Goal: Task Accomplishment & Management: Manage account settings

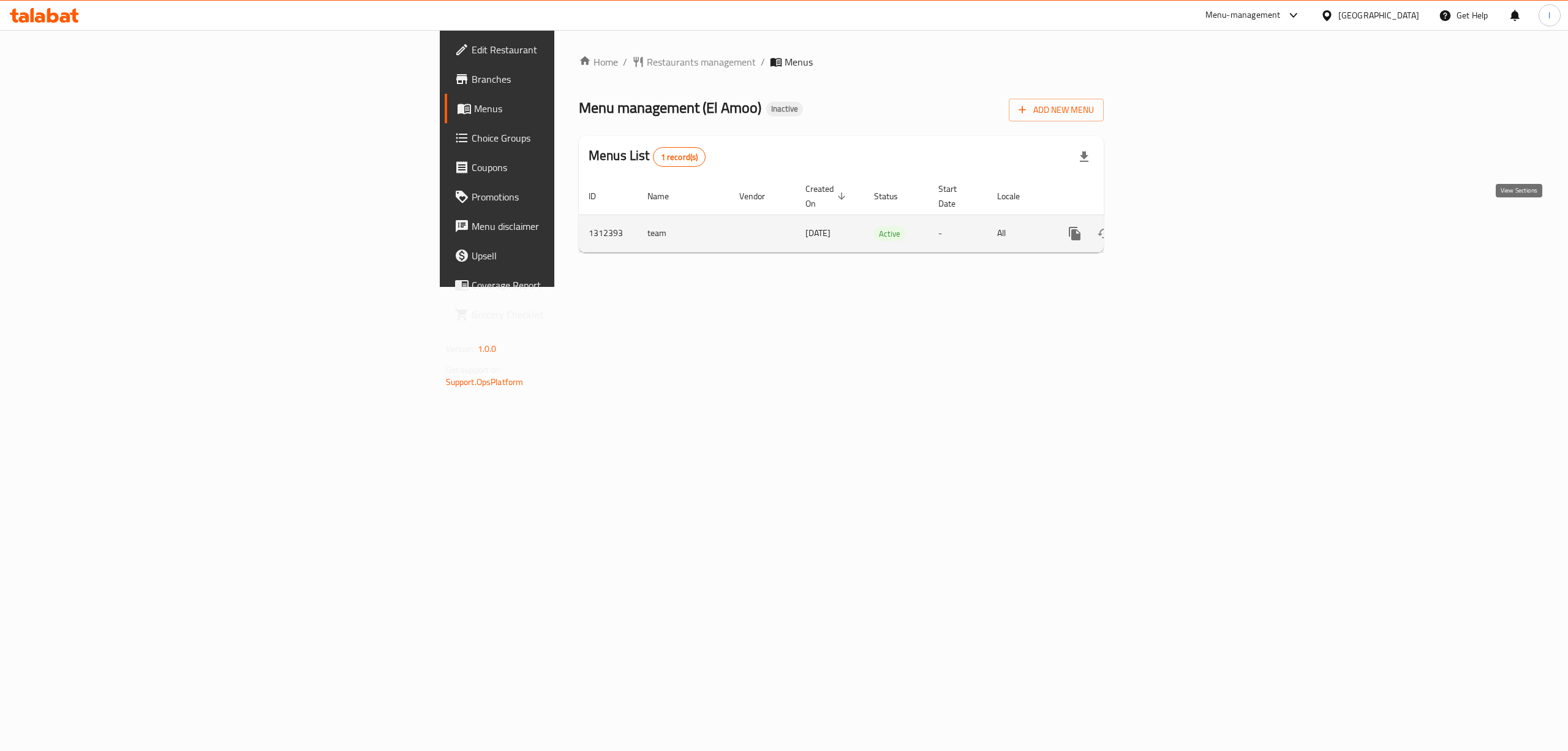
click at [1171, 226] on icon "enhanced table" at bounding box center [1162, 233] width 14 height 14
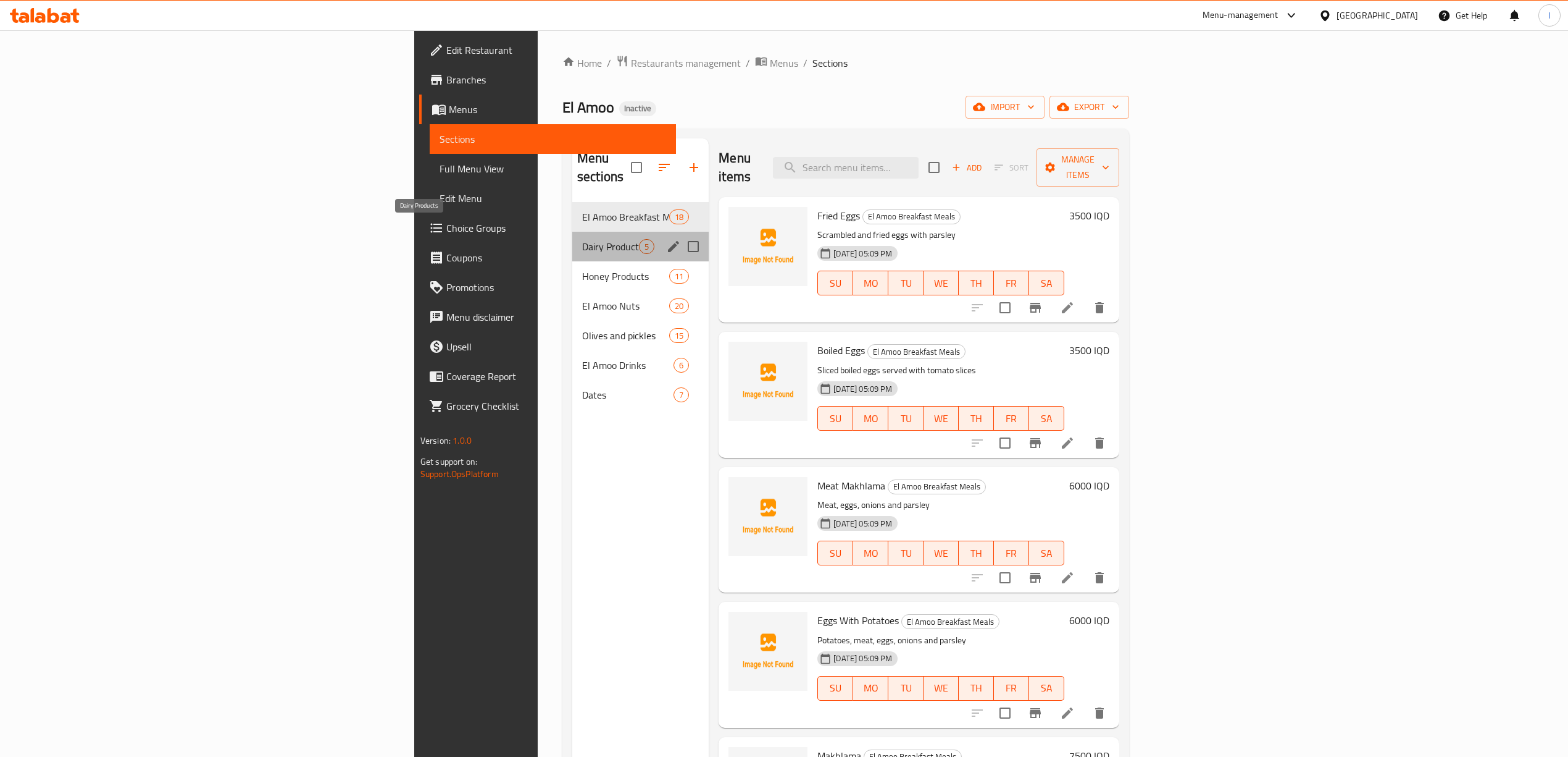
click at [582, 239] on span "Dairy Products" at bounding box center [610, 246] width 57 height 14
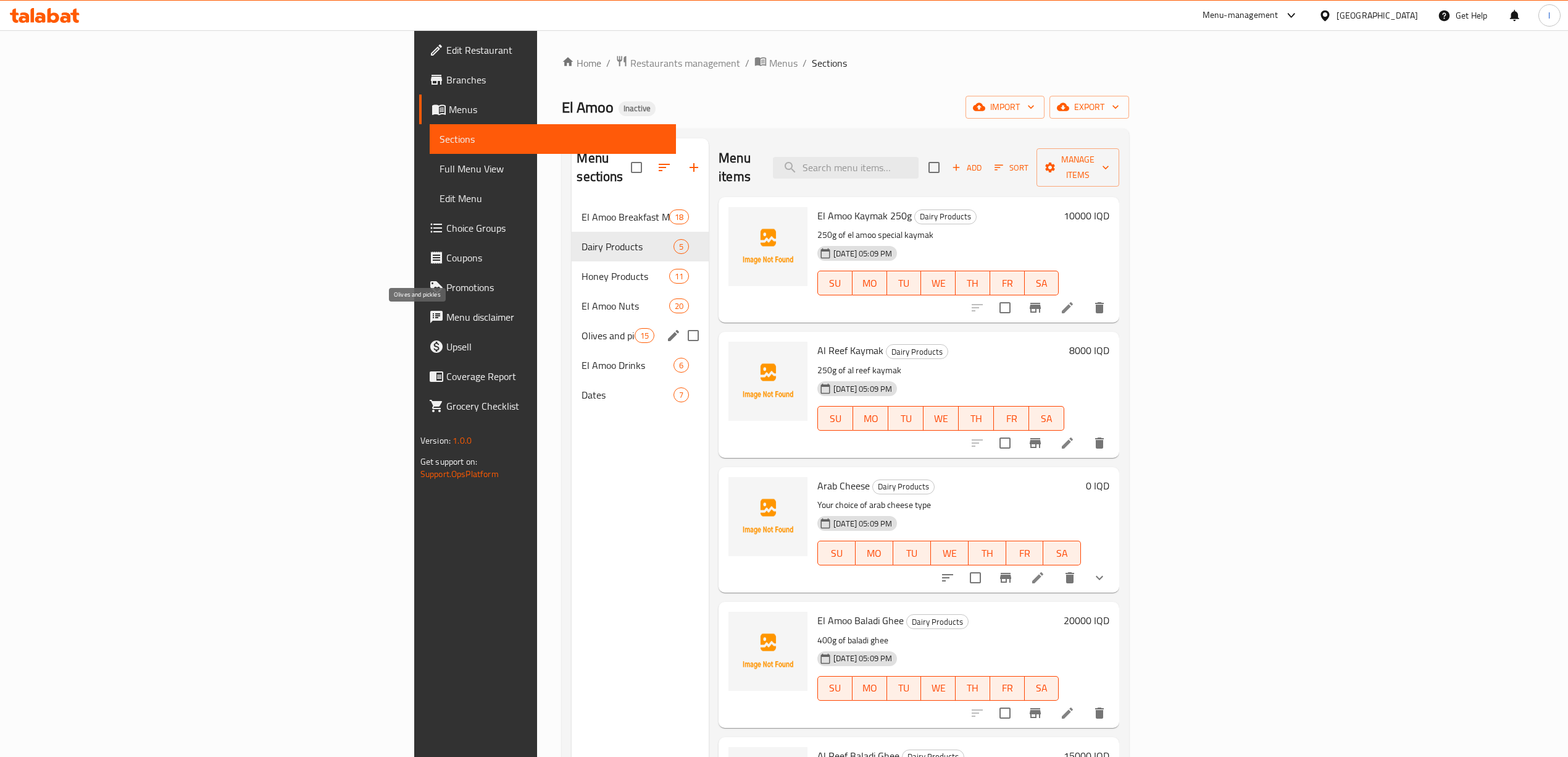
click at [572, 350] on div "El Amoo Drinks 6" at bounding box center [640, 365] width 137 height 30
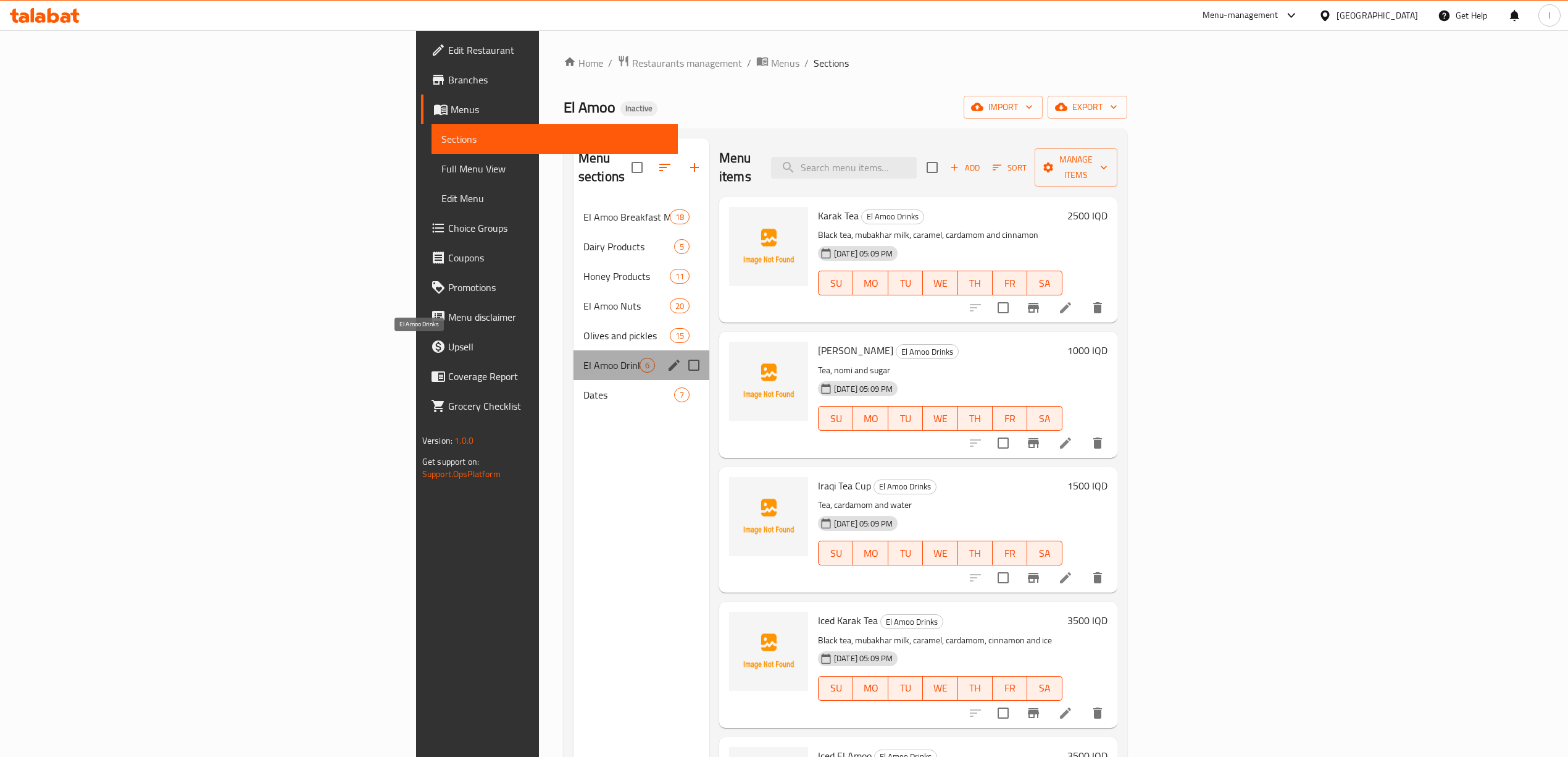
click at [584, 358] on span "El Amoo Drinks" at bounding box center [612, 365] width 56 height 14
click at [574, 360] on div "El Amoo Drinks 6" at bounding box center [641, 365] width 135 height 30
click at [574, 380] on div "Dates 7" at bounding box center [641, 395] width 135 height 30
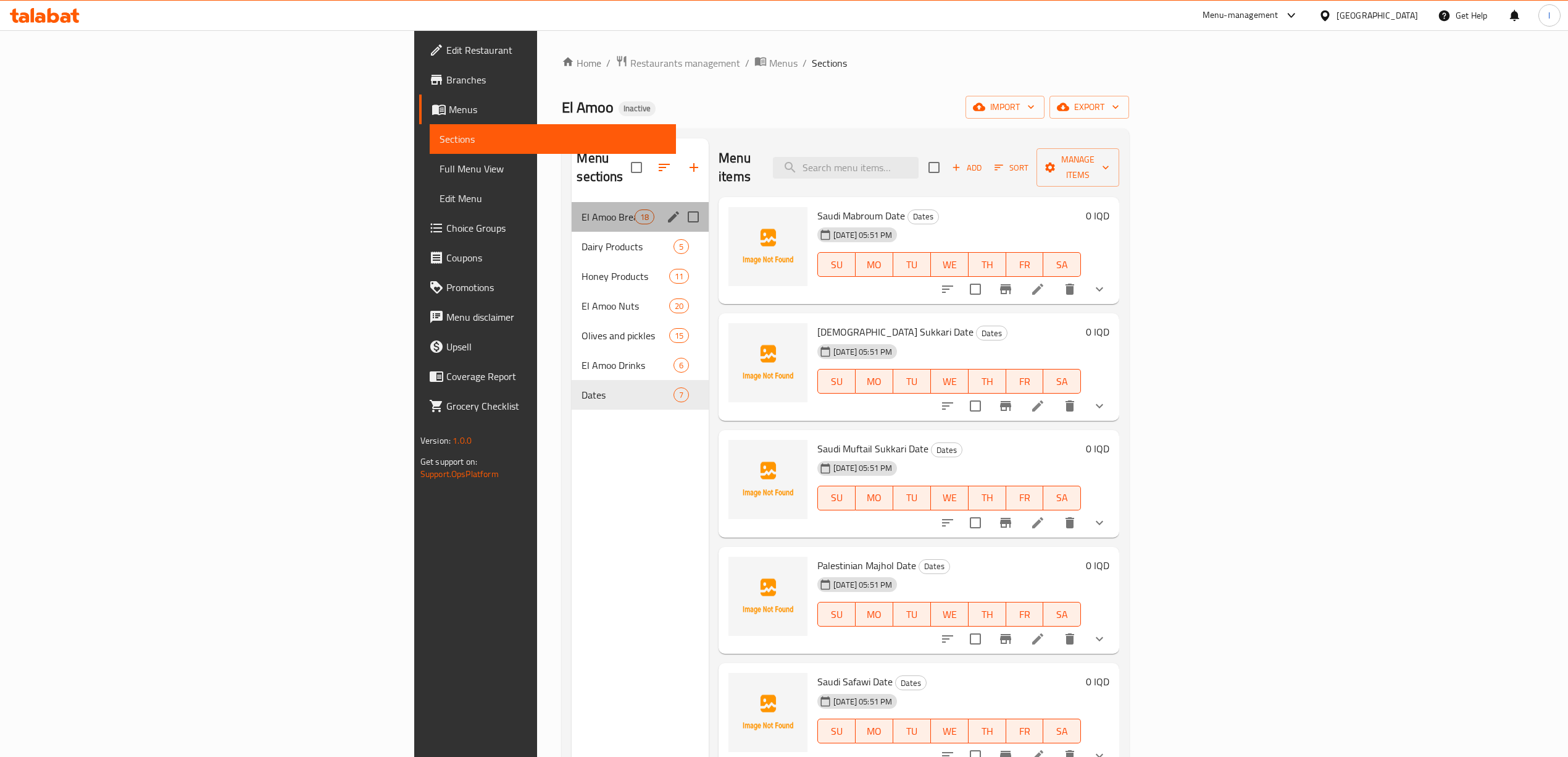
click at [572, 211] on div "El Amoo Breakfast Meals 18" at bounding box center [640, 217] width 137 height 30
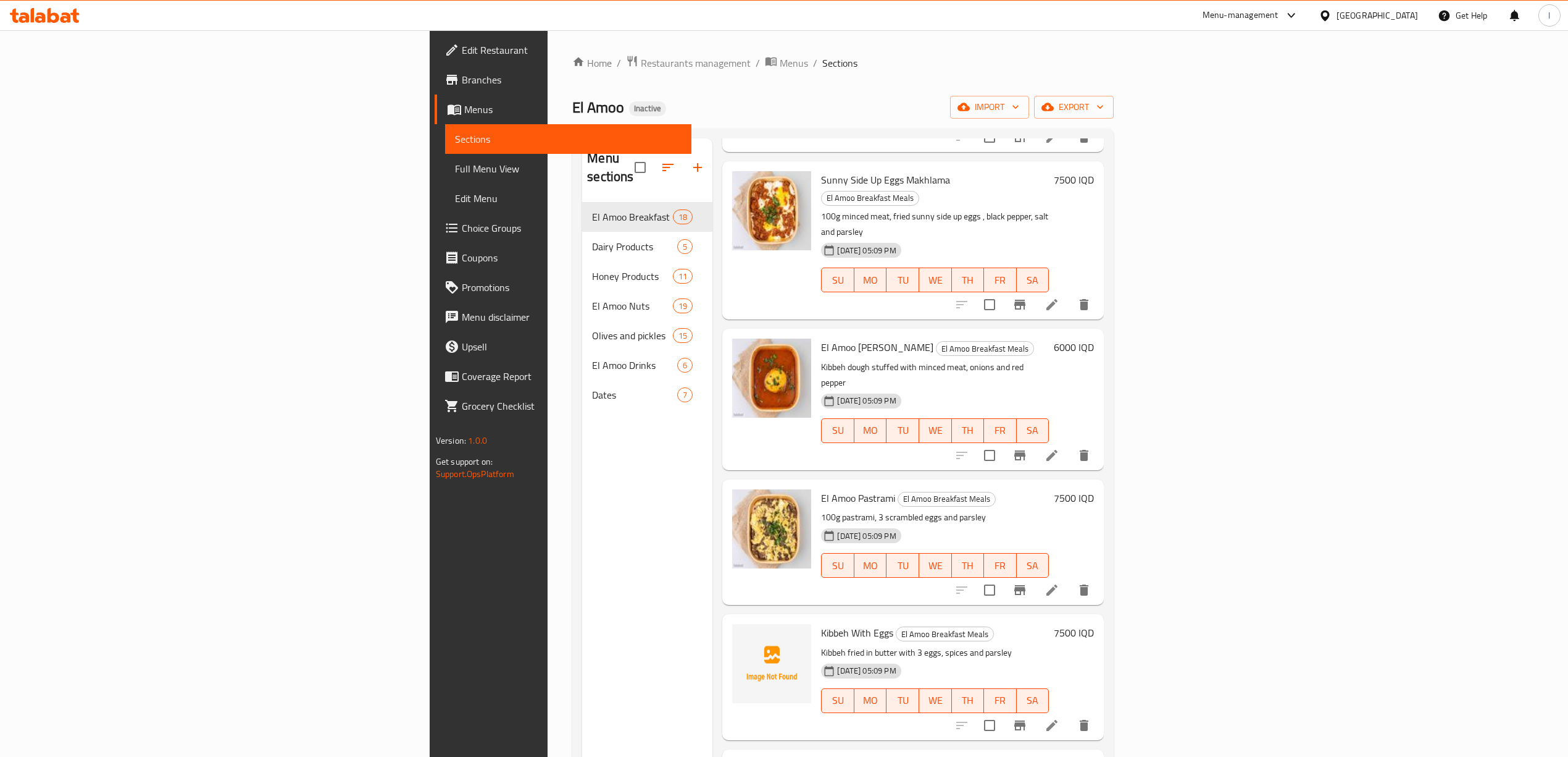
scroll to position [1071, 0]
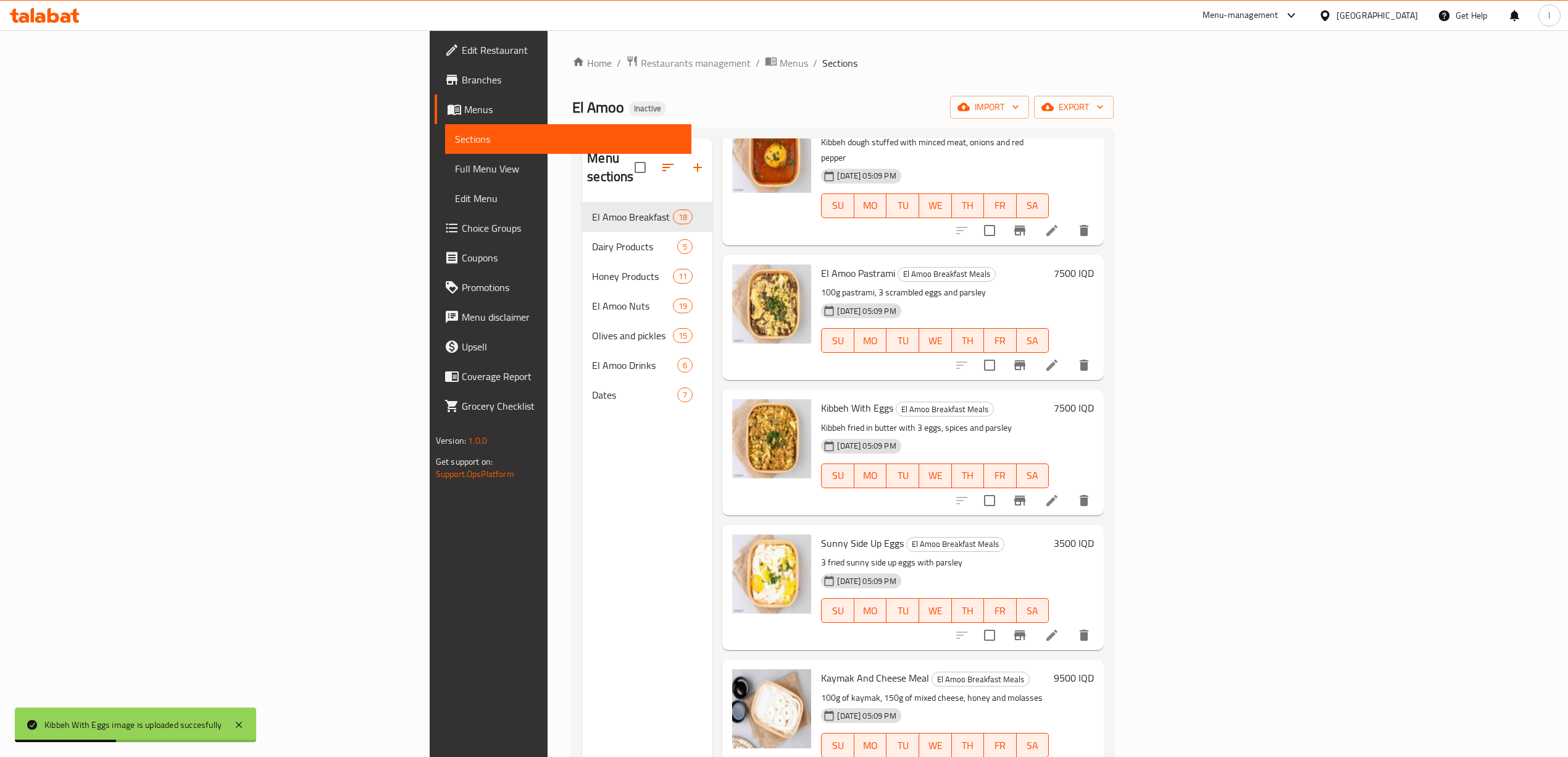
drag, startPoint x: 454, startPoint y: 717, endPoint x: 453, endPoint y: 699, distance: 18.0
click at [582, 717] on div "Menu sections El Amoo Breakfast Meals 18 Dairy Products 5 Honey Products 11 El …" at bounding box center [647, 517] width 130 height 757
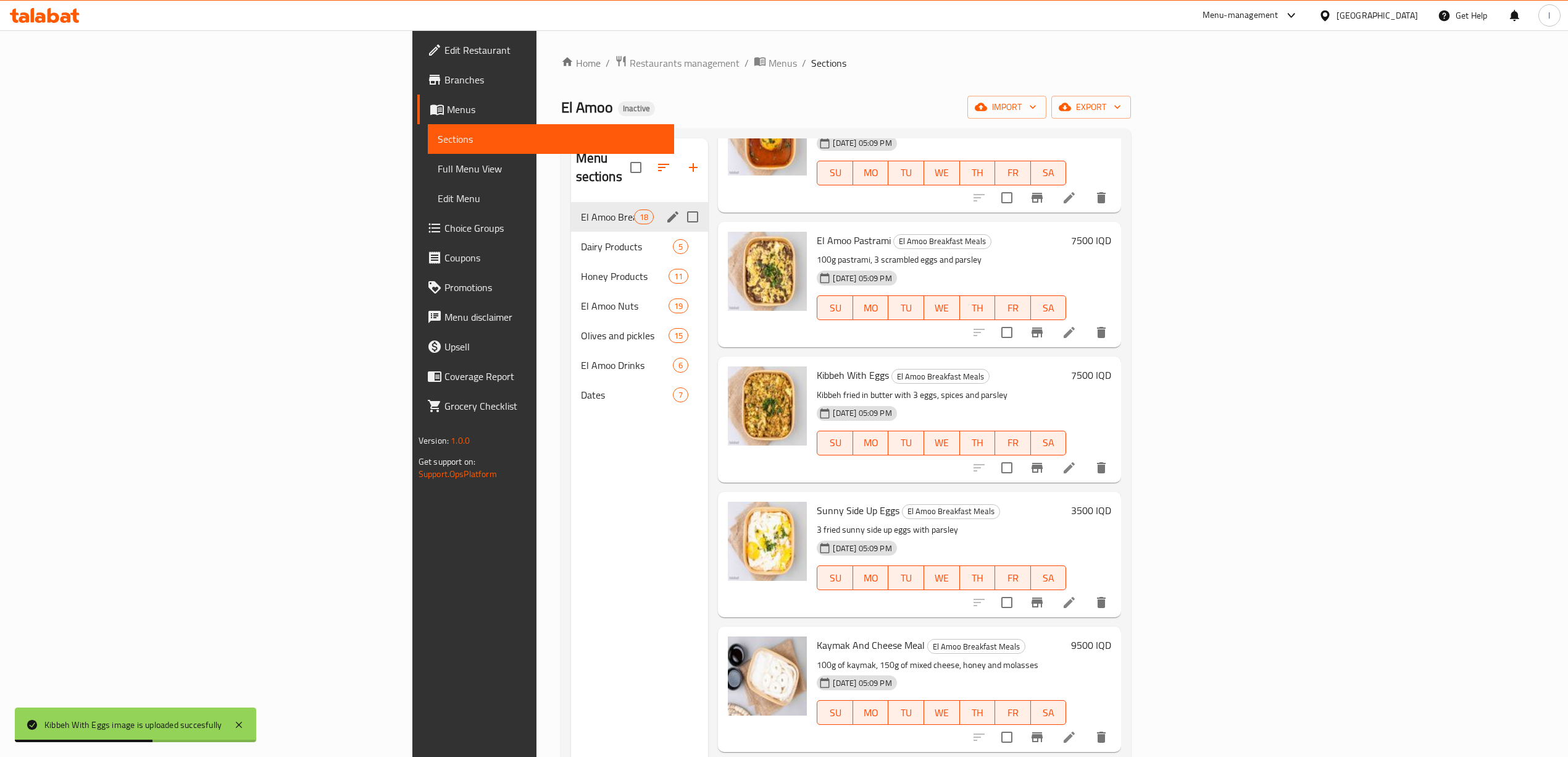
click at [571, 207] on div "El Amoo Breakfast Meals 18" at bounding box center [640, 217] width 138 height 30
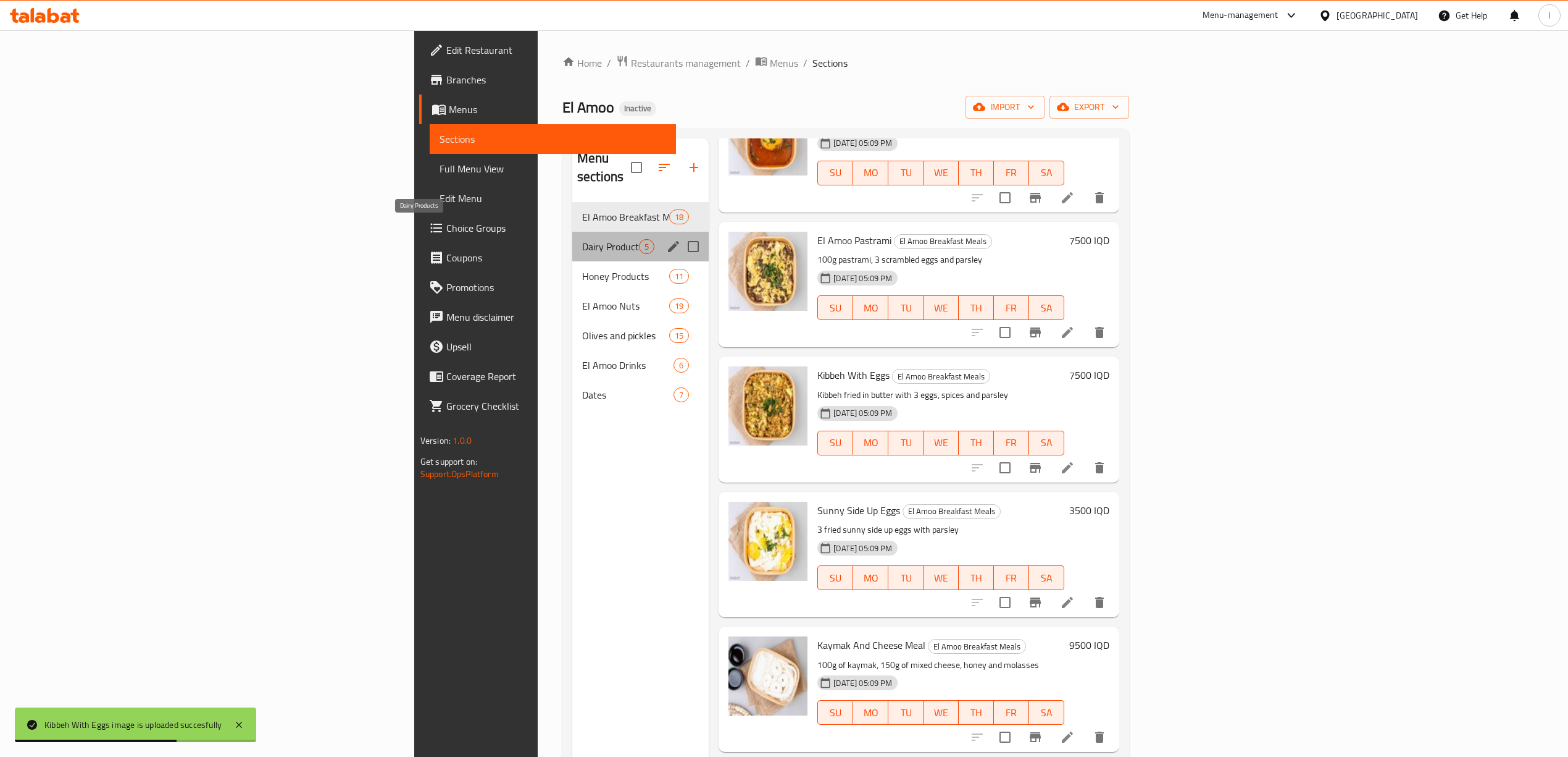
click at [582, 239] on span "Dairy Products" at bounding box center [610, 246] width 57 height 14
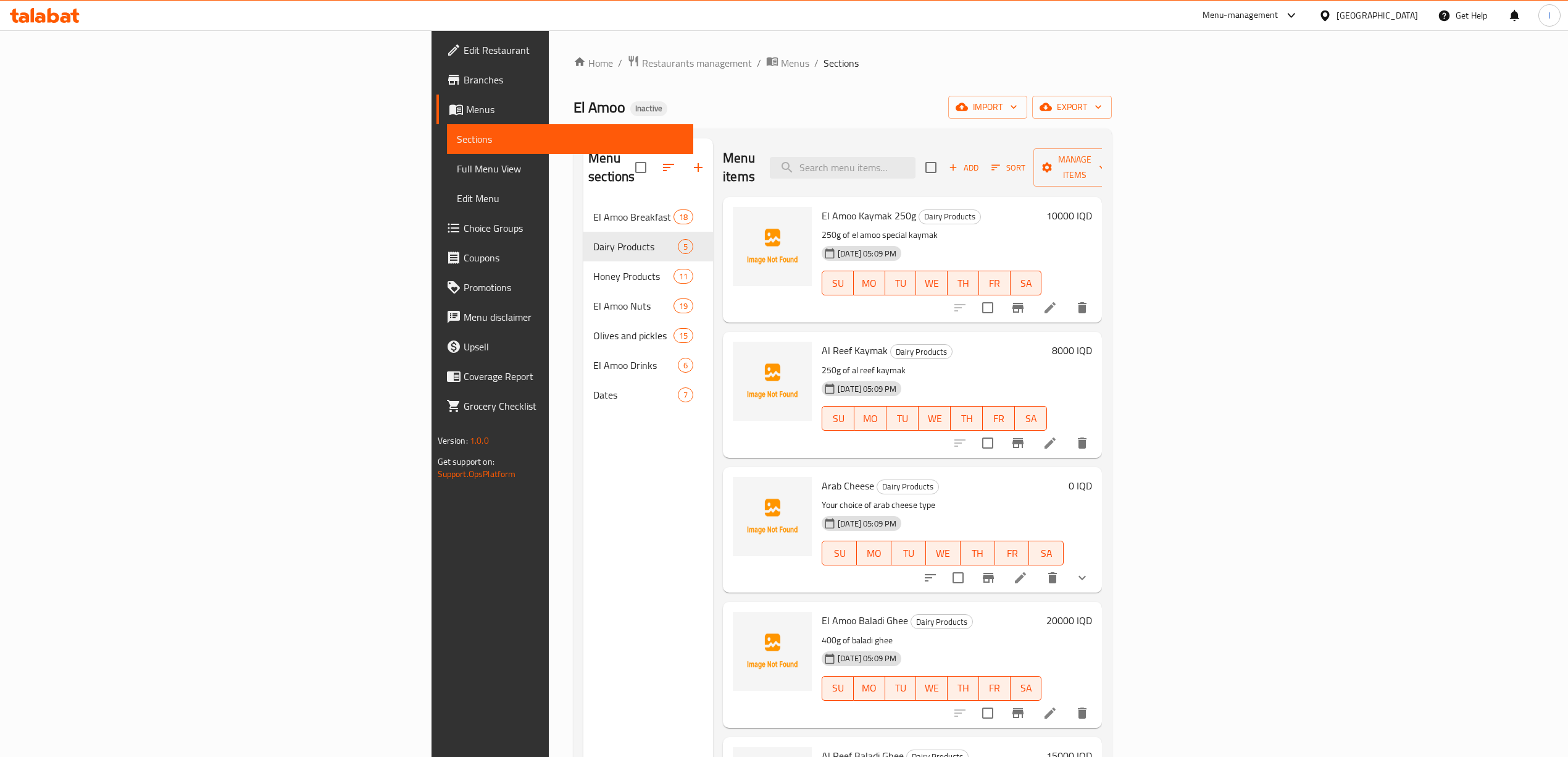
click at [809, 49] on div "Home / Restaurants management / Menus / Sections El Amoo Inactive import export…" at bounding box center [843, 480] width 588 height 899
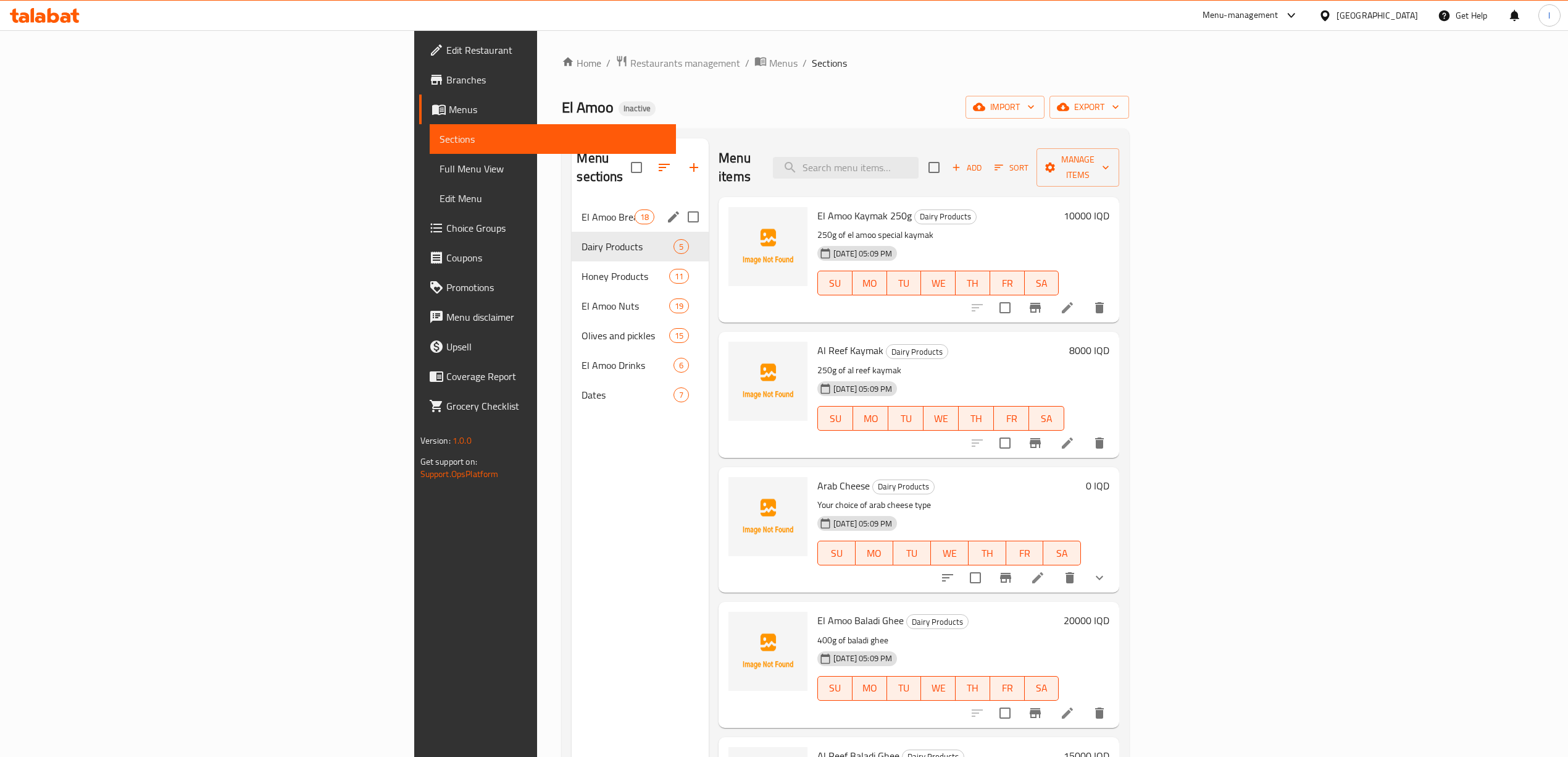
click at [582, 210] on span "El Amoo Breakfast Meals" at bounding box center [608, 217] width 53 height 14
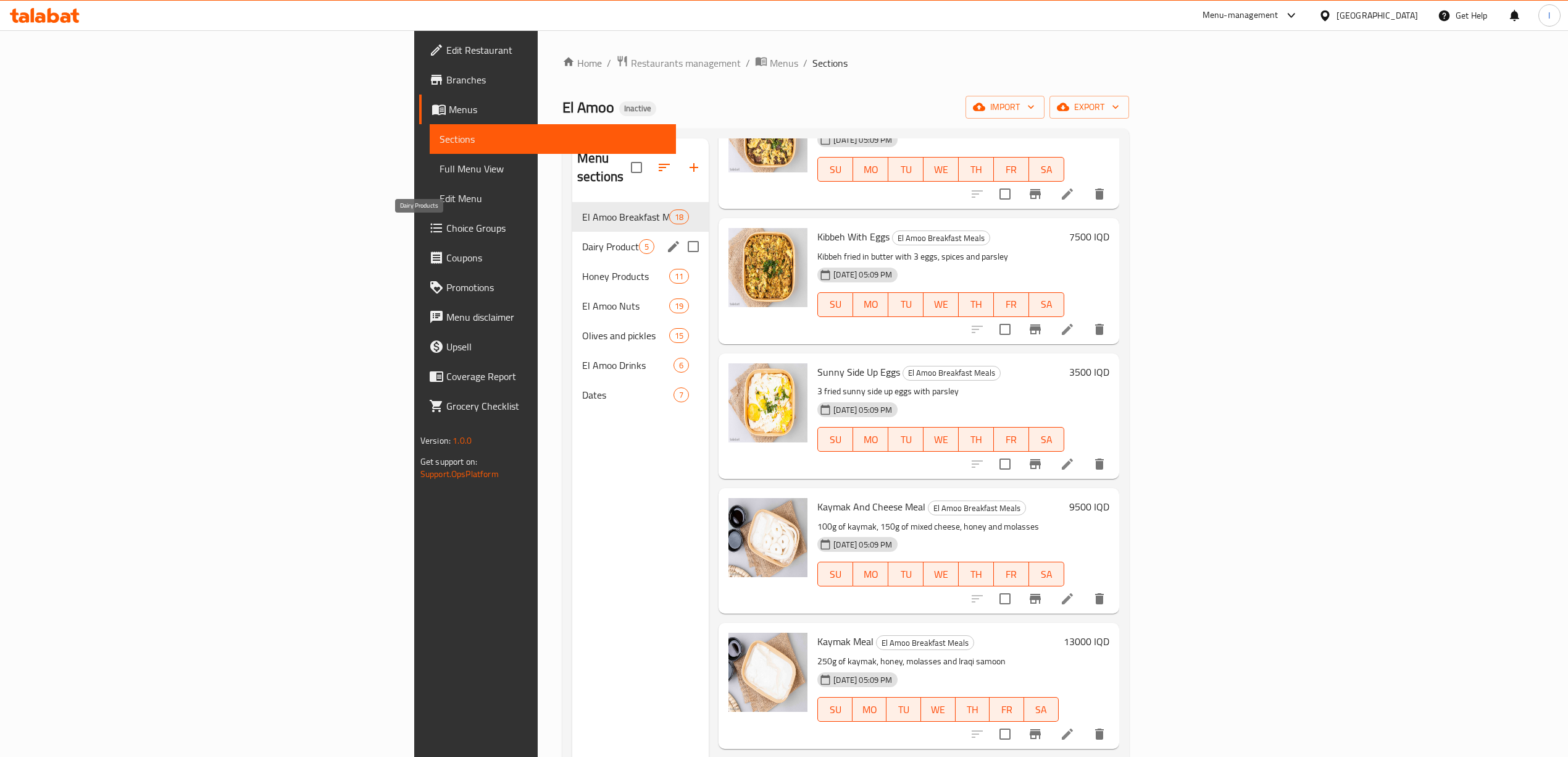
click at [582, 239] on span "Dairy Products" at bounding box center [610, 246] width 57 height 14
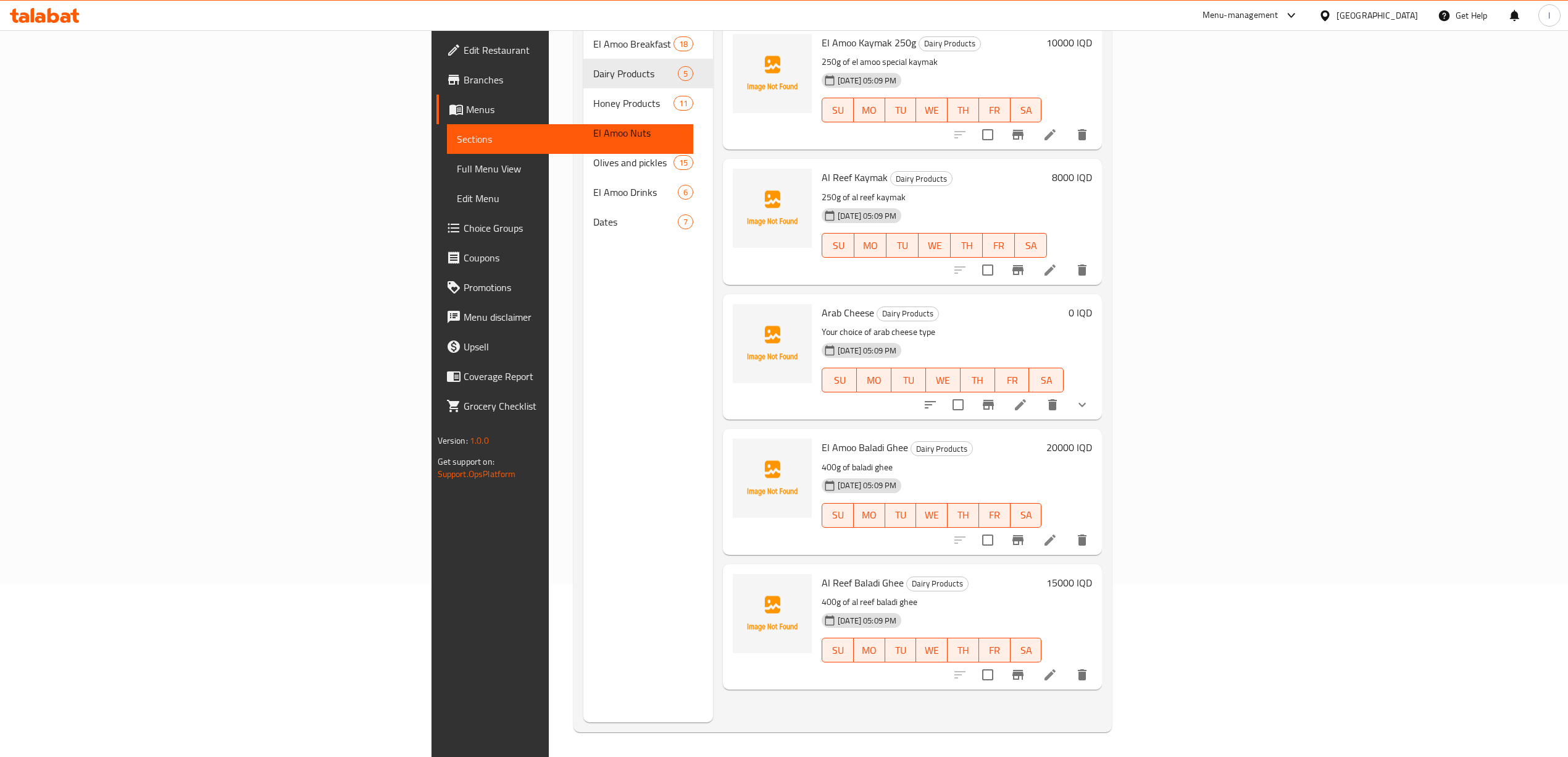
scroll to position [174, 0]
drag, startPoint x: 716, startPoint y: 708, endPoint x: 705, endPoint y: 691, distance: 20.2
click at [713, 702] on div "Menu items Add Sort Manage items El Amoo Kaymak 250g Dairy Products 250g of el …" at bounding box center [908, 344] width 389 height 757
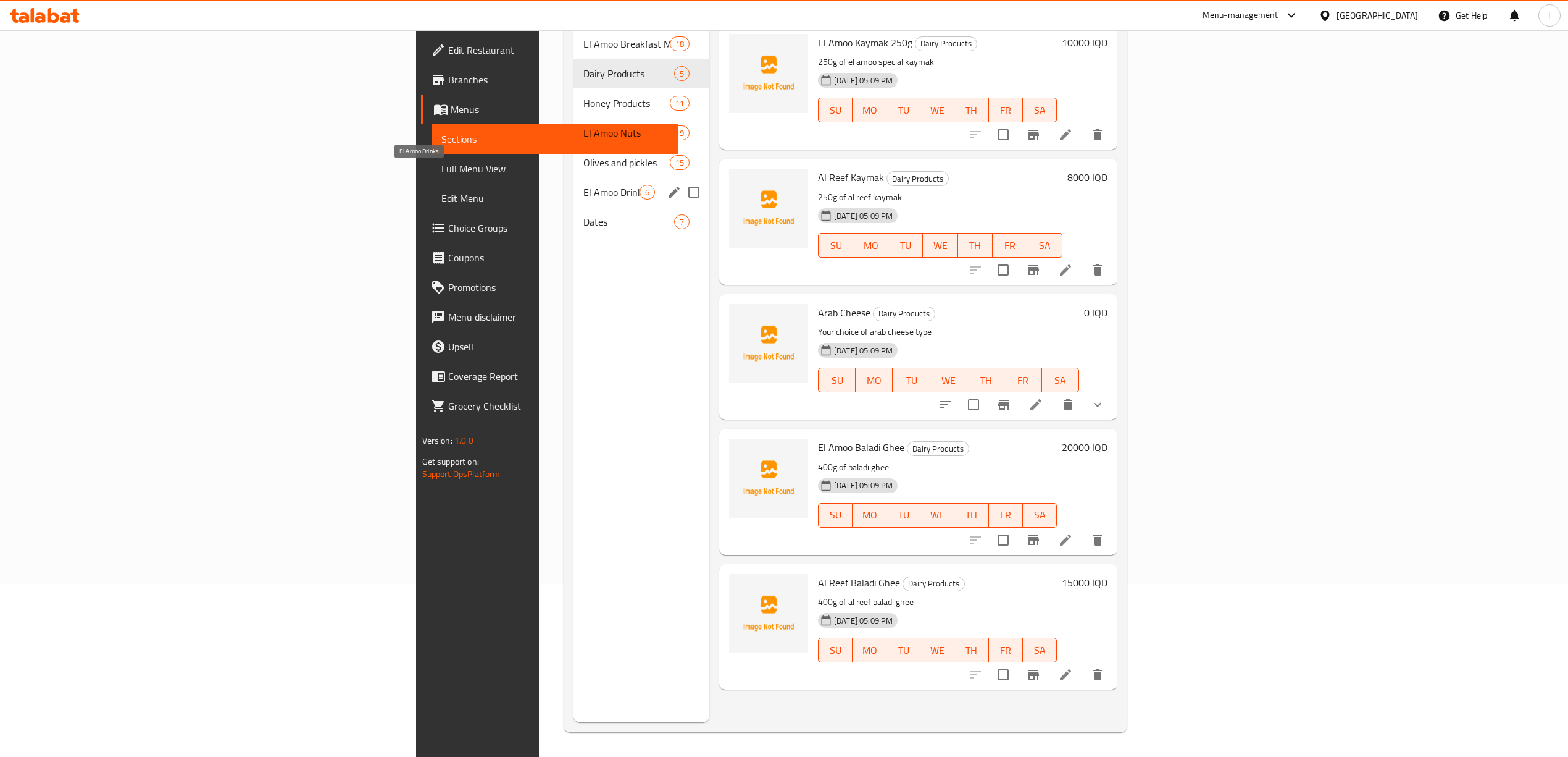
click at [574, 225] on div "Menu sections El Amoo Breakfast Meals 18 Dairy Products 5 Honey Products 11 El …" at bounding box center [641, 344] width 135 height 757
click at [584, 214] on span "Dates" at bounding box center [612, 221] width 56 height 14
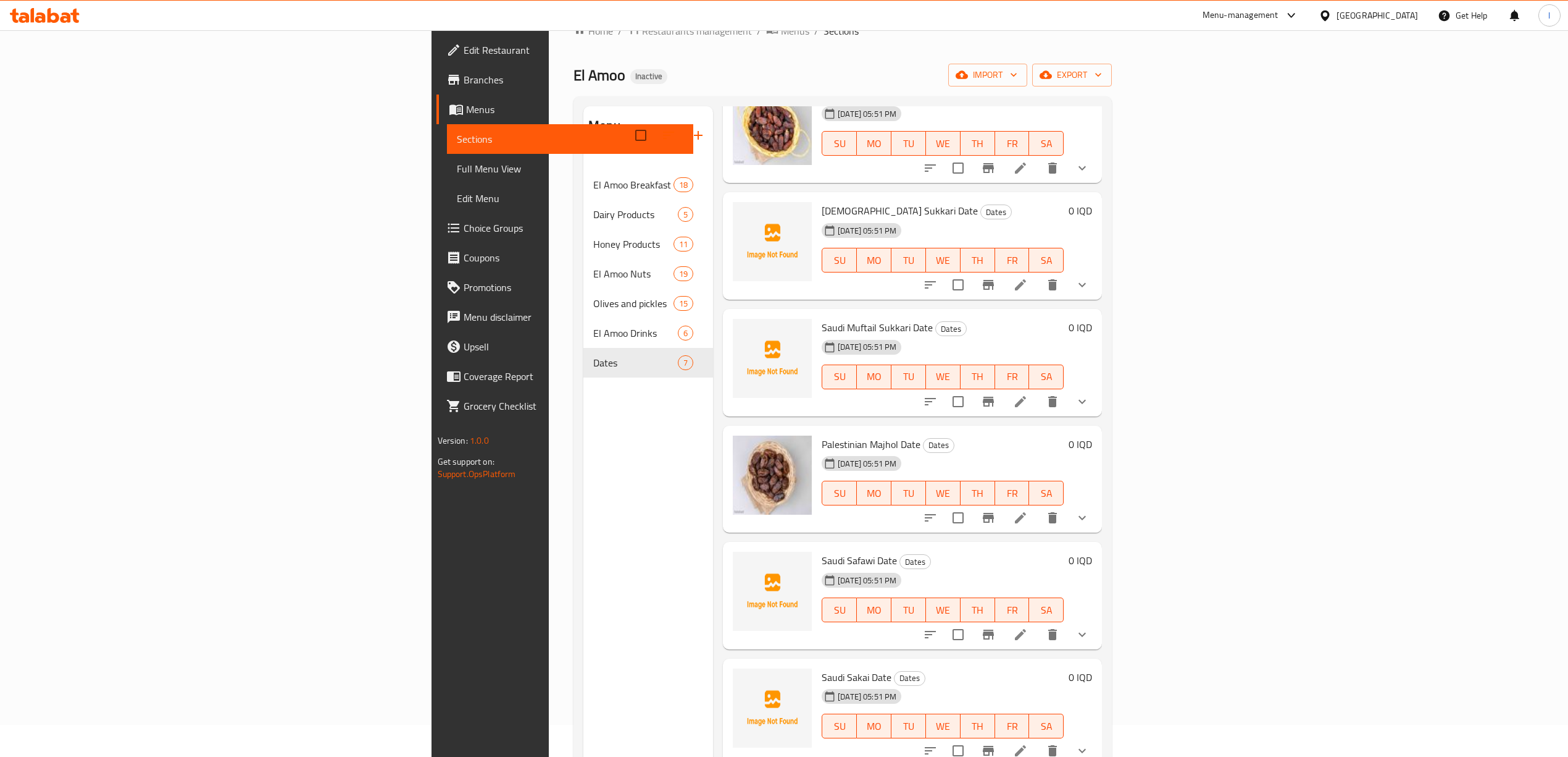
scroll to position [82, 0]
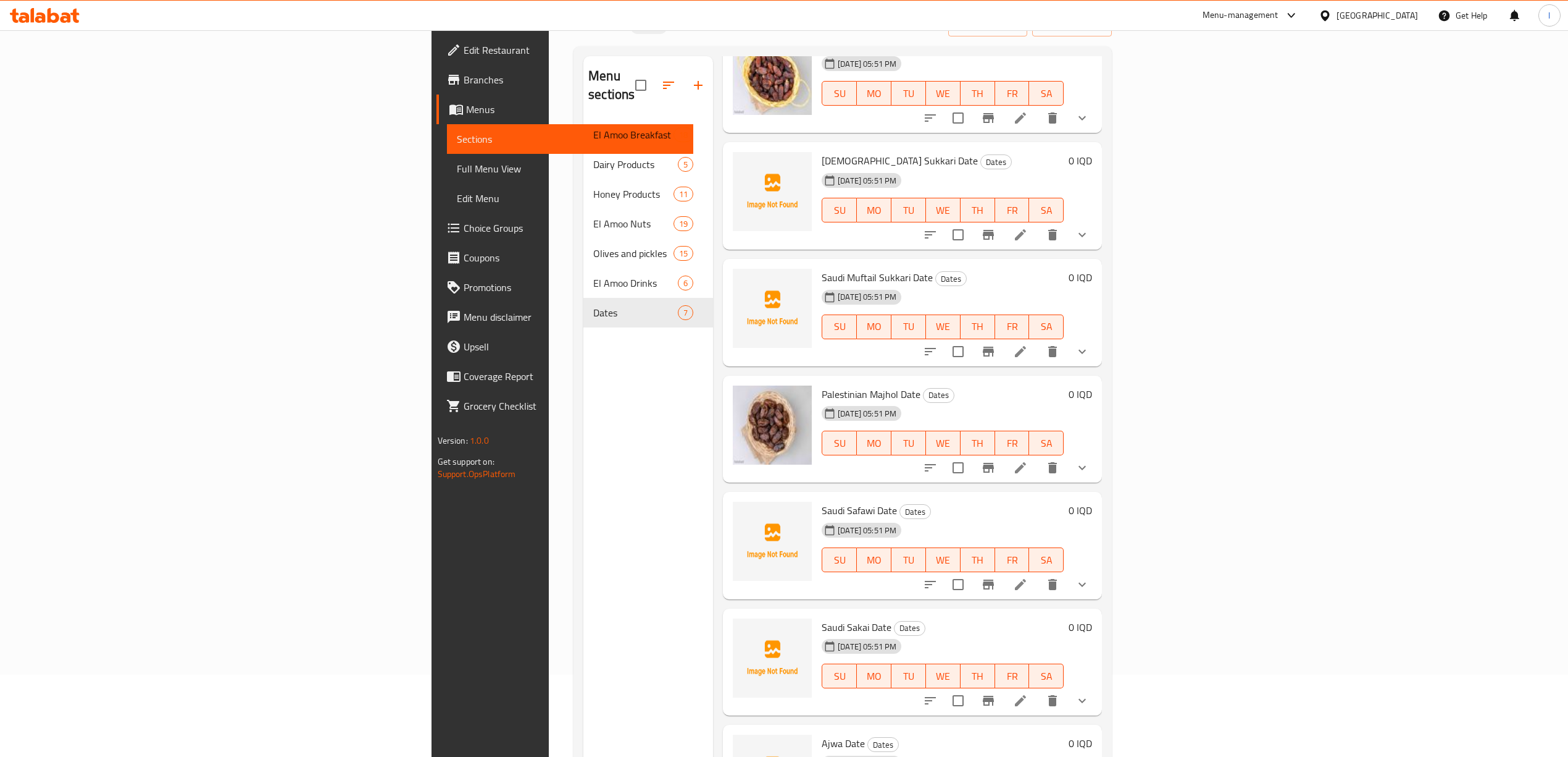
click at [1038, 690] on li at bounding box center [1020, 701] width 35 height 22
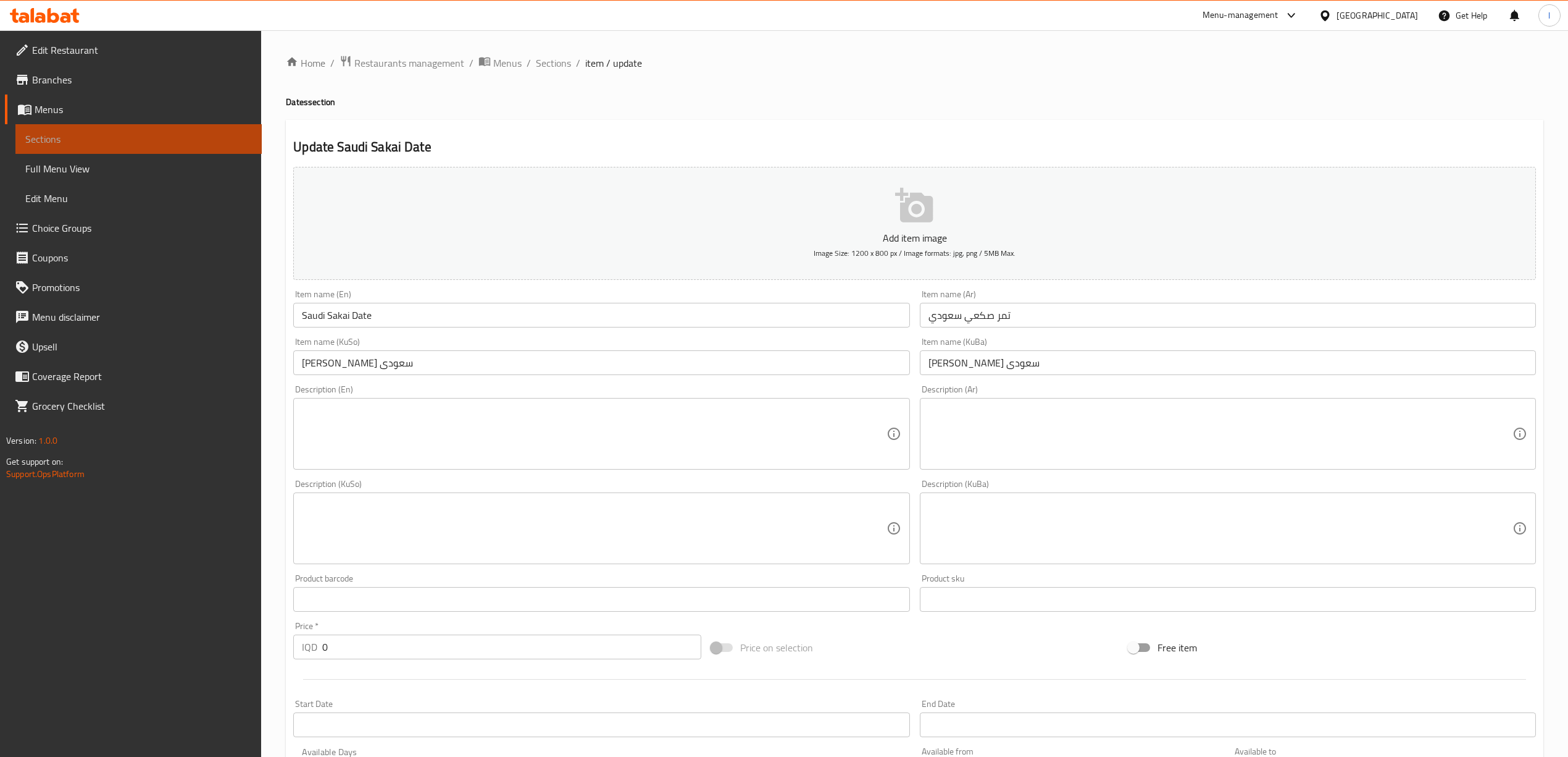
click at [102, 142] on span "Sections" at bounding box center [139, 138] width 227 height 14
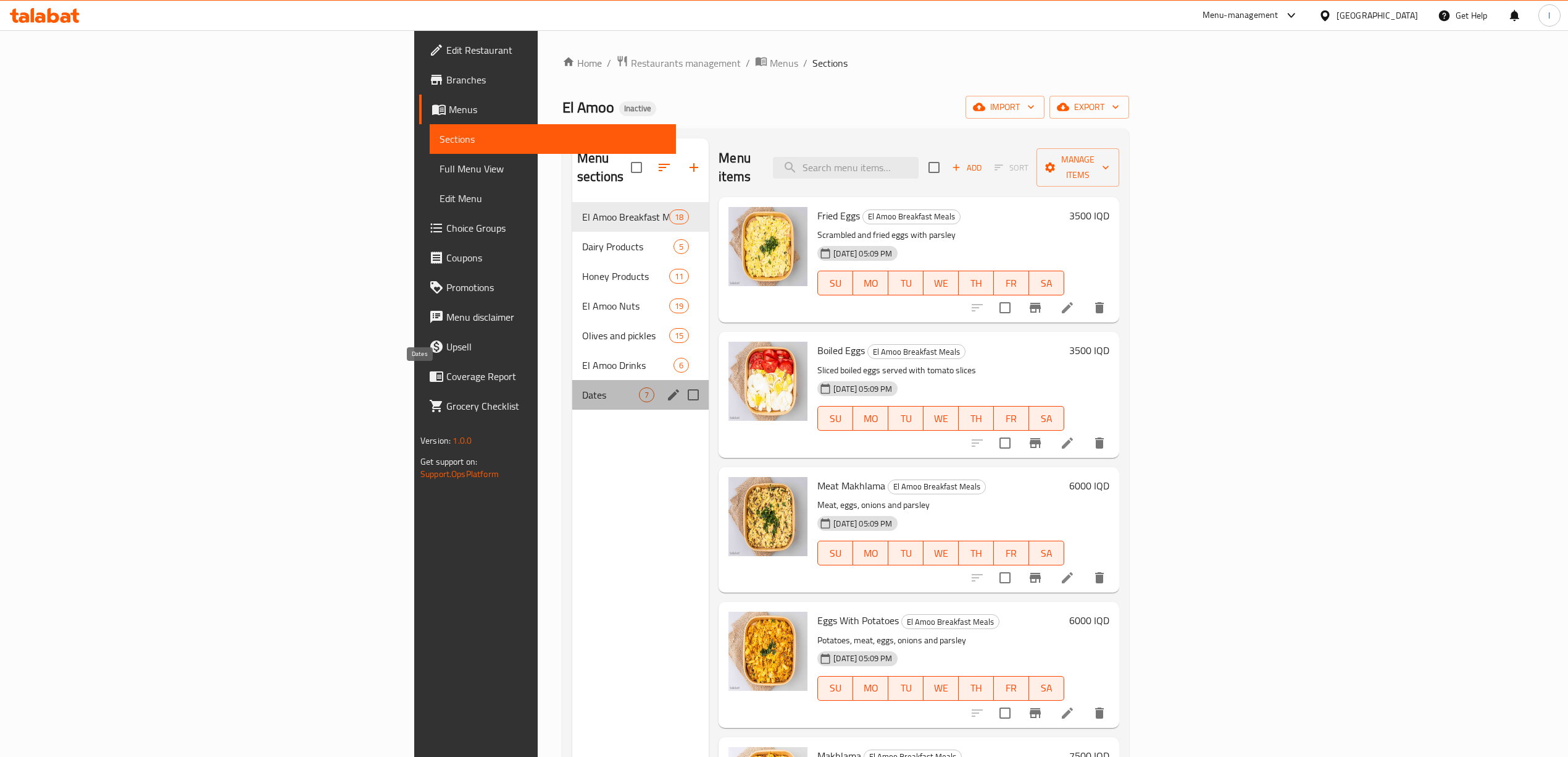
click at [582, 387] on span "Dates" at bounding box center [610, 394] width 57 height 14
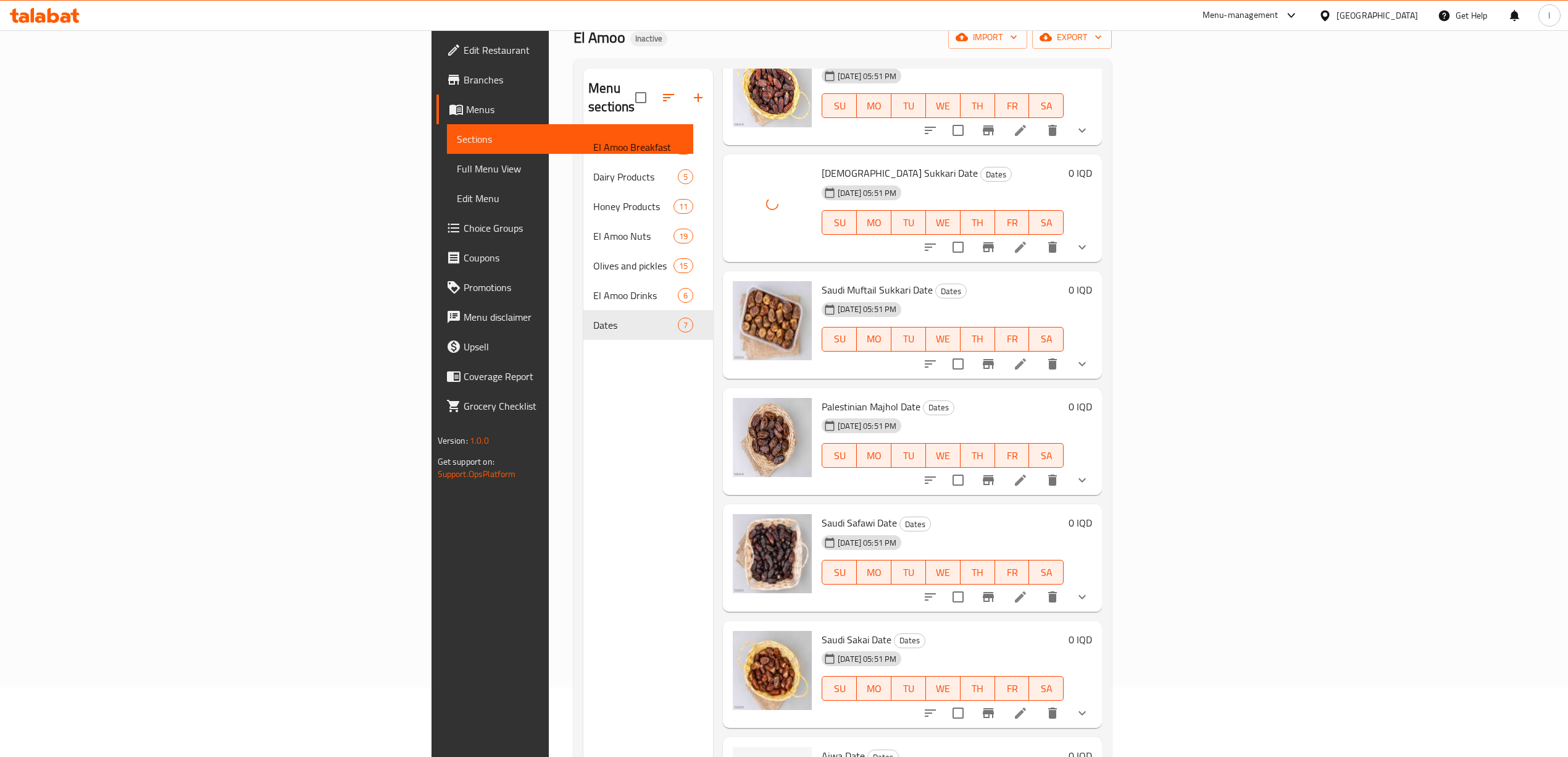
scroll to position [174, 0]
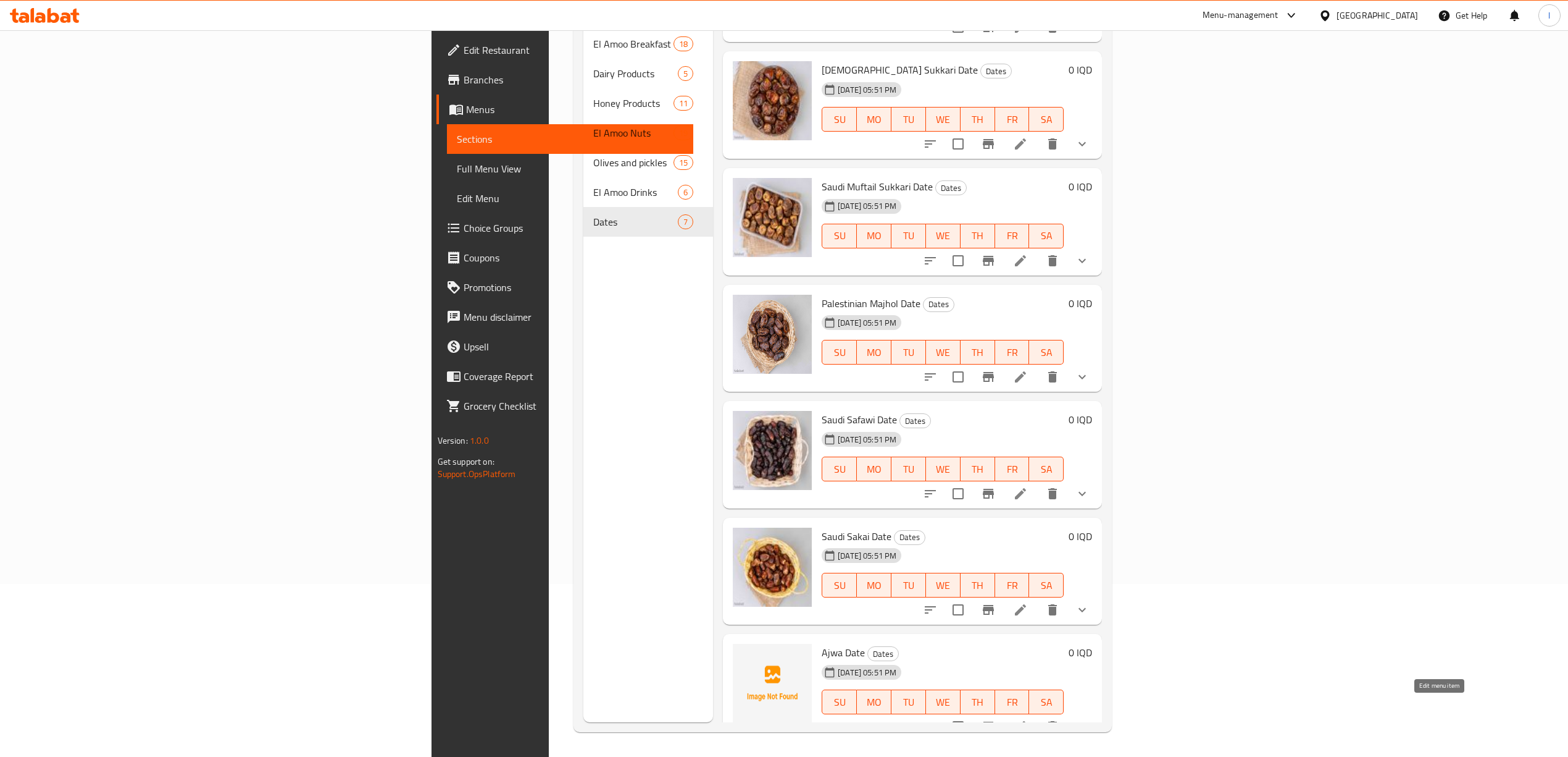
click at [1026, 721] on icon at bounding box center [1020, 726] width 11 height 11
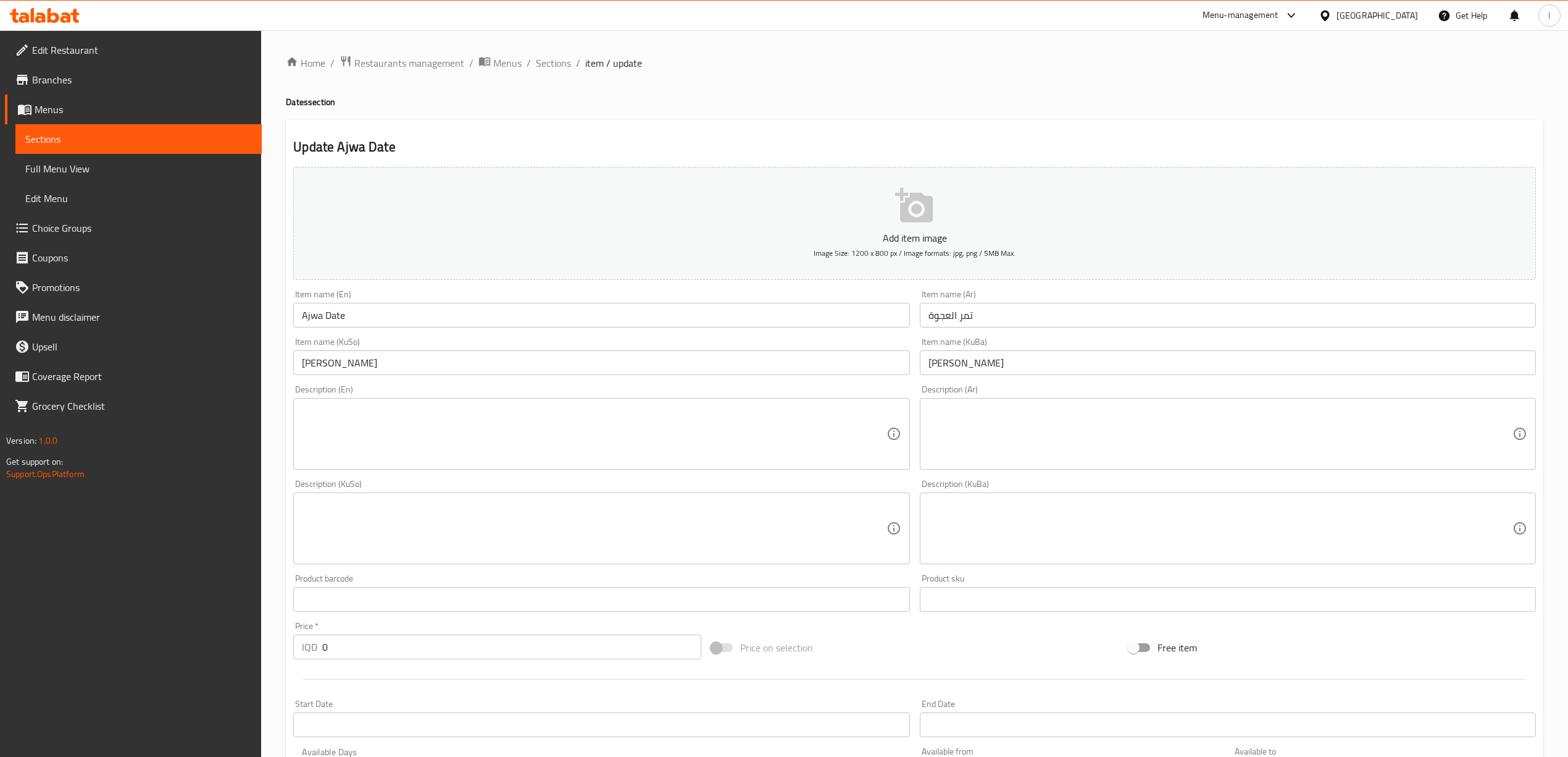
click at [107, 140] on span "Sections" at bounding box center [139, 138] width 227 height 14
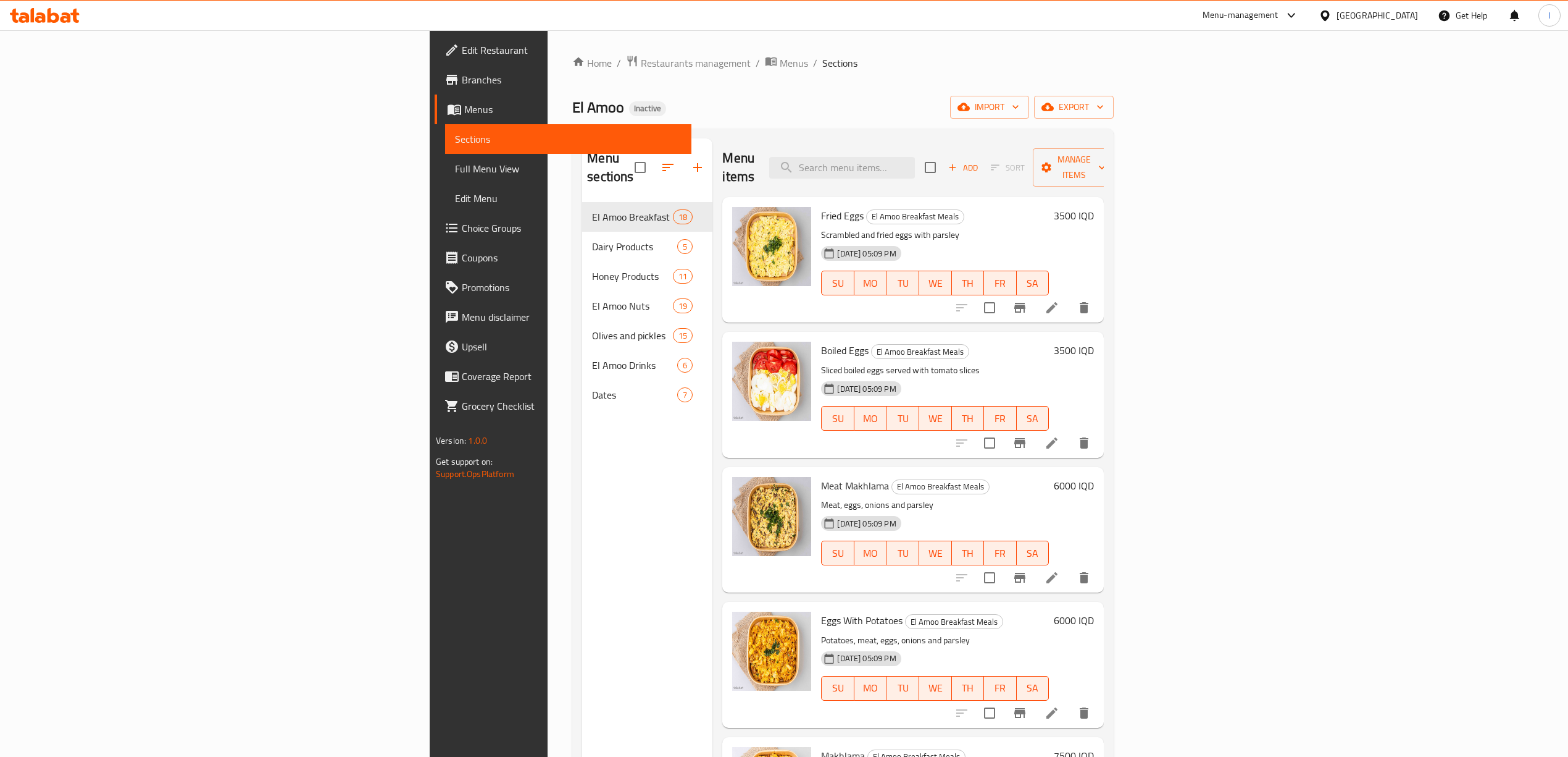
click at [592, 387] on span "Dates" at bounding box center [635, 394] width 85 height 14
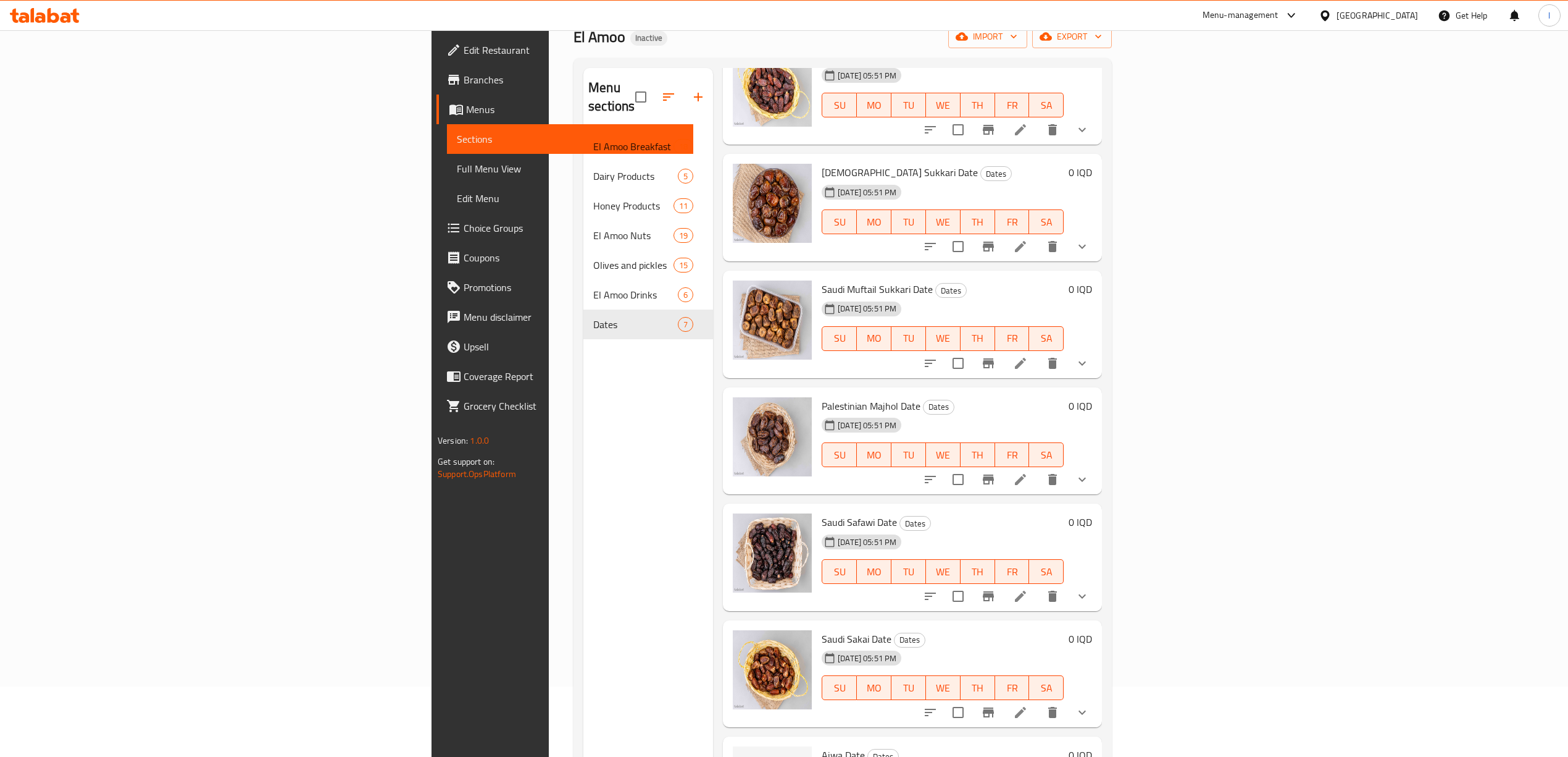
scroll to position [174, 0]
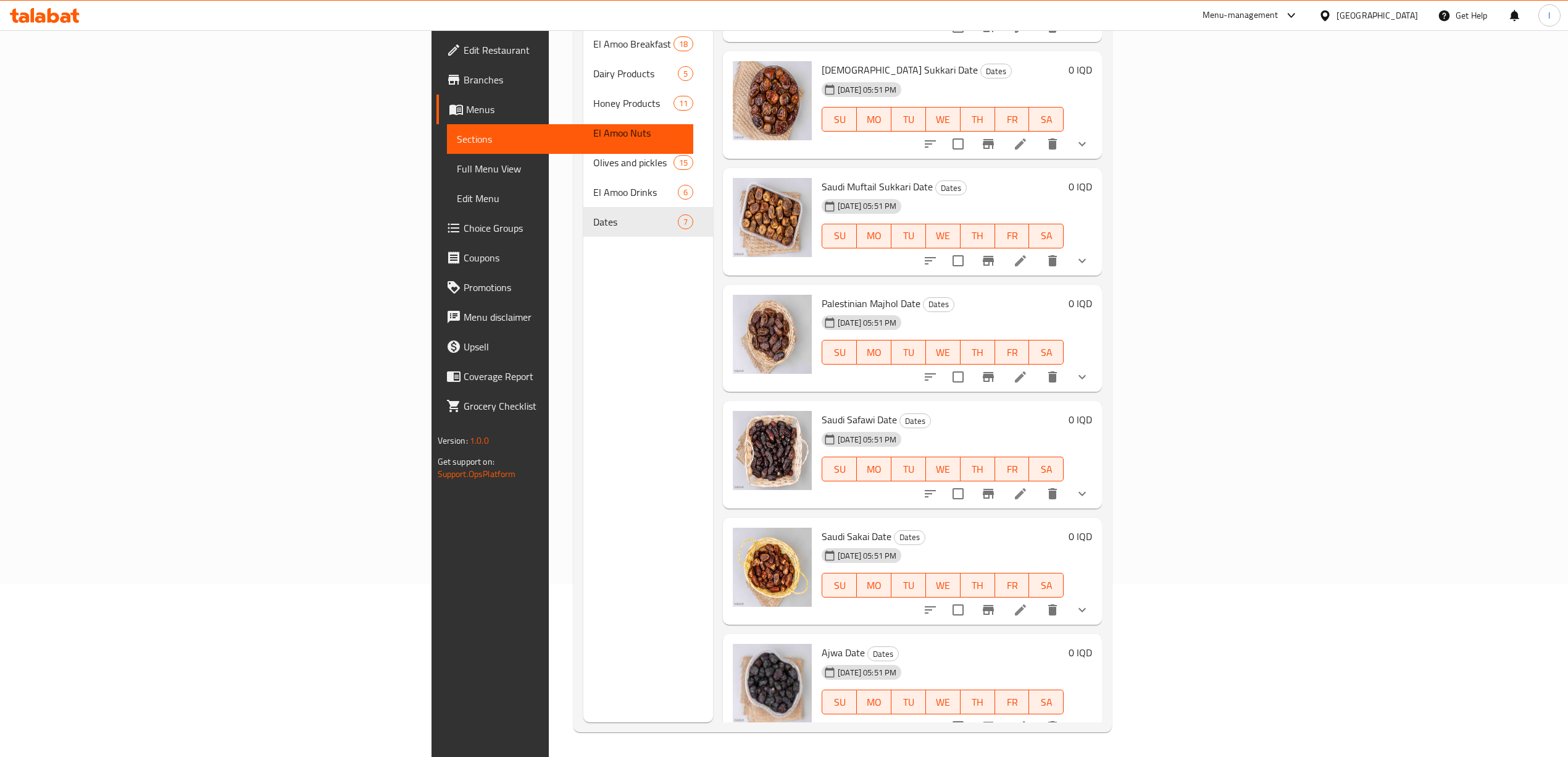
drag, startPoint x: 433, startPoint y: 710, endPoint x: 438, endPoint y: 682, distance: 28.4
click at [584, 710] on div "Menu sections El Amoo Breakfast Meals 18 Dairy Products 5 Honey Products 11 El …" at bounding box center [649, 344] width 130 height 757
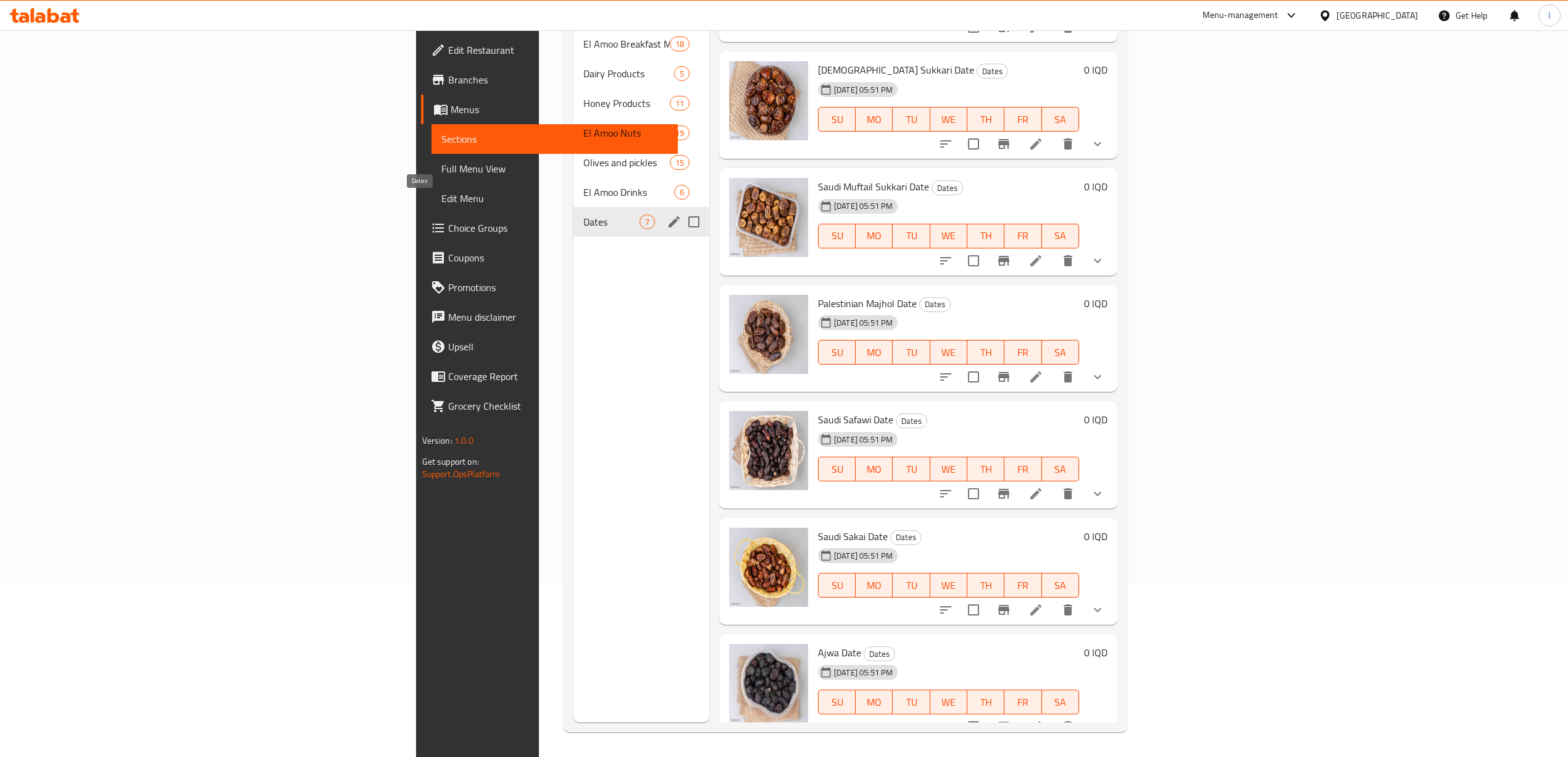
click at [574, 187] on div "El Amoo Drinks 6" at bounding box center [641, 192] width 135 height 30
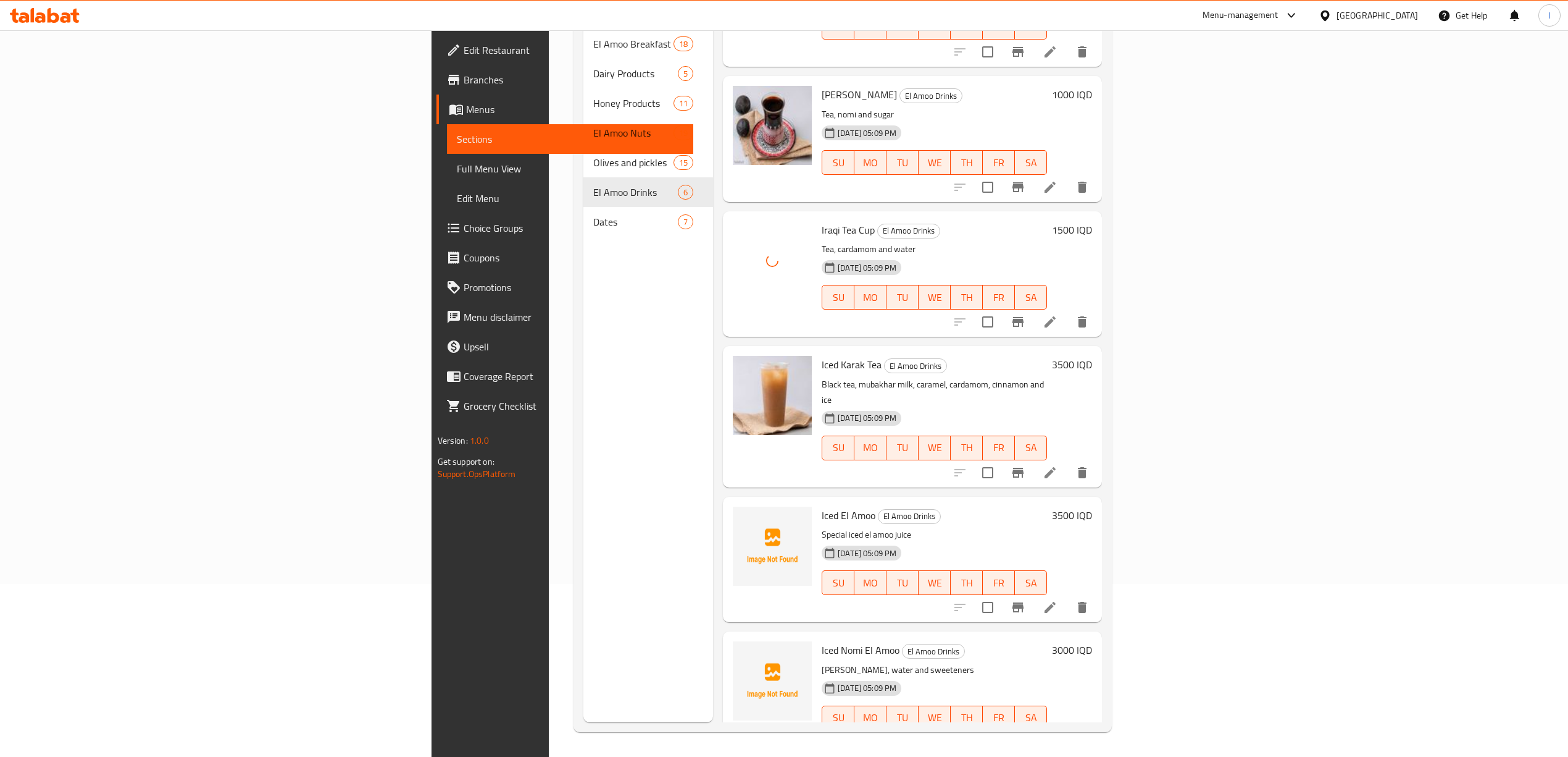
scroll to position [174, 0]
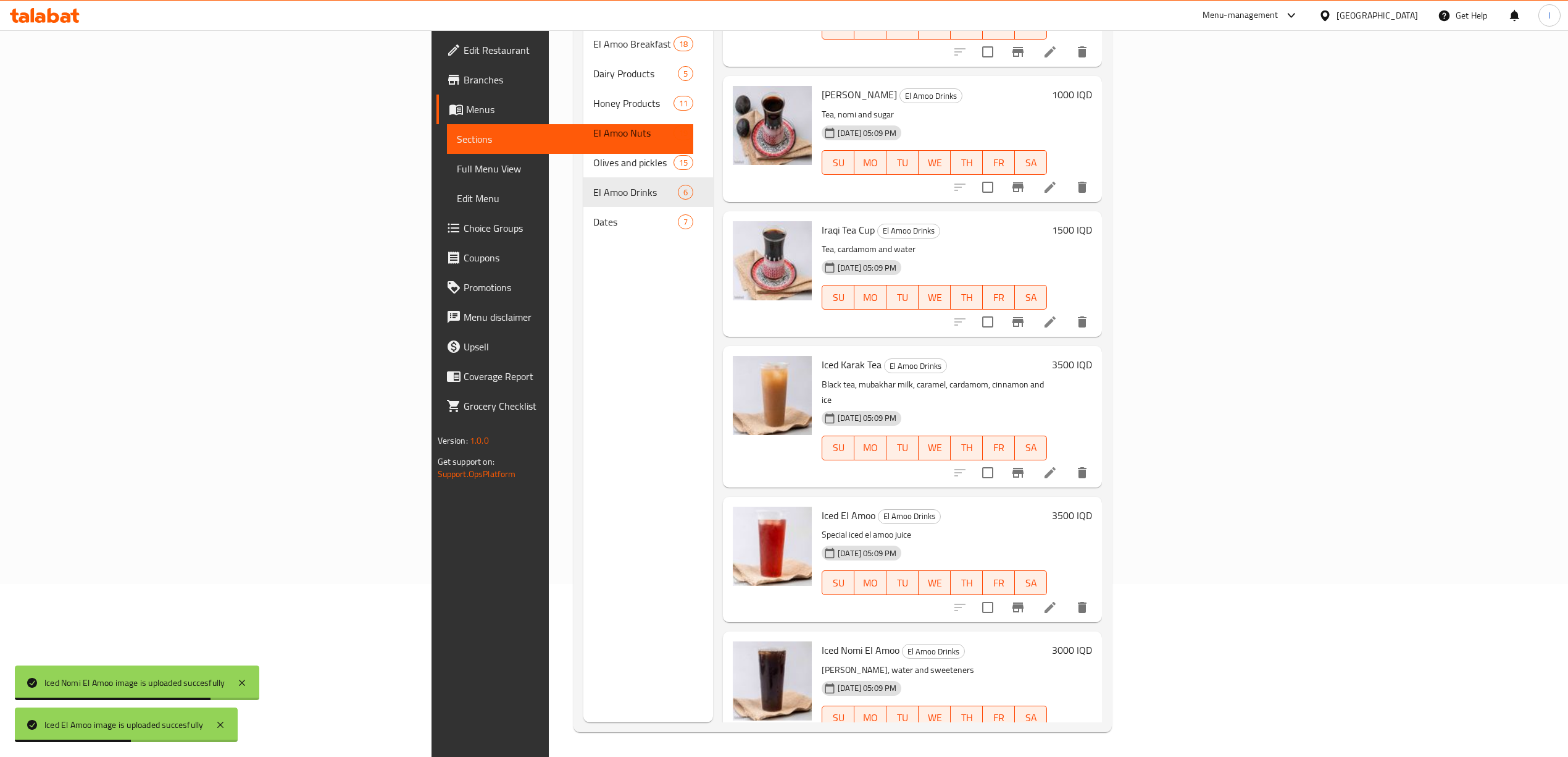
click at [596, 713] on div "Menu sections El Amoo Breakfast Meals 18 Dairy Products 5 Honey Products 11 El …" at bounding box center [649, 344] width 130 height 757
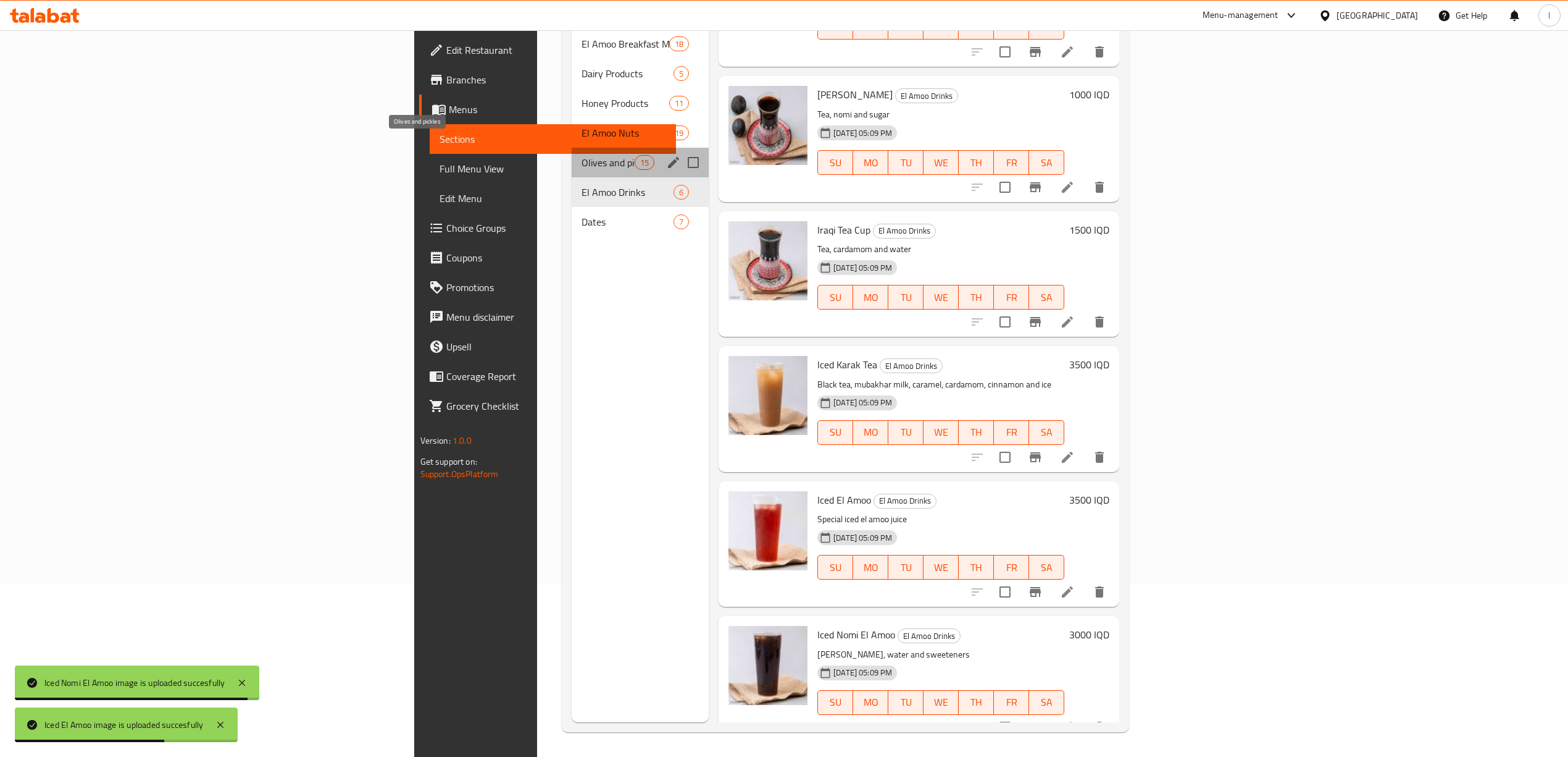
click at [582, 155] on span "Olives and pickles" at bounding box center [608, 162] width 53 height 14
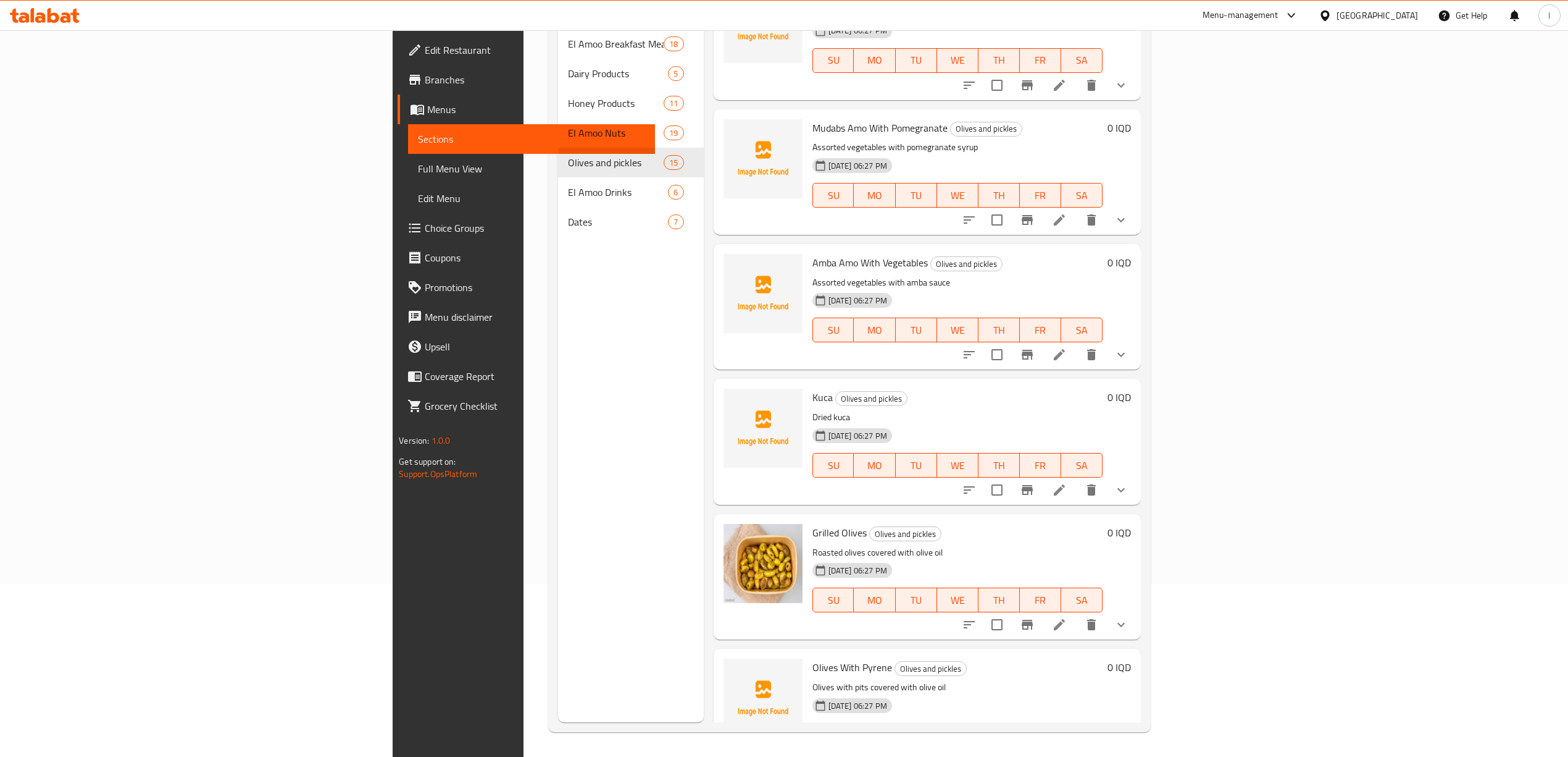
scroll to position [1297, 0]
click at [1067, 750] on icon at bounding box center [1059, 757] width 14 height 14
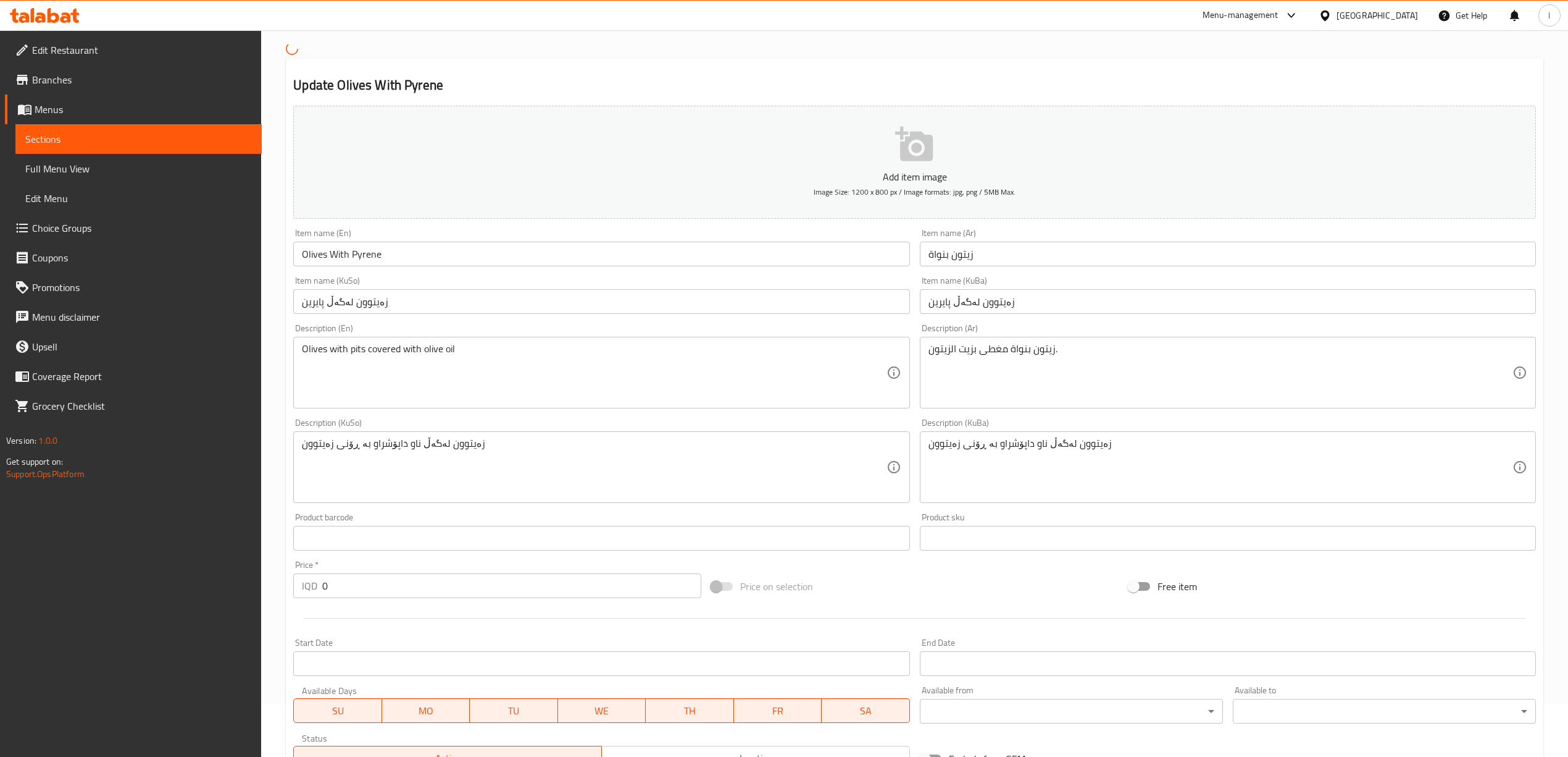
scroll to position [82, 0]
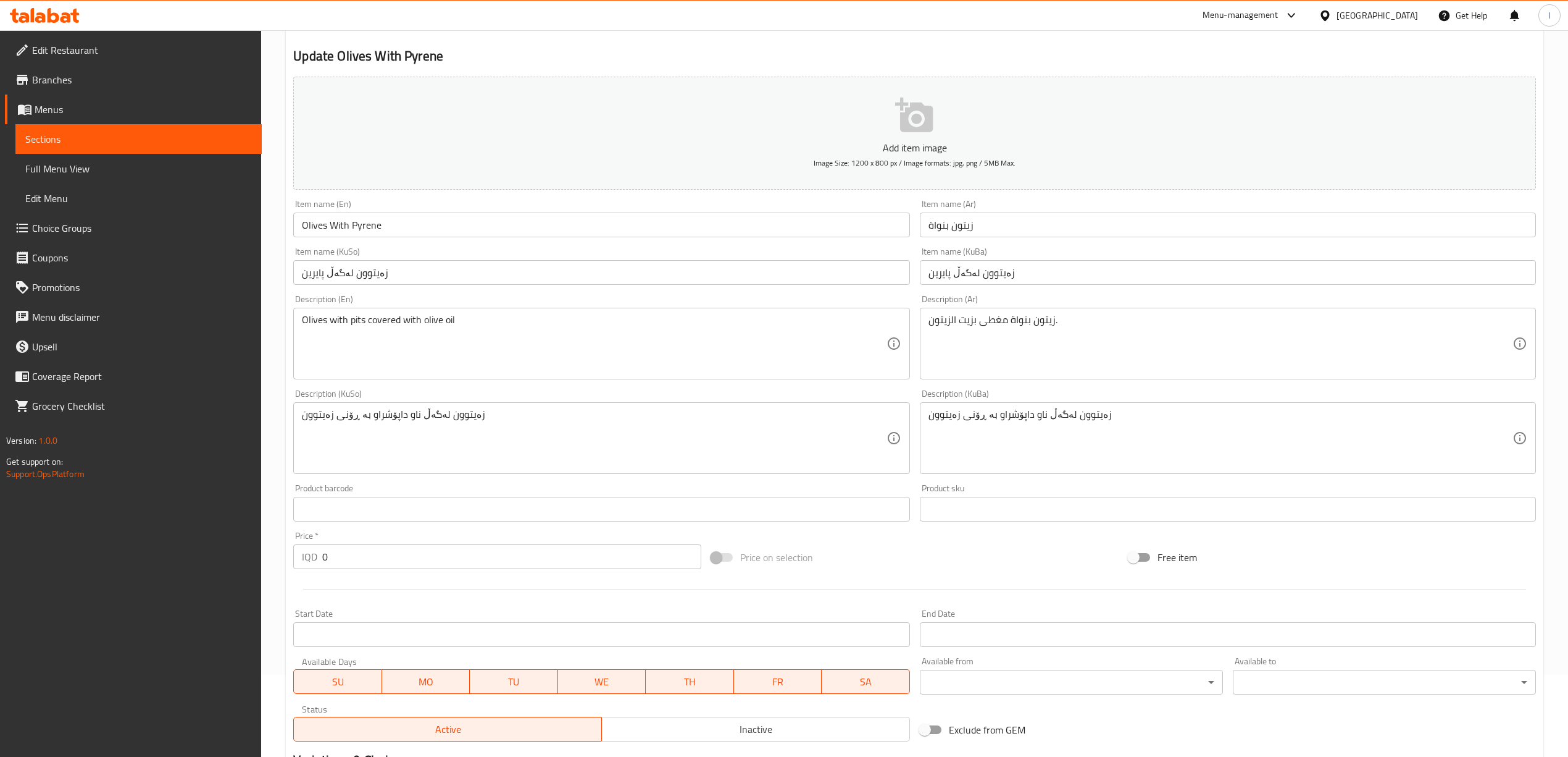
click at [127, 131] on span "Sections" at bounding box center [139, 138] width 227 height 14
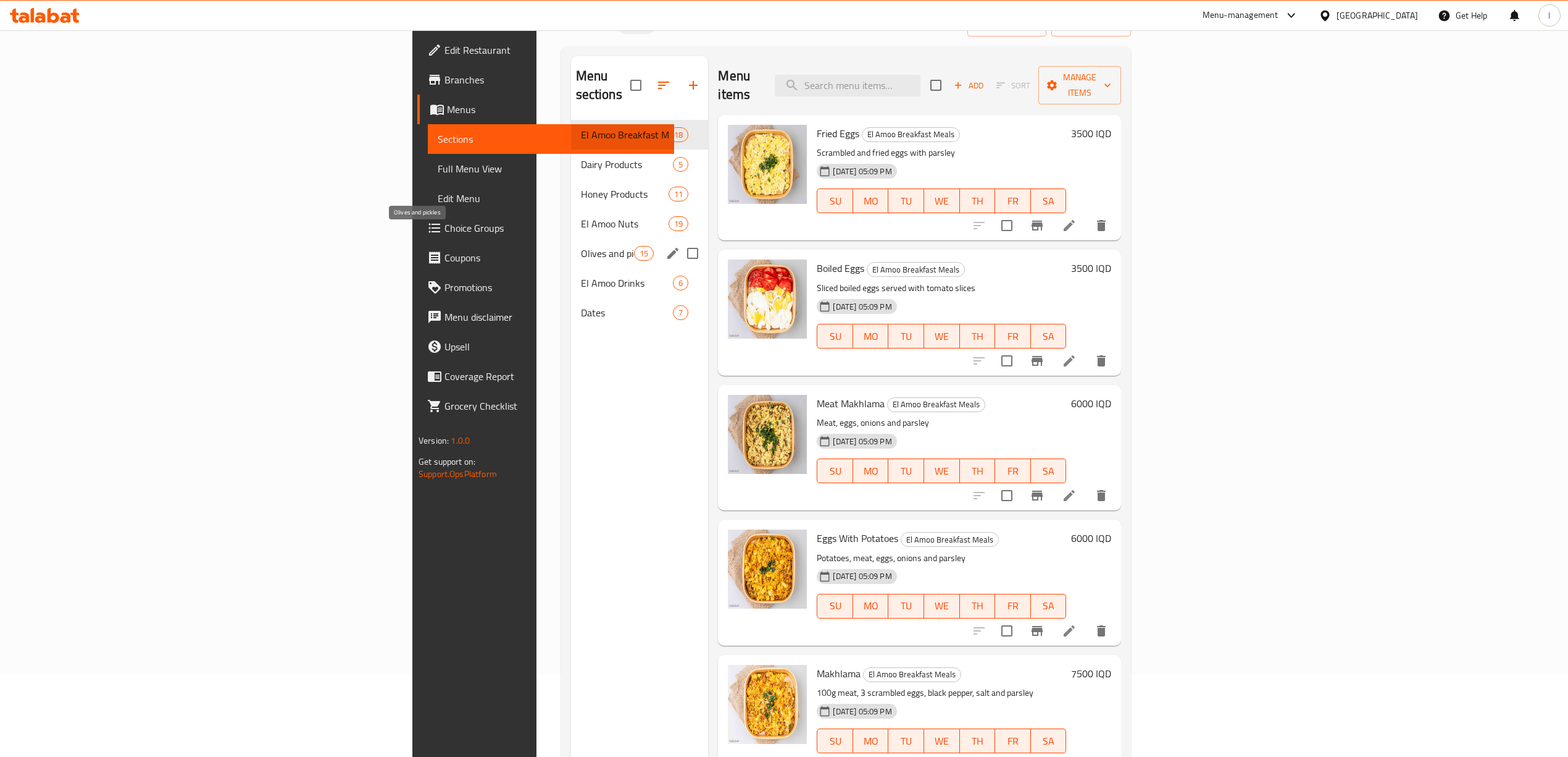
click at [581, 246] on span "Olives and pickles" at bounding box center [608, 252] width 54 height 14
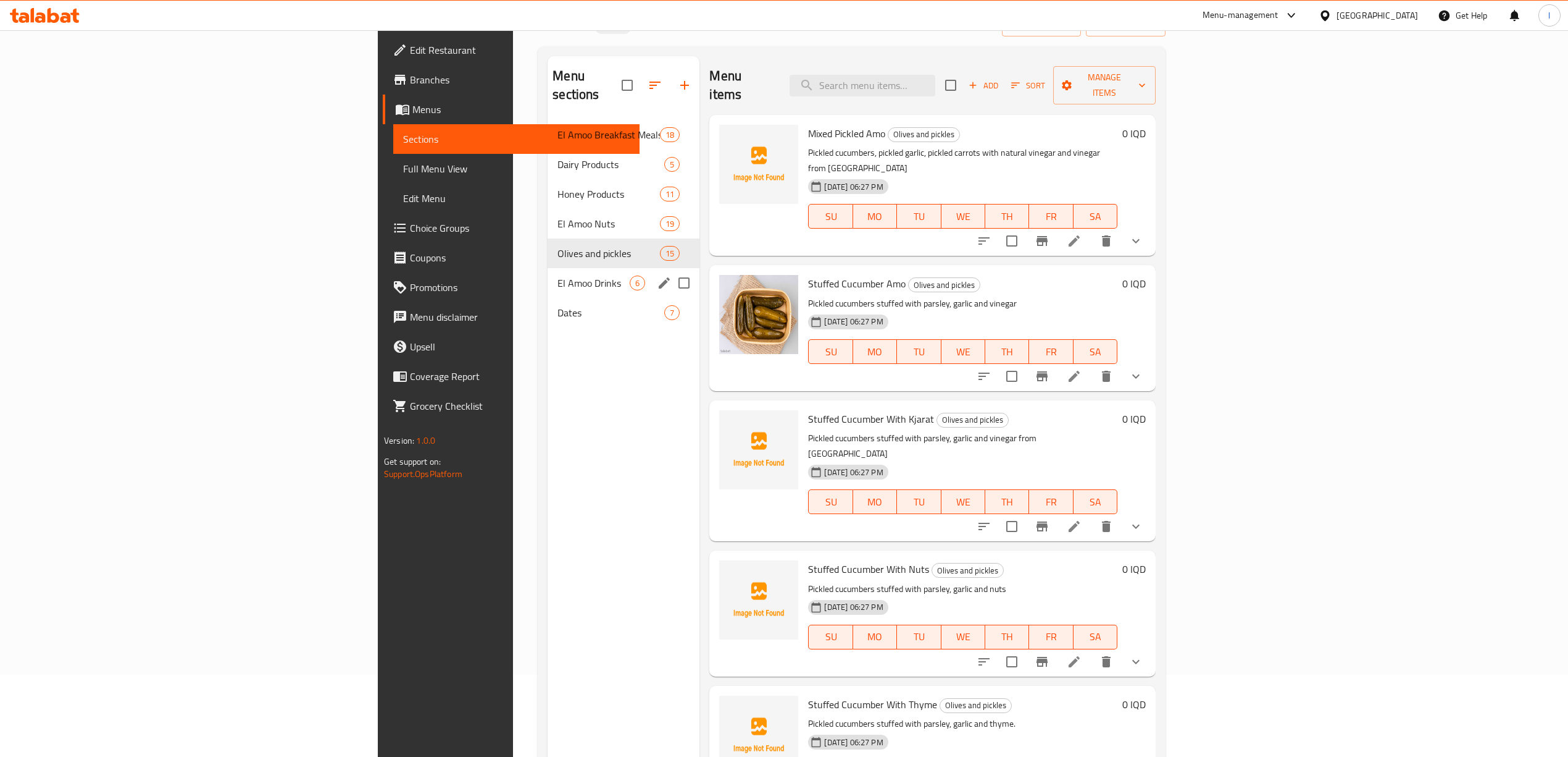
click at [548, 268] on div "El Amoo Drinks 6" at bounding box center [624, 282] width 152 height 30
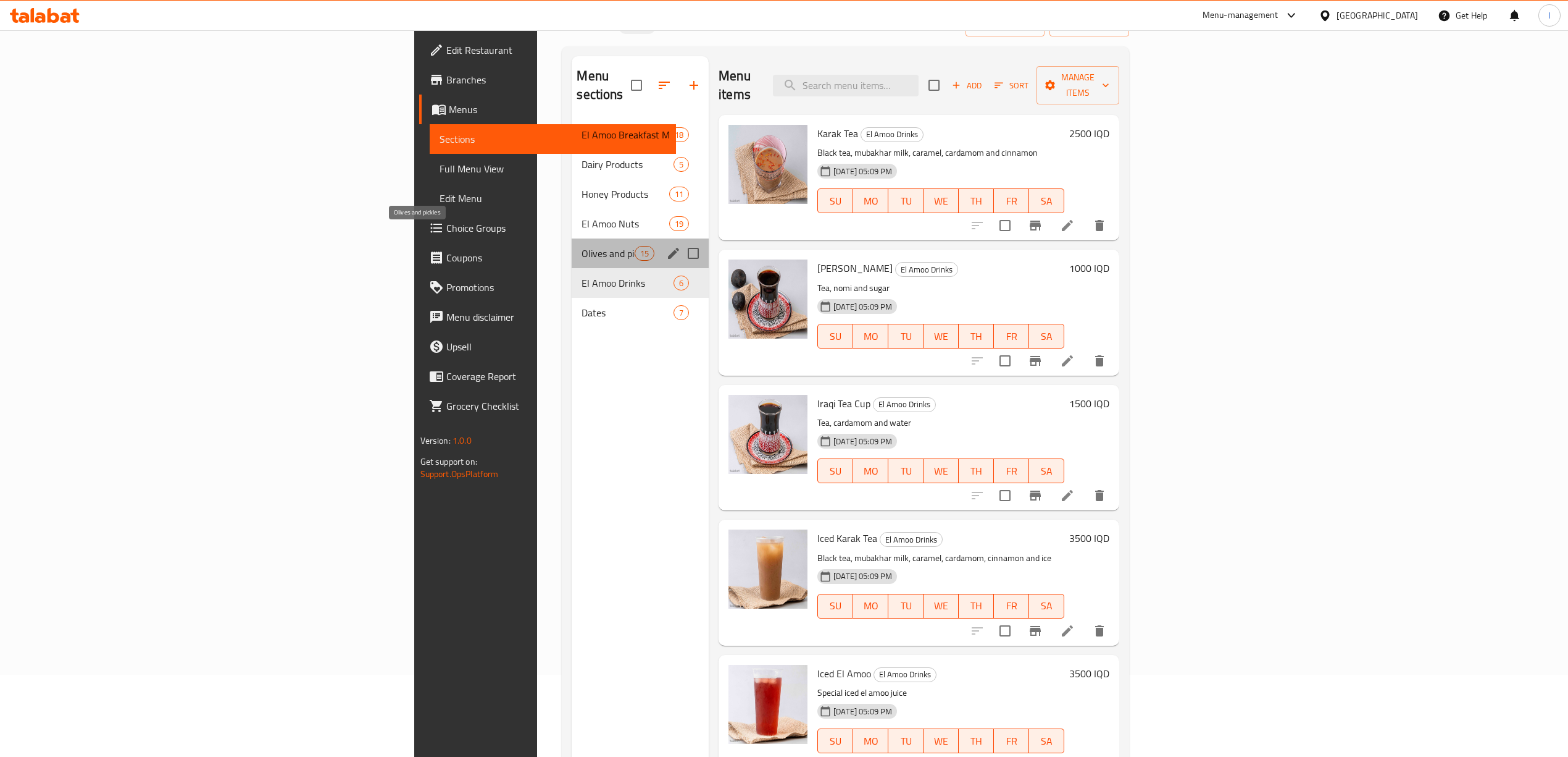
click at [582, 246] on span "Olives and pickles" at bounding box center [608, 252] width 53 height 14
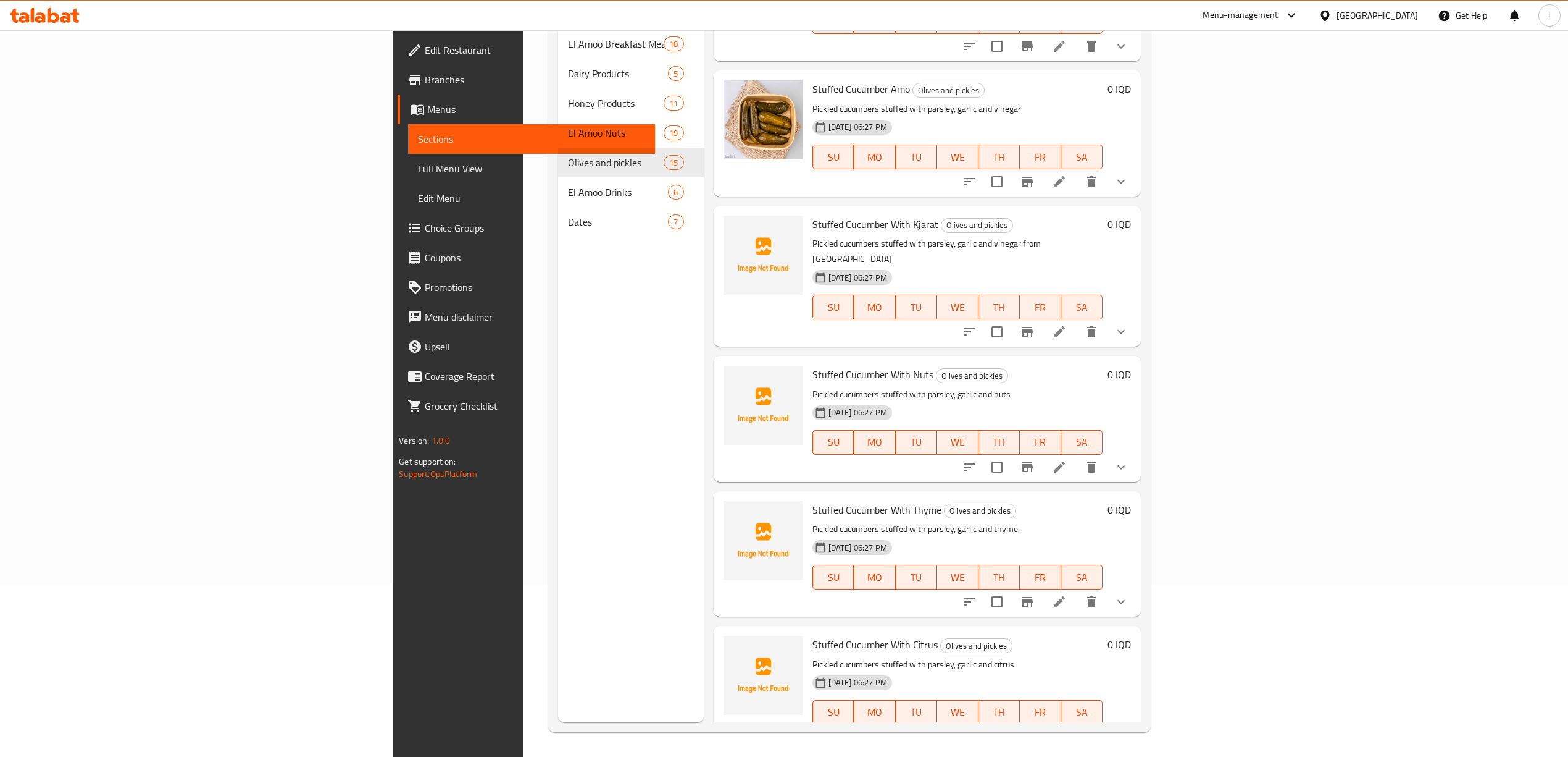
scroll to position [62, 0]
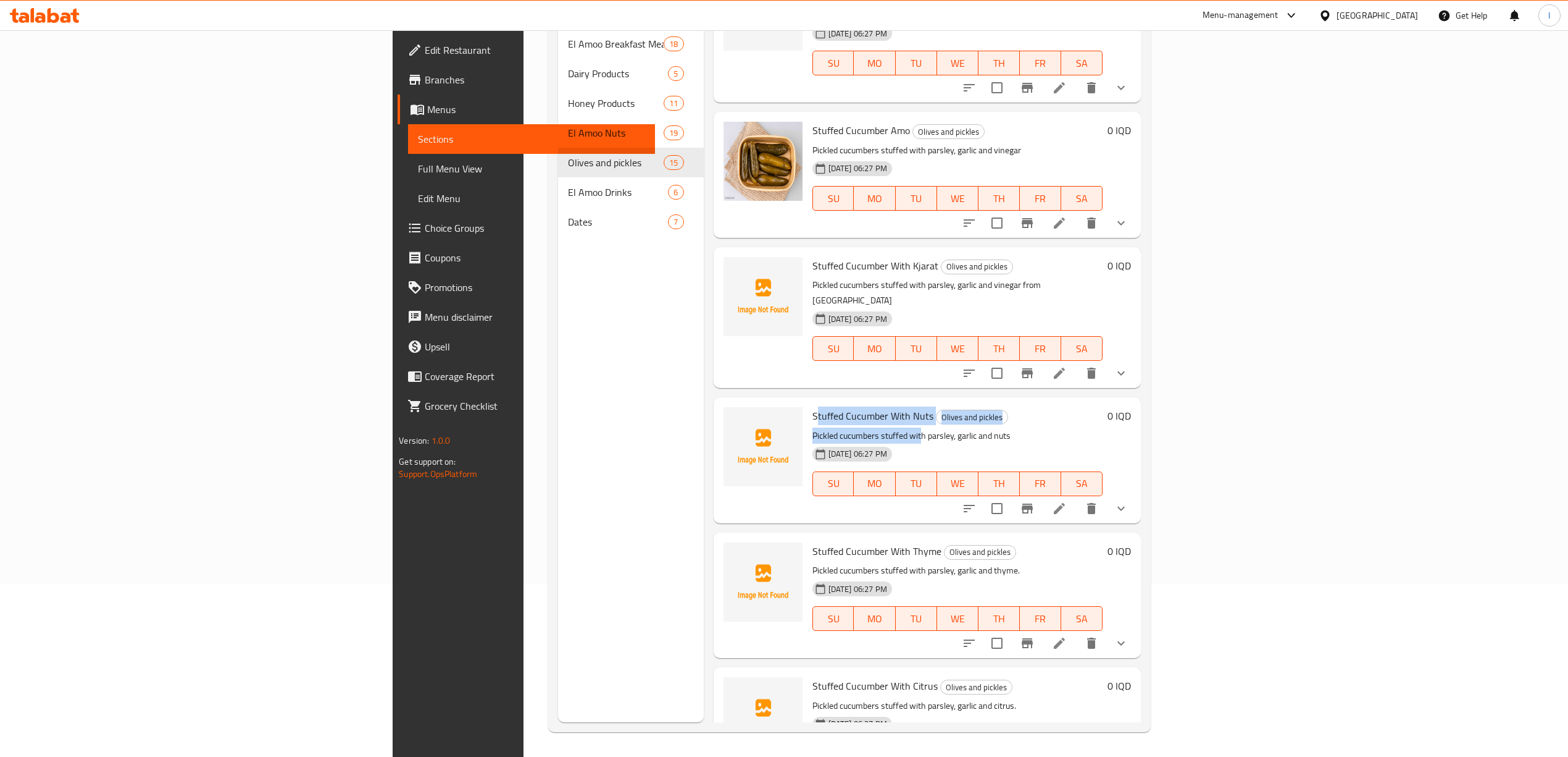
drag, startPoint x: 720, startPoint y: 367, endPoint x: 825, endPoint y: 377, distance: 105.5
click at [825, 402] on div "Stuffed Cucumber With Nuts Olives and pickles Pickled cucumbers stuffed with pa…" at bounding box center [958, 459] width 300 height 115
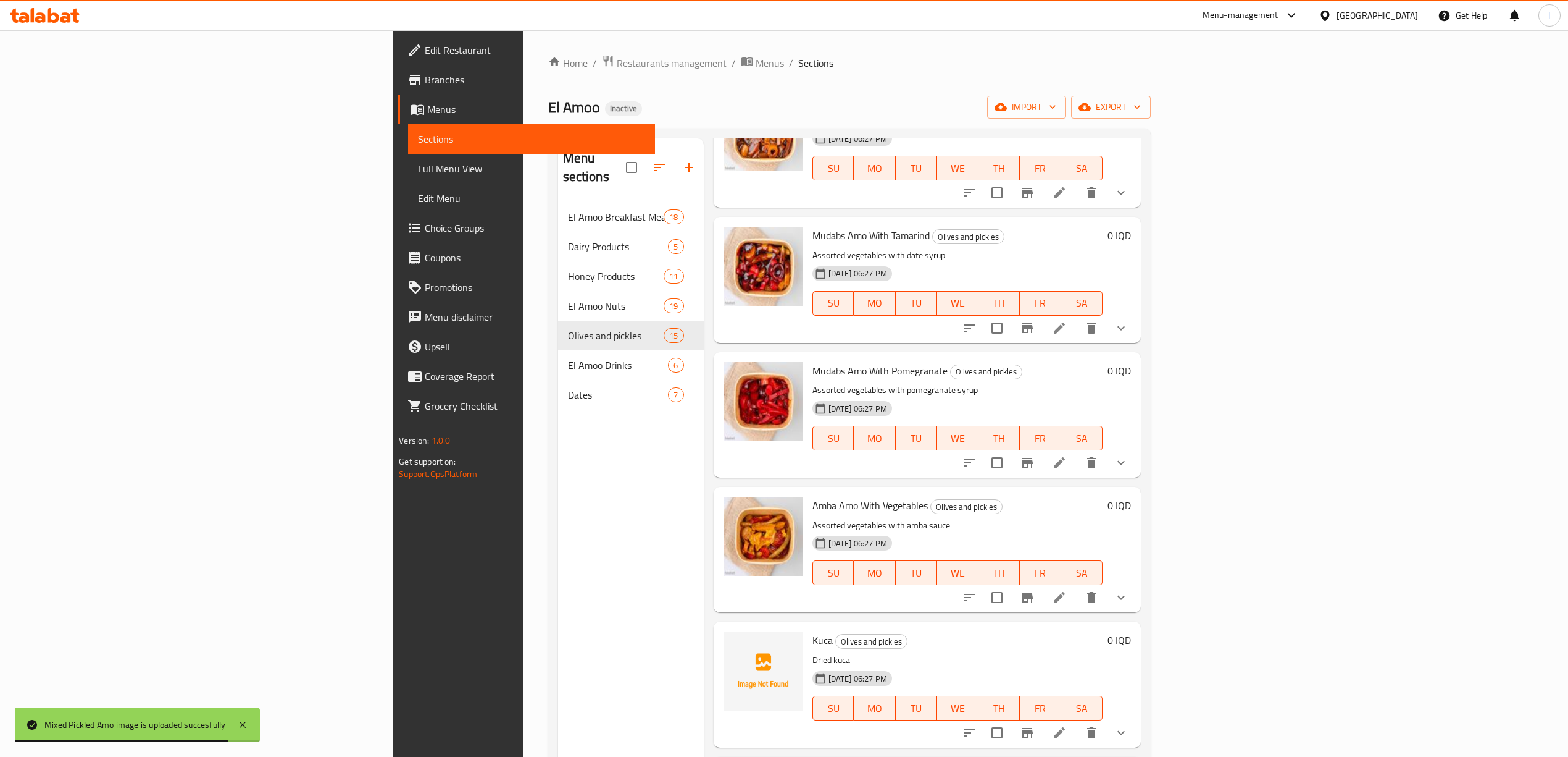
scroll to position [1297, 0]
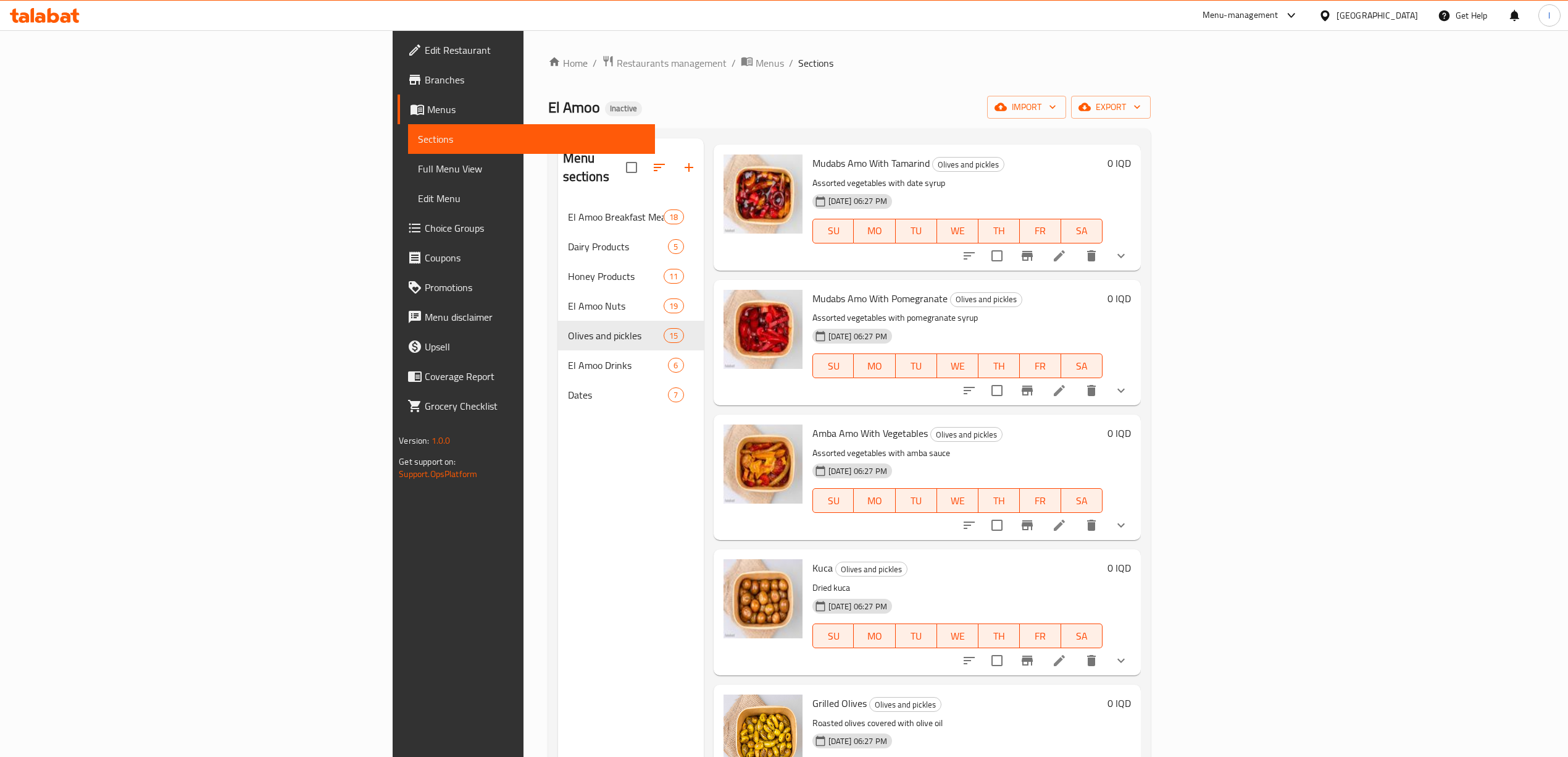
click at [558, 705] on div "Menu sections El Amoo Breakfast Meals 18 Dairy Products 5 Honey Products 11 El …" at bounding box center [631, 517] width 146 height 757
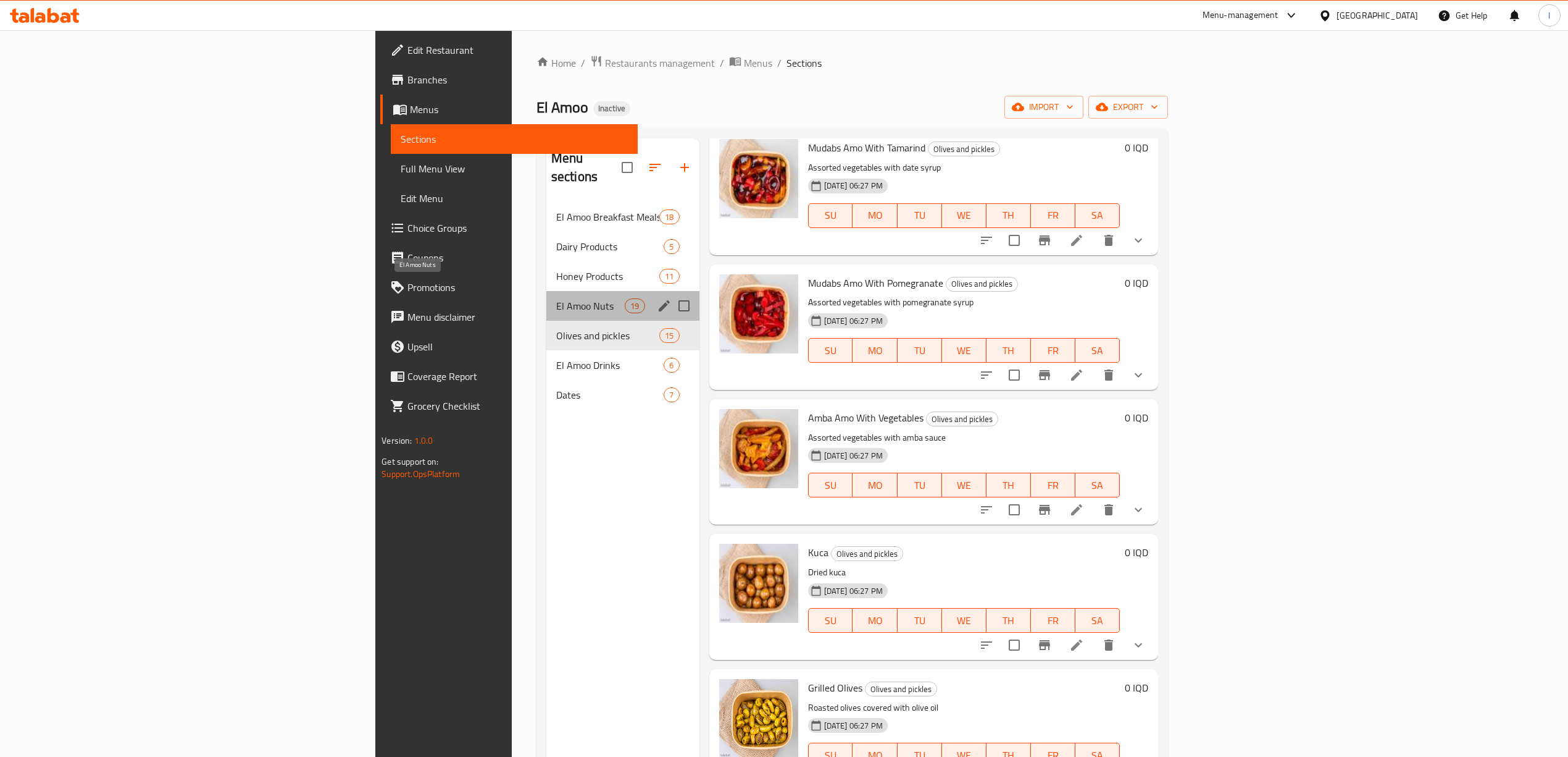
click at [556, 298] on span "El Amoo Nuts" at bounding box center [591, 305] width 68 height 14
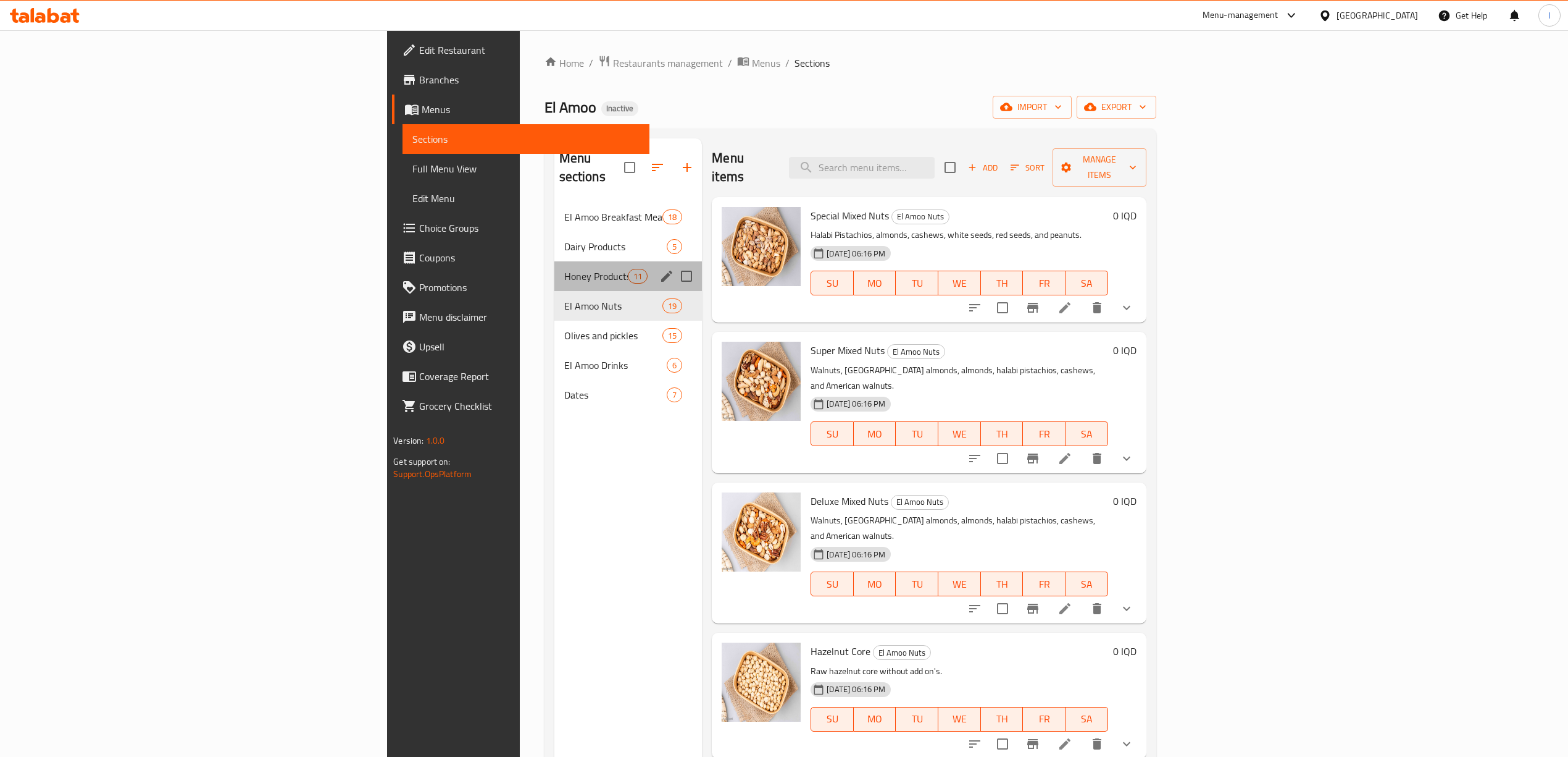
click at [555, 261] on div "Honey Products 11" at bounding box center [629, 275] width 148 height 30
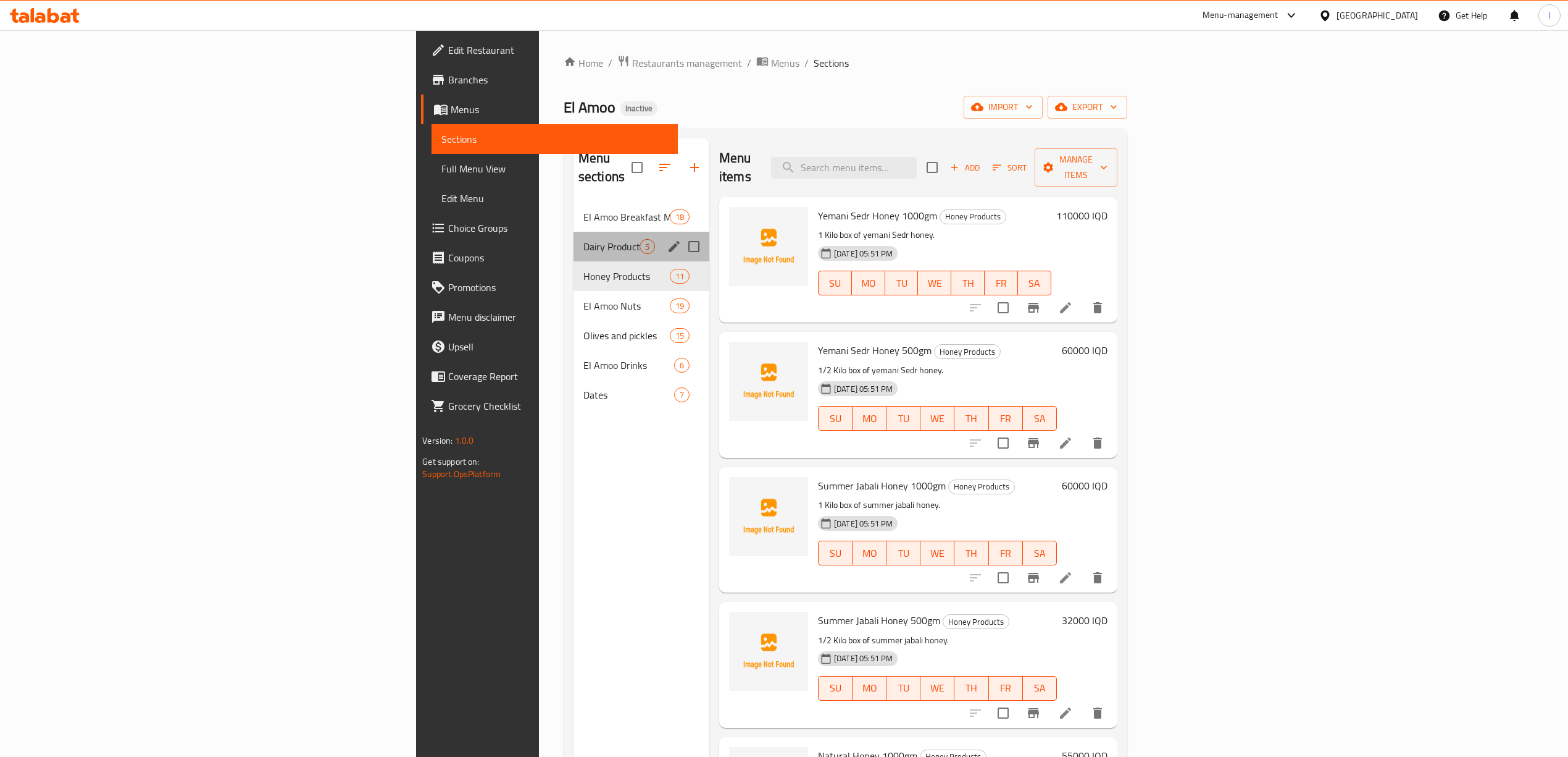
click at [574, 232] on div "Dairy Products 5" at bounding box center [641, 246] width 135 height 30
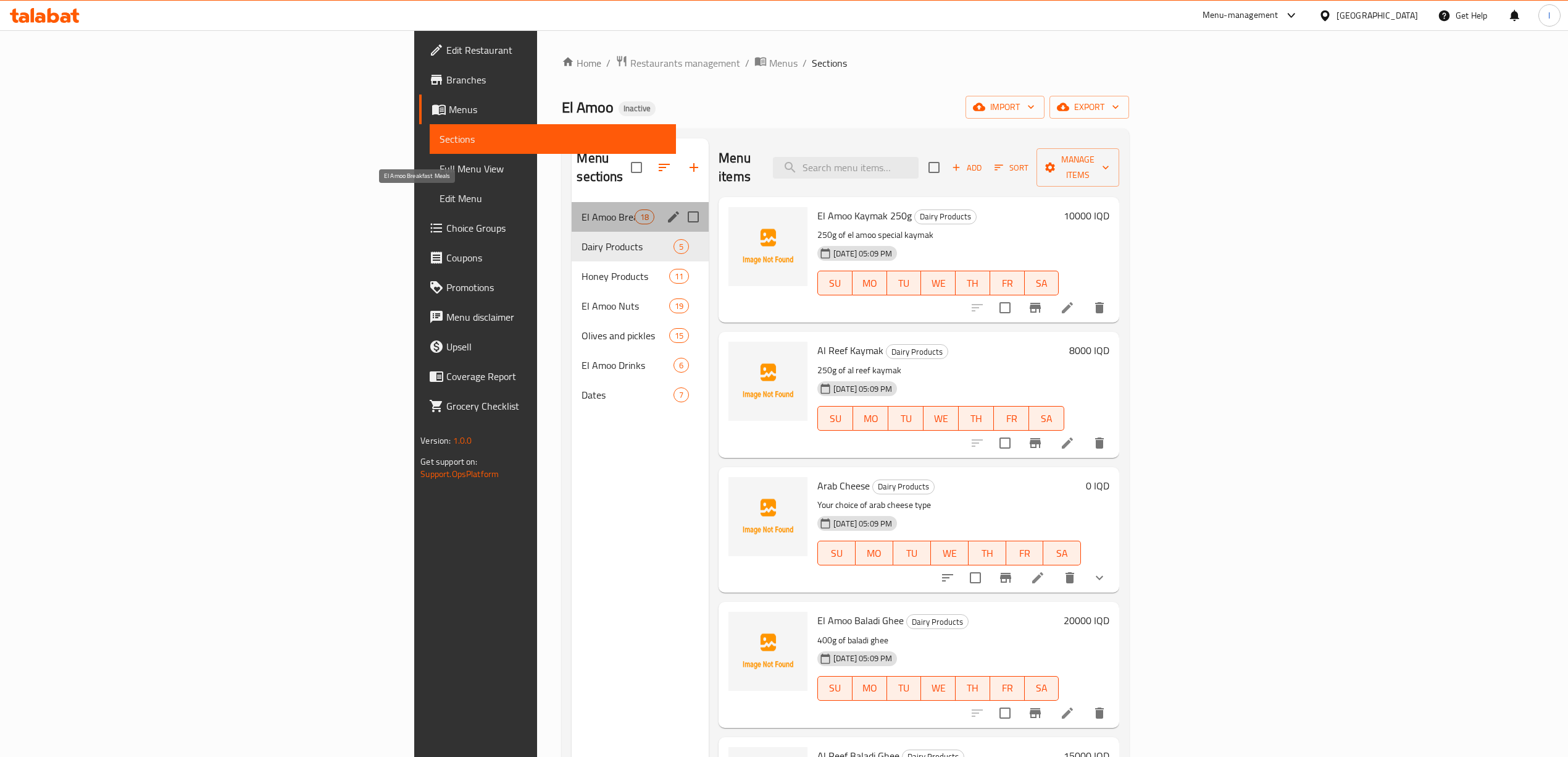
click at [582, 210] on span "El Amoo Breakfast Meals" at bounding box center [608, 217] width 53 height 14
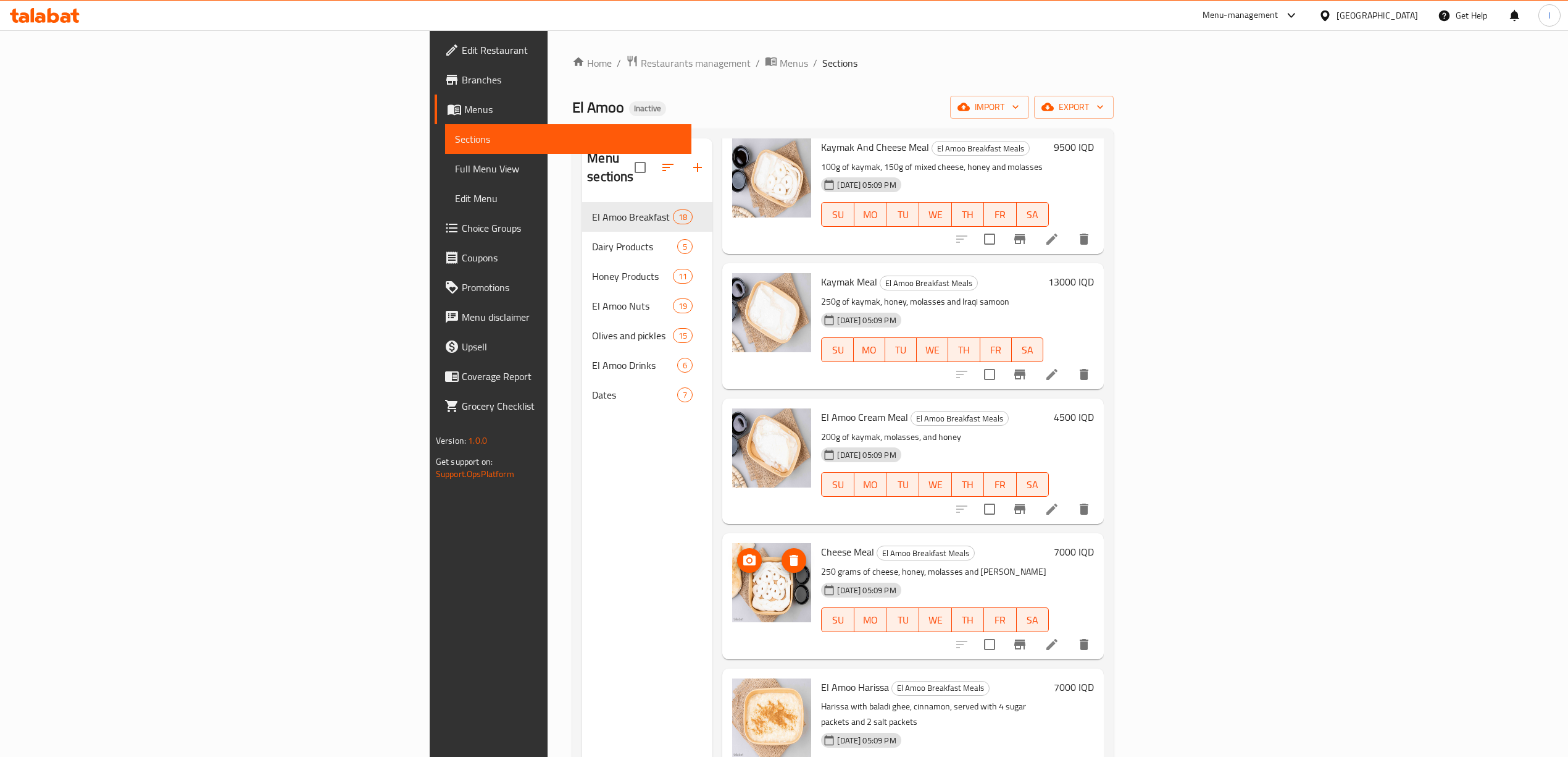
scroll to position [1703, 0]
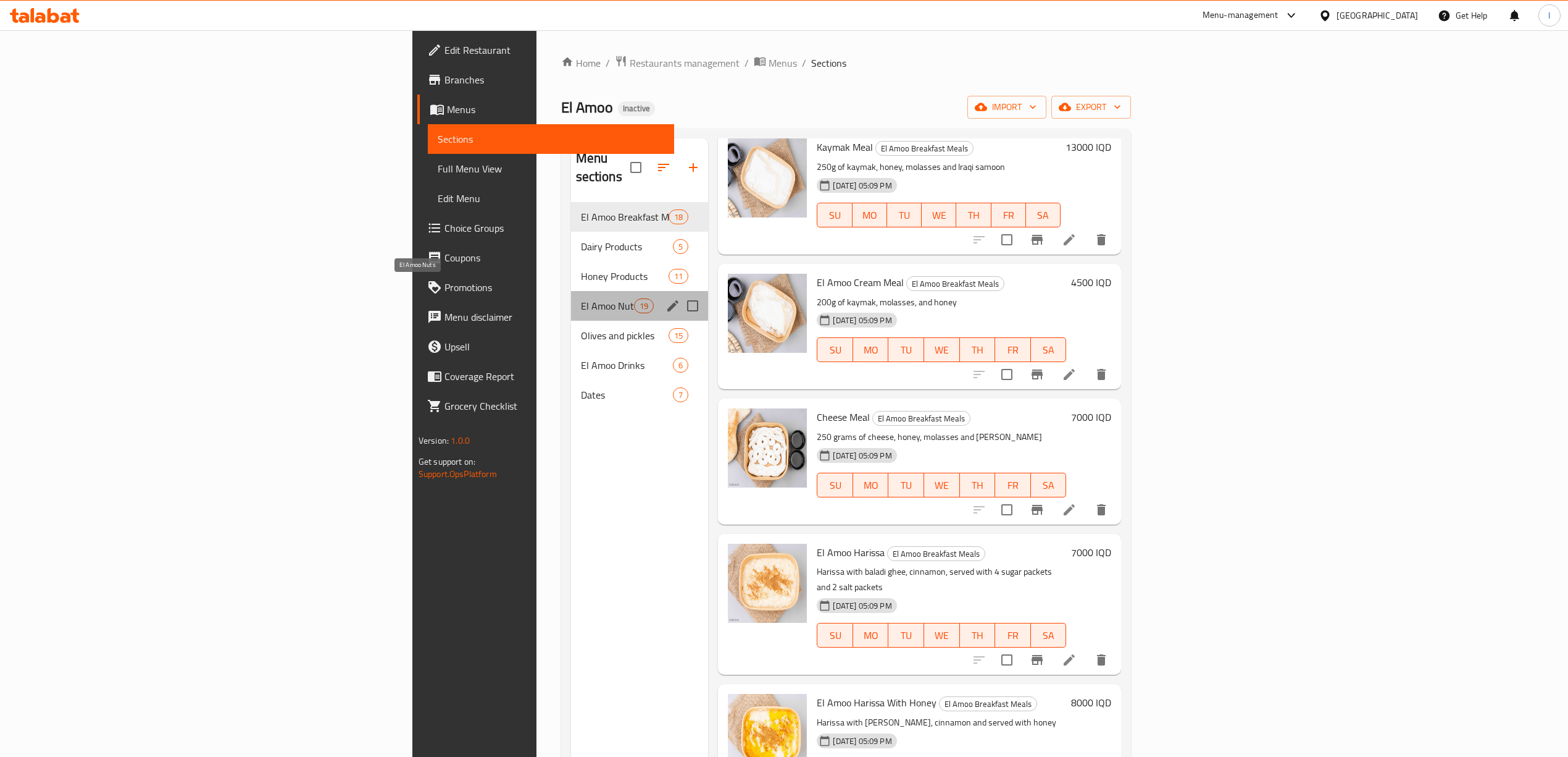
click at [581, 298] on span "El Amoo Nuts" at bounding box center [608, 305] width 54 height 14
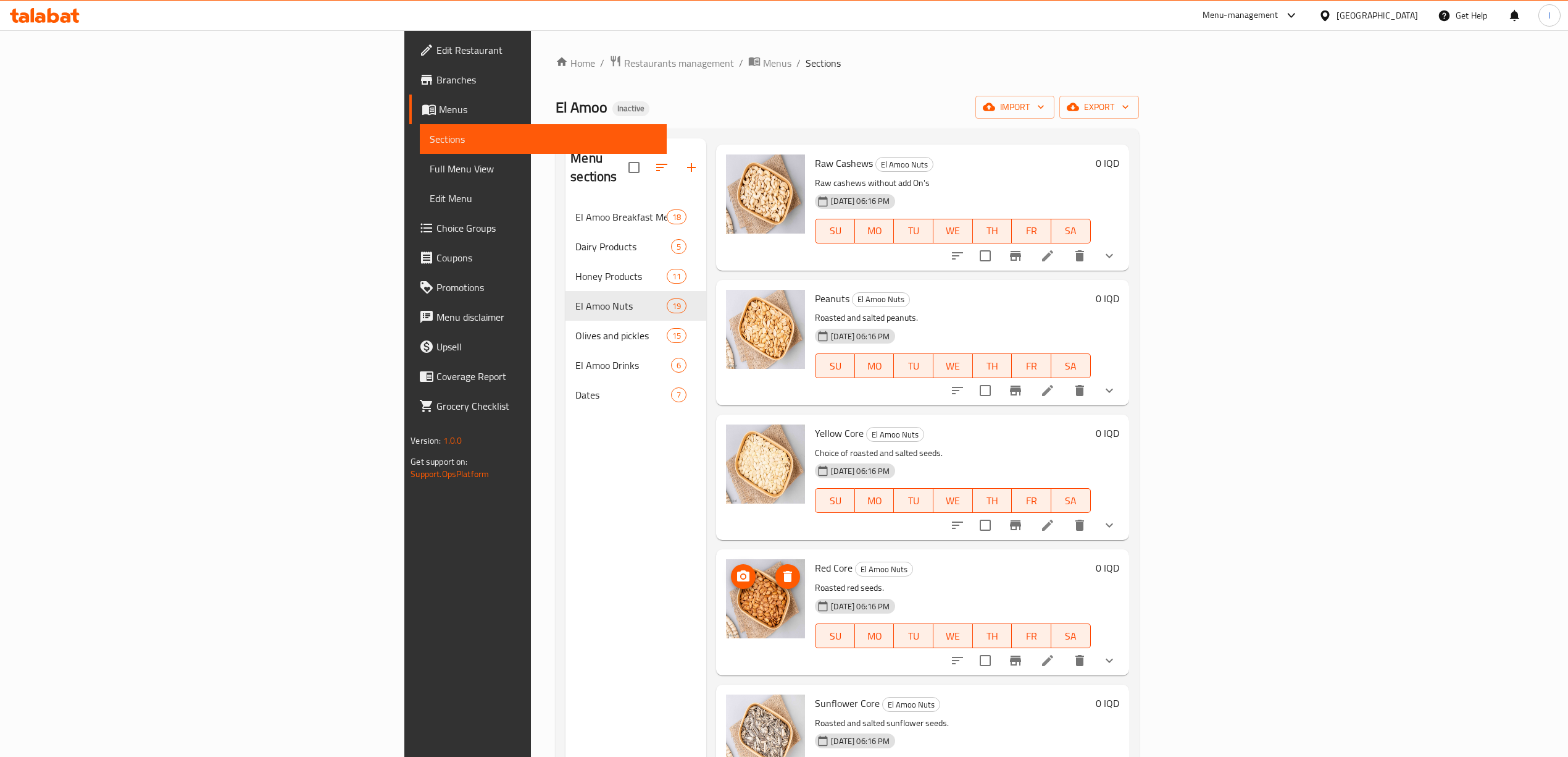
scroll to position [174, 0]
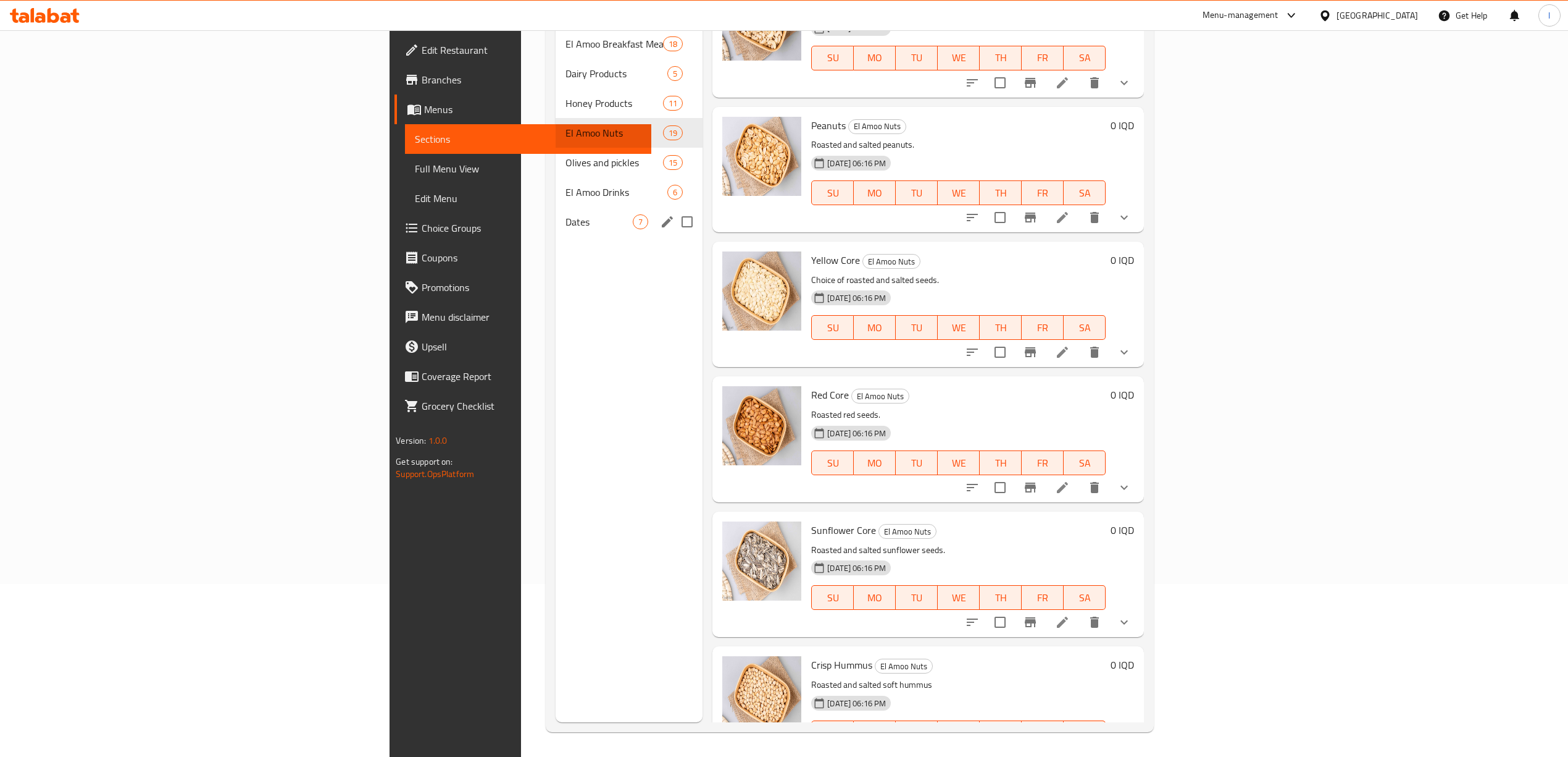
click at [566, 214] on span "Dates" at bounding box center [599, 221] width 67 height 14
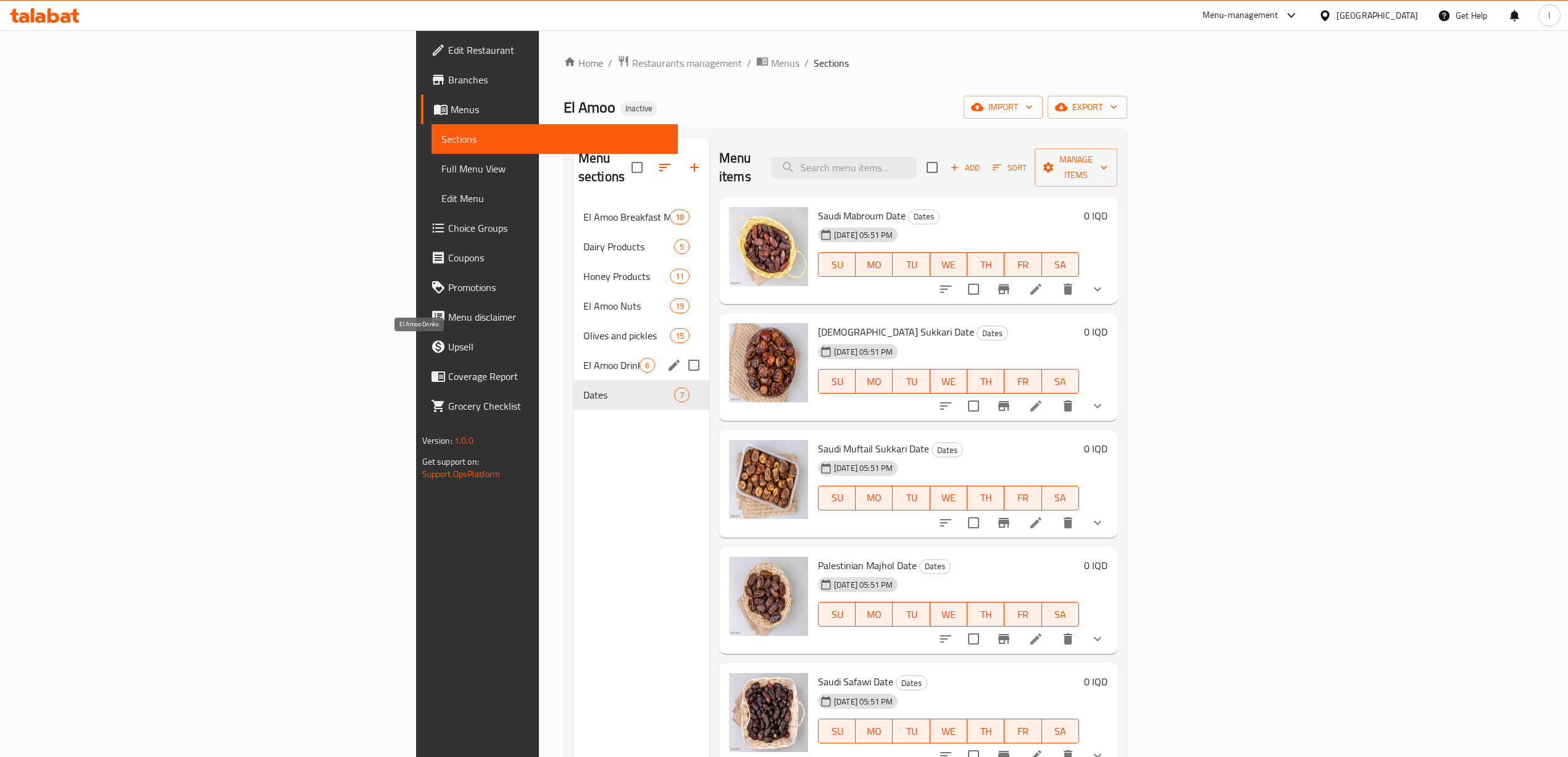
click at [574, 350] on div "El Amoo Drinks 6" at bounding box center [641, 365] width 135 height 30
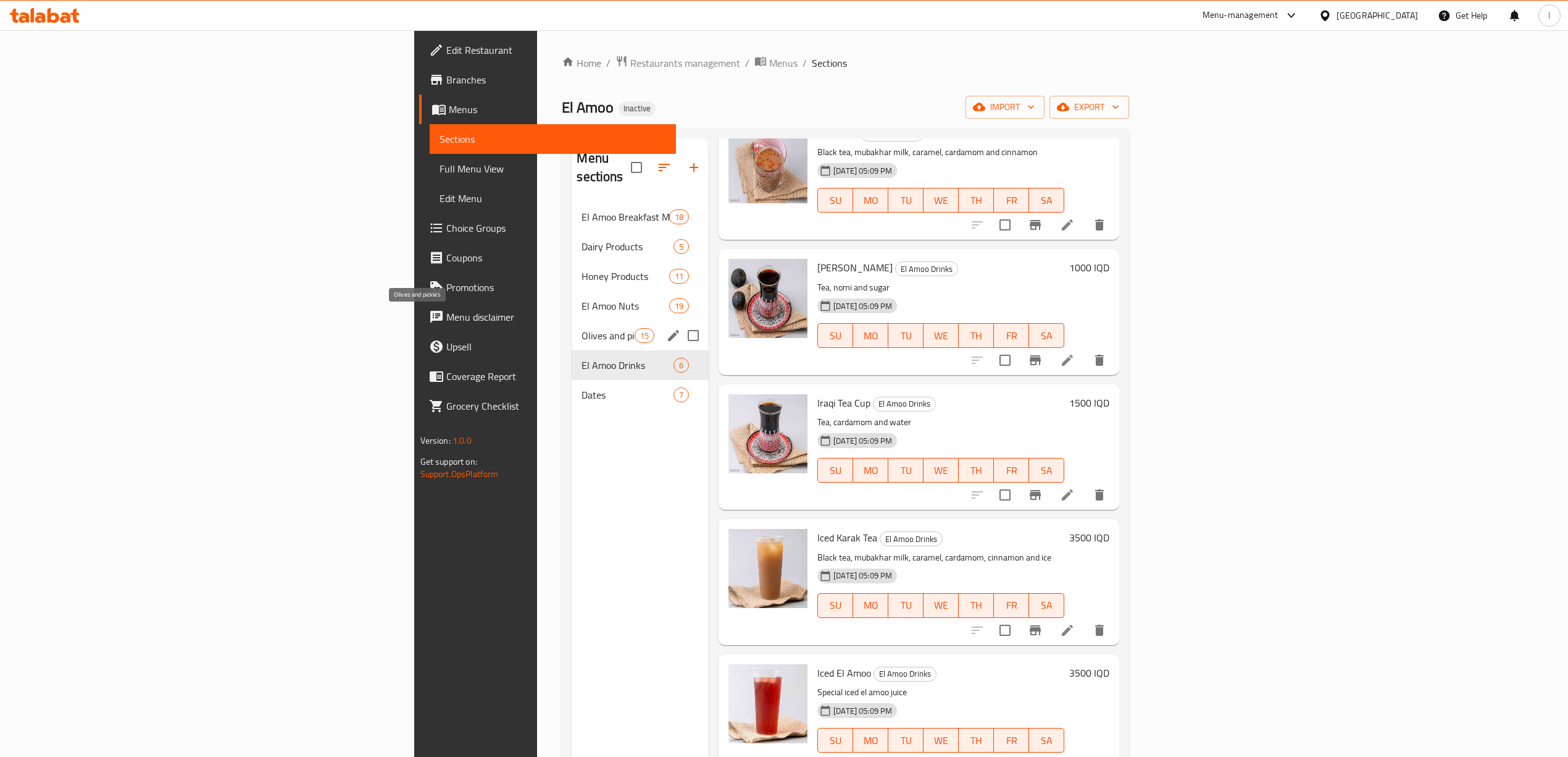
click at [582, 328] on span "Olives and pickles" at bounding box center [608, 335] width 53 height 14
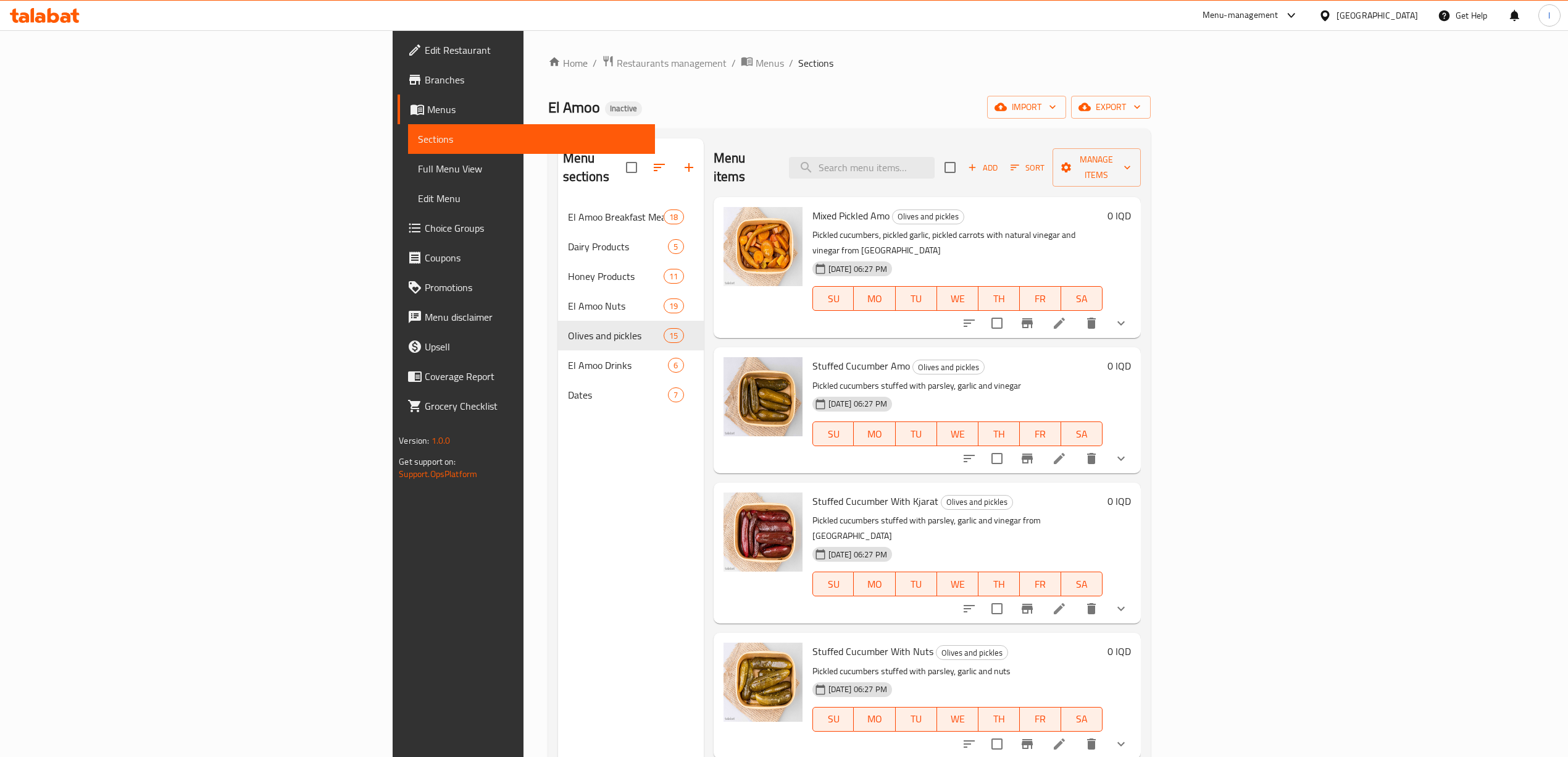
click at [424, 49] on span "Edit Restaurant" at bounding box center [534, 49] width 220 height 14
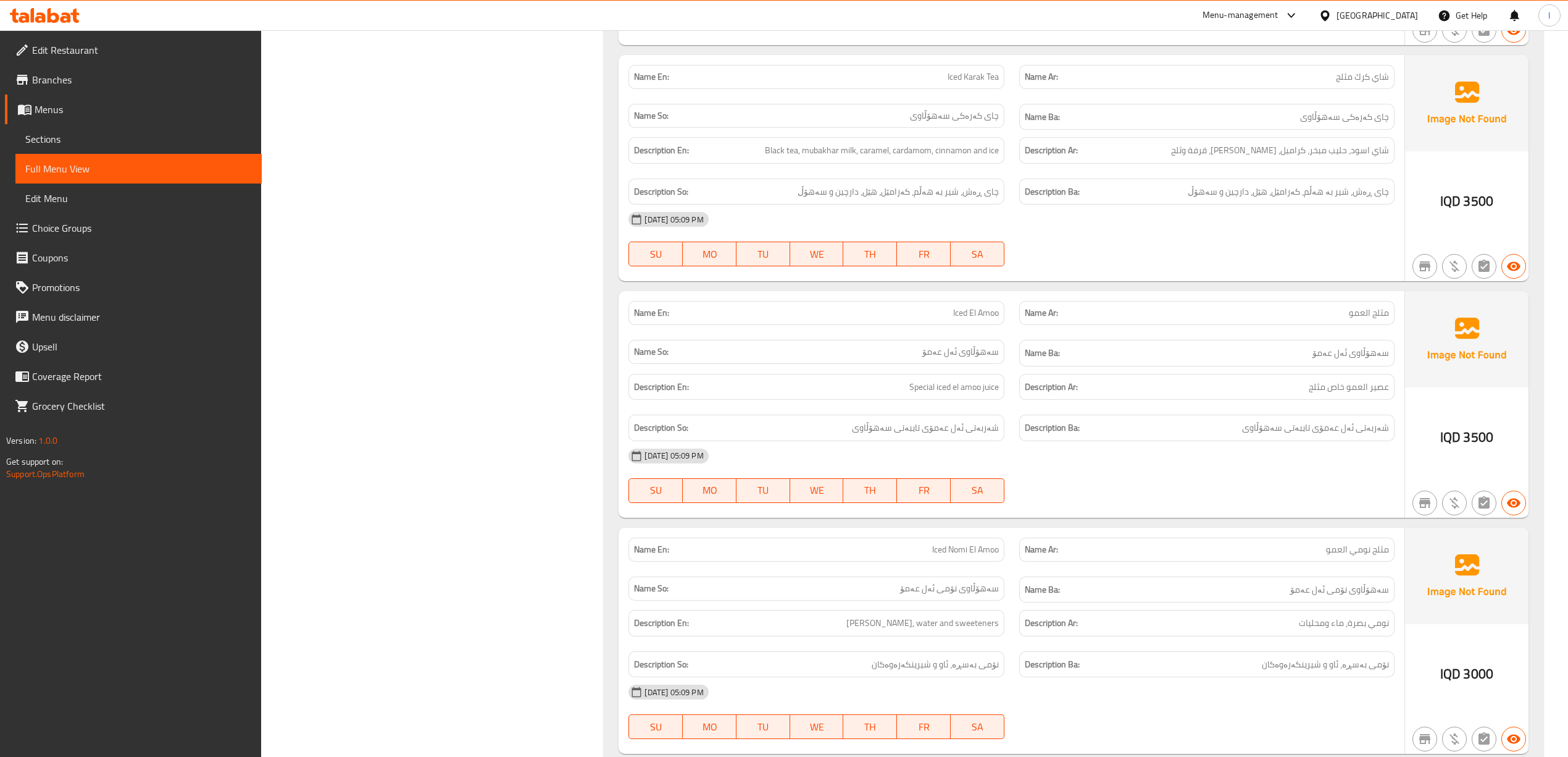
scroll to position [6740, 0]
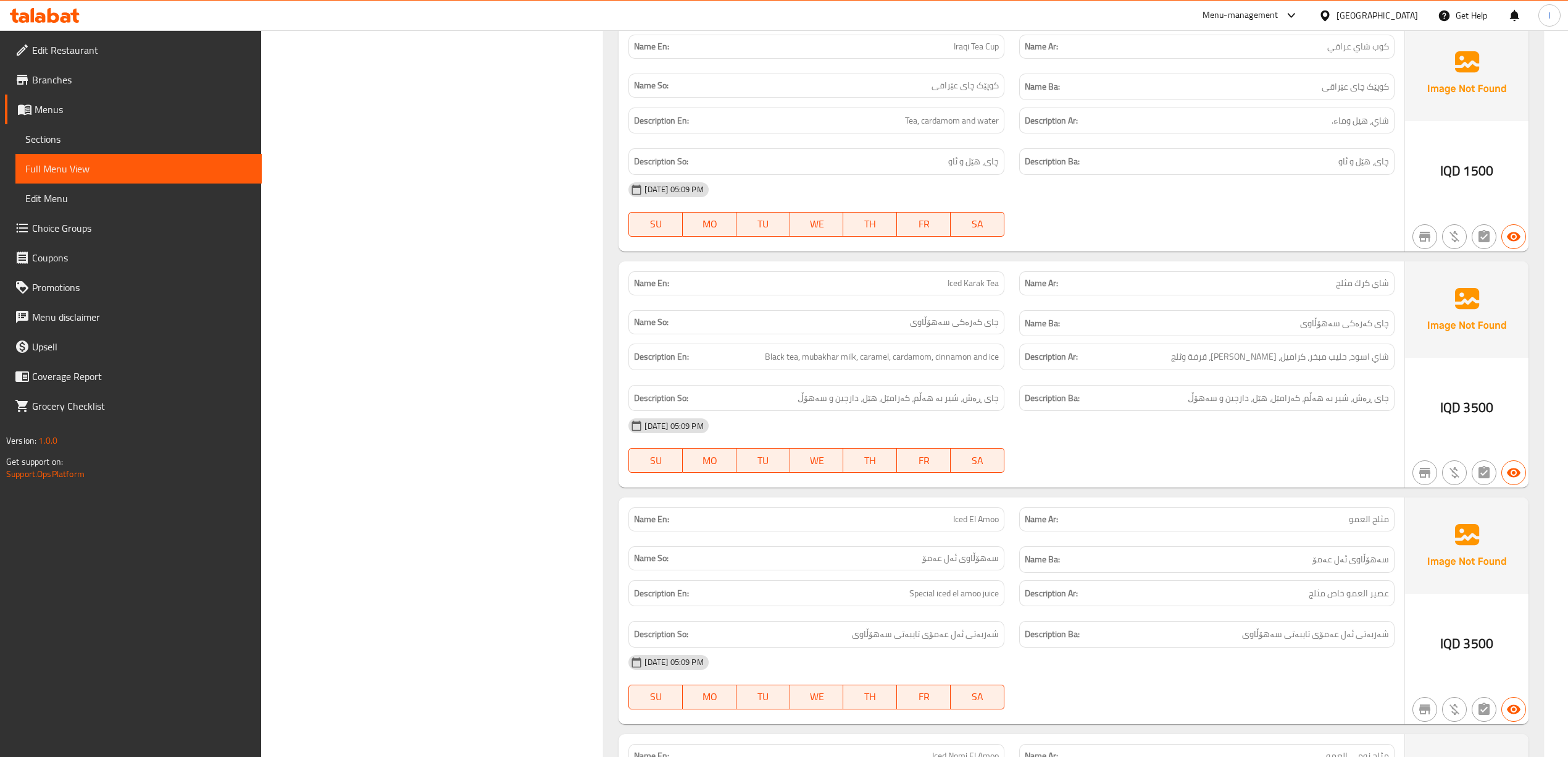
click at [70, 84] on span "Branches" at bounding box center [142, 79] width 220 height 14
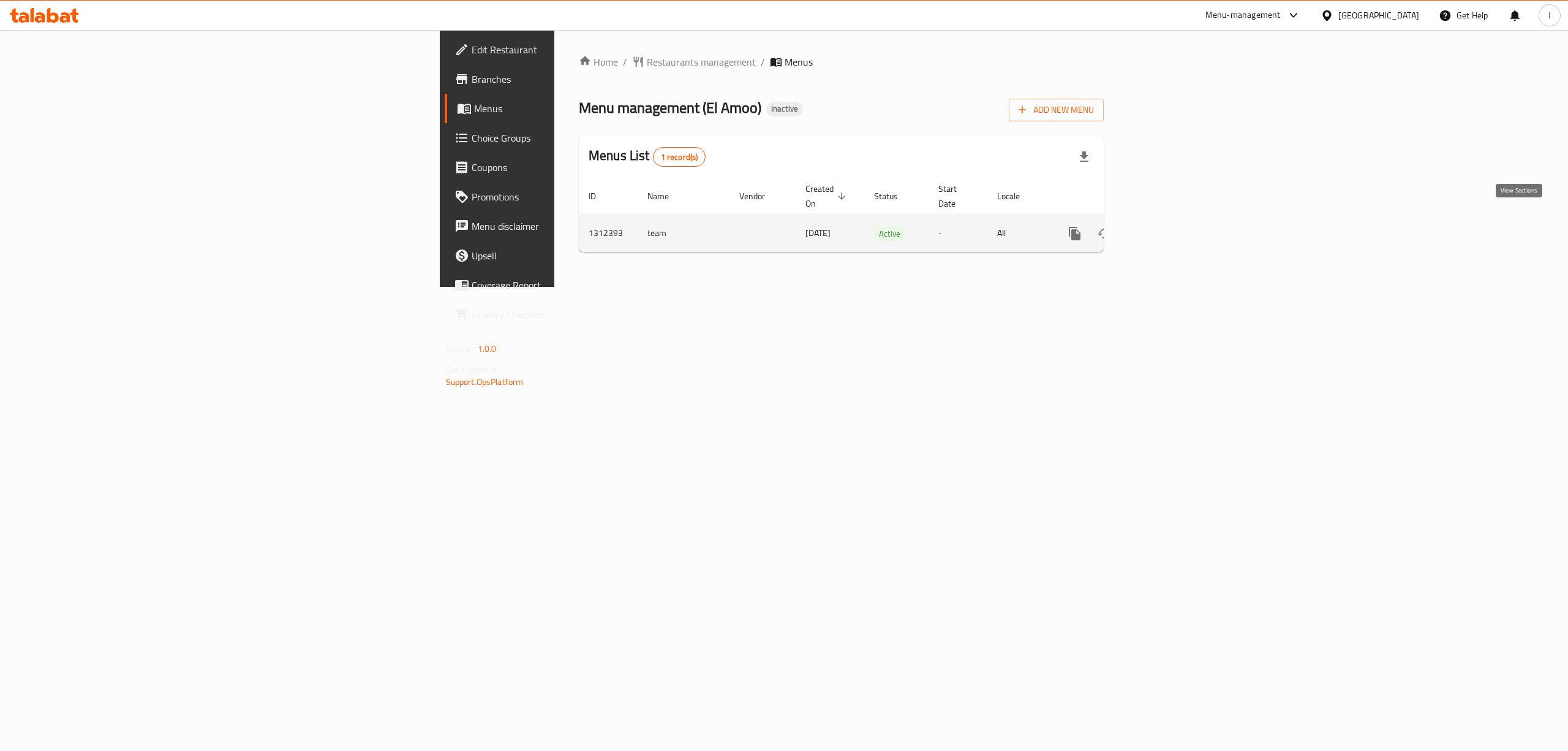
click at [1171, 226] on icon "enhanced table" at bounding box center [1162, 233] width 14 height 14
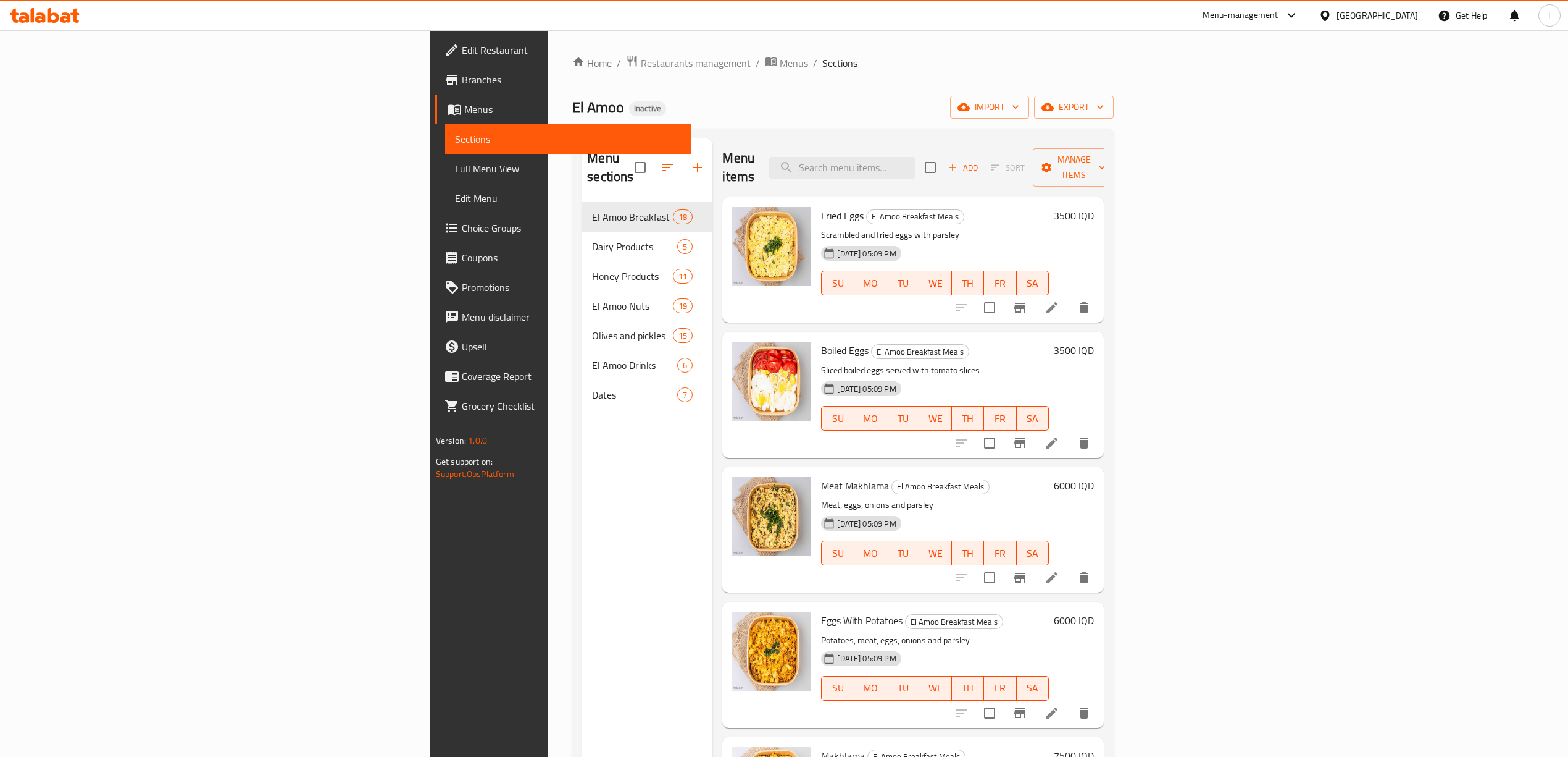
click at [455, 166] on span "Full Menu View" at bounding box center [568, 168] width 227 height 14
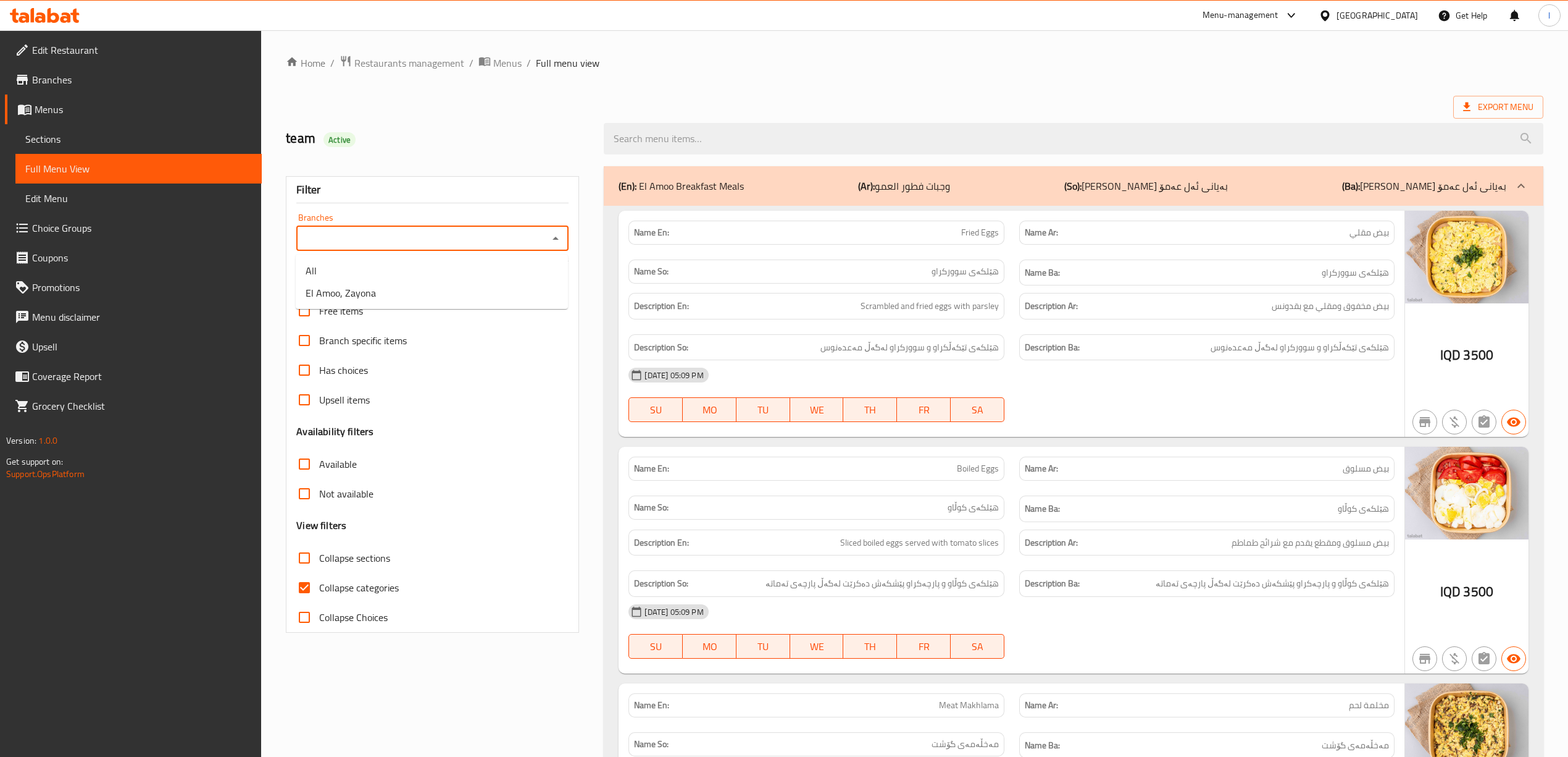
click at [420, 246] on input "Branches" at bounding box center [422, 239] width 245 height 17
click at [386, 294] on li "El Amoo, Zayona" at bounding box center [432, 292] width 273 height 22
type input "El Amoo, Zayona"
click at [359, 587] on span "Collapse categories" at bounding box center [359, 587] width 79 height 14
click at [320, 587] on input "Collapse categories" at bounding box center [304, 587] width 30 height 30
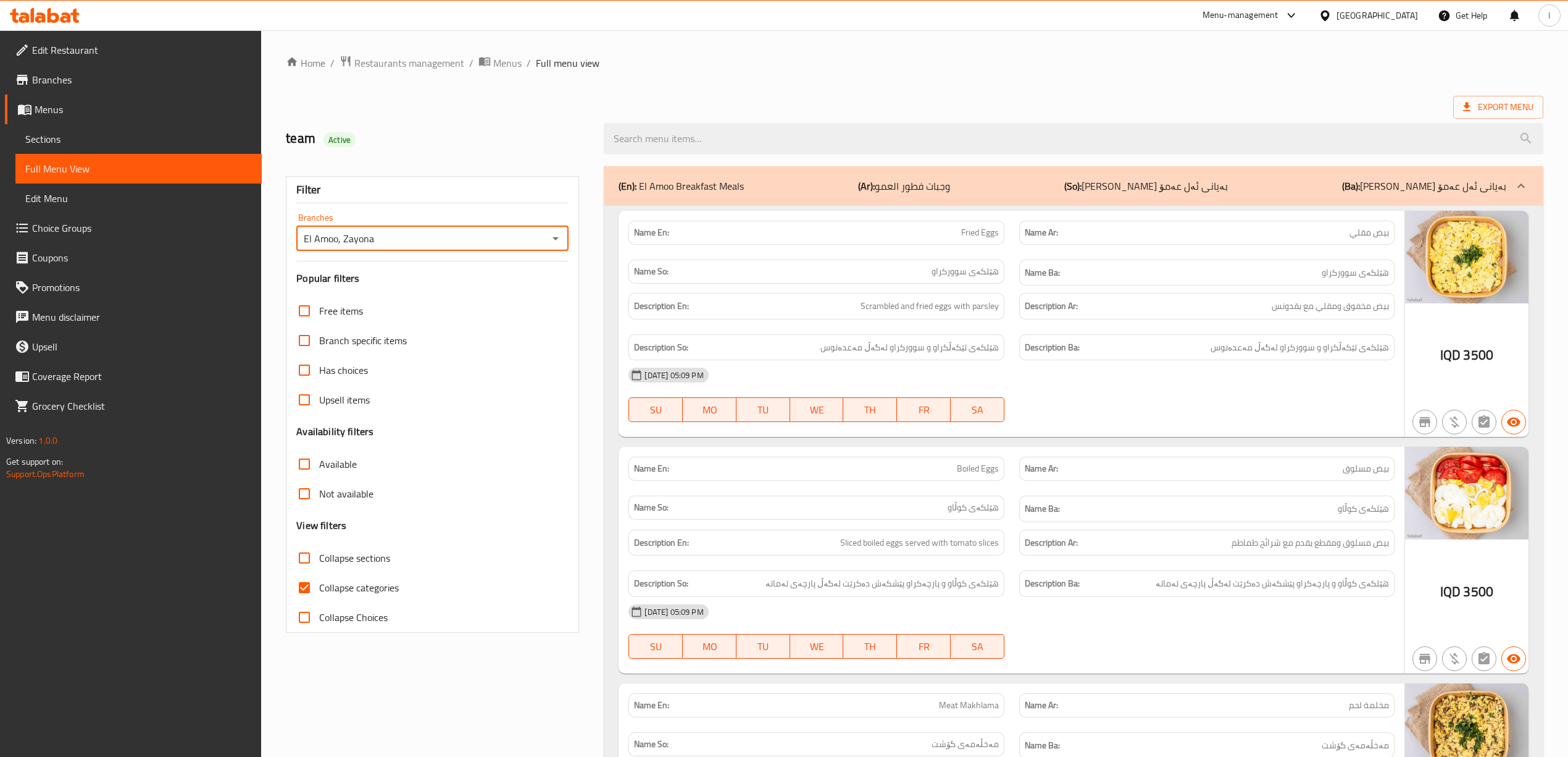
checkbox input "false"
click at [308, 562] on input "Collapse sections" at bounding box center [304, 558] width 30 height 30
checkbox input "true"
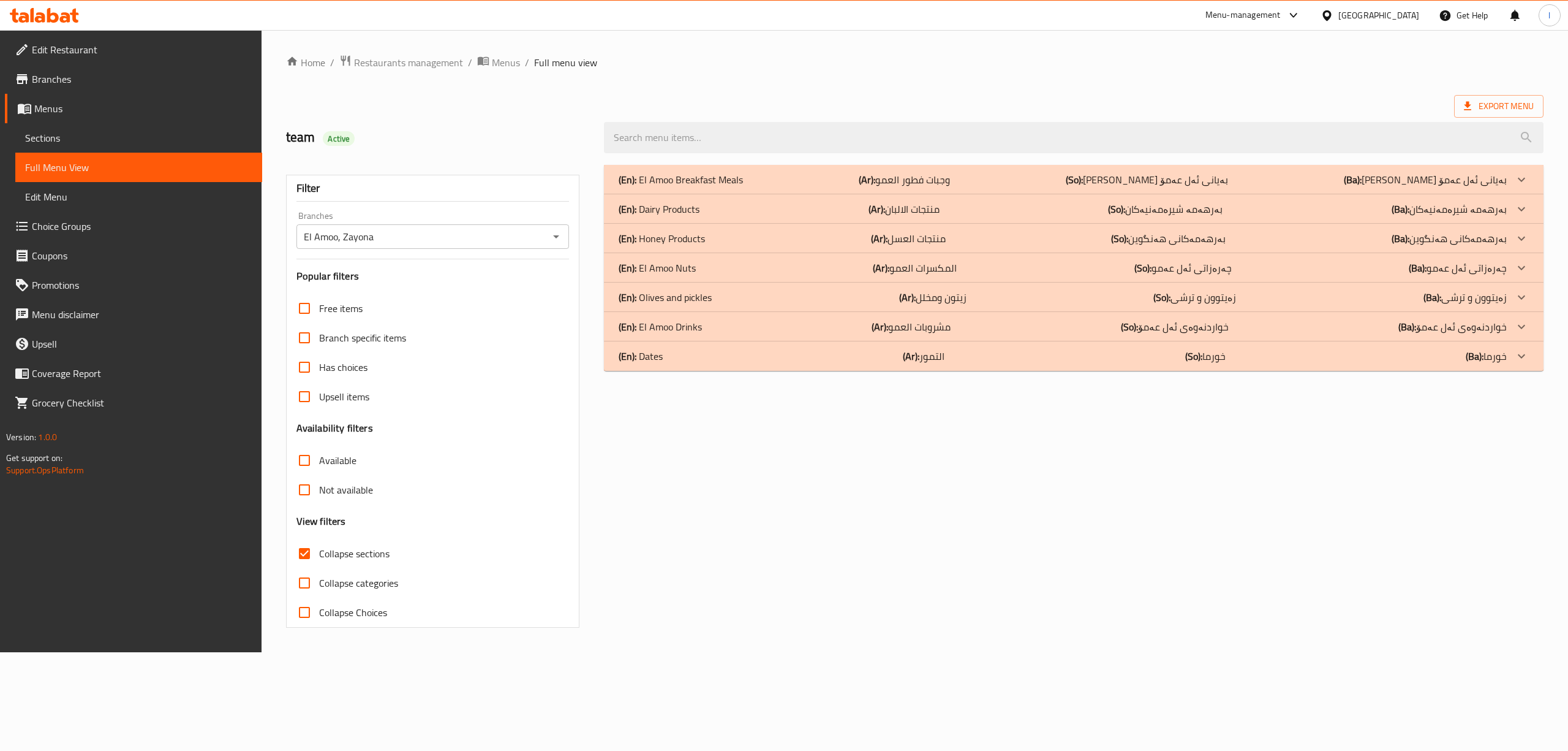
click at [664, 358] on div "(En): Dates (Ar): التمور (So): خورما (Ba): خورما" at bounding box center [1063, 355] width 888 height 14
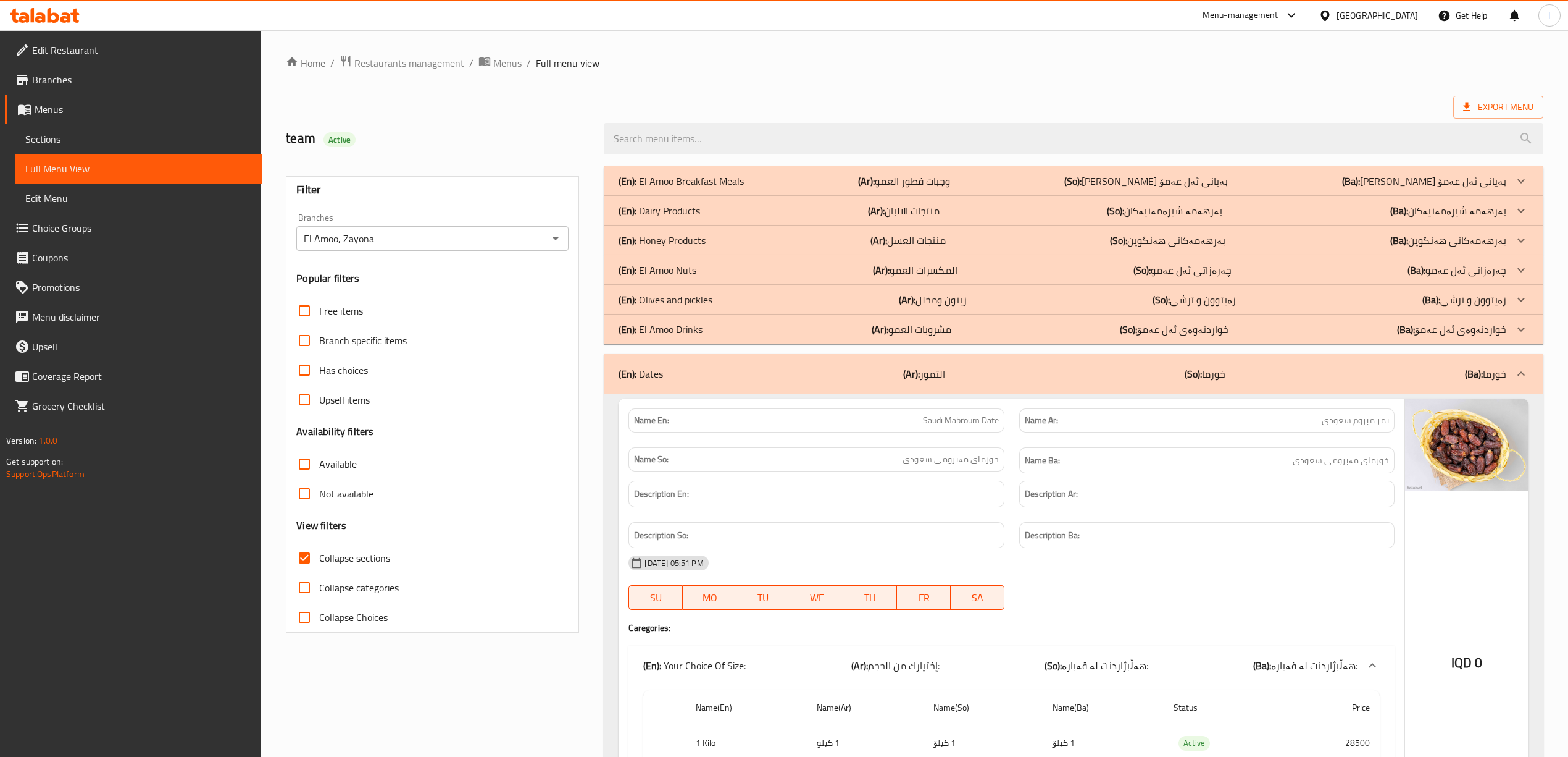
click at [682, 327] on p "(En): El Amoo Drinks" at bounding box center [660, 328] width 84 height 14
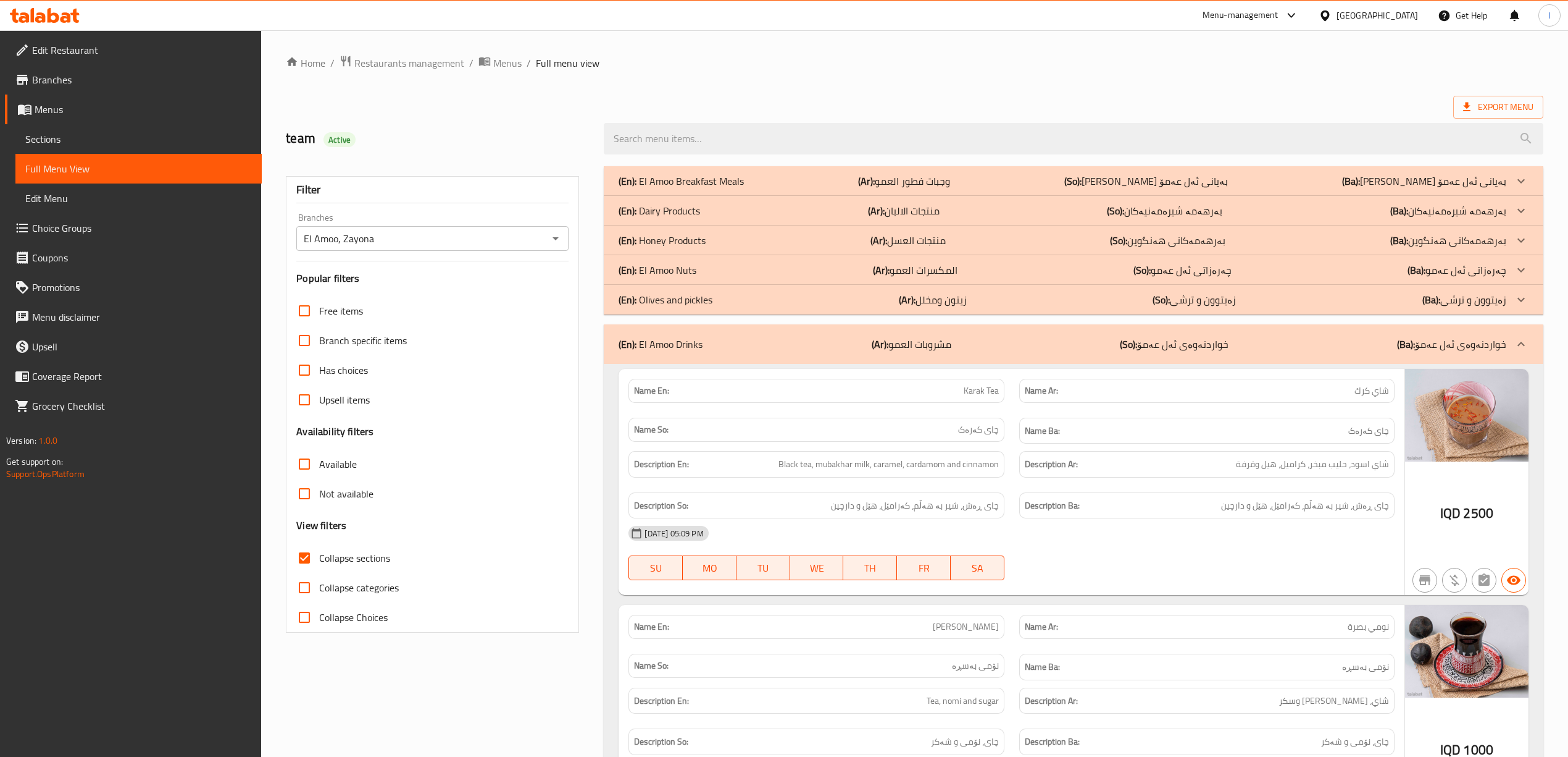
click at [726, 303] on div "(En): Olives and pickles (Ar): زيتون ومخلل (So): زەیتوون و ترشی (Ba): زەیتوون و…" at bounding box center [1062, 299] width 887 height 14
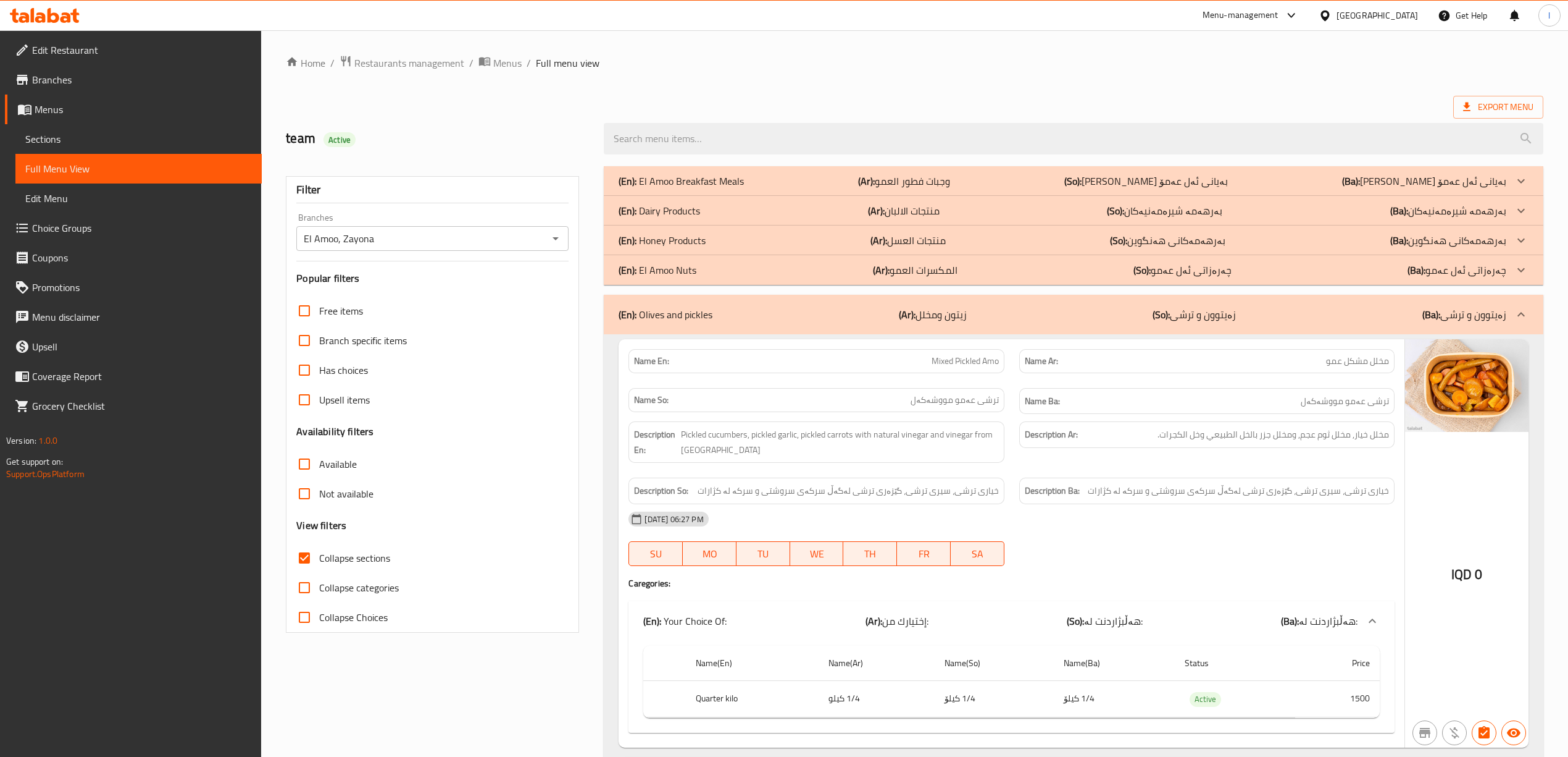
click at [724, 174] on p "(En): El Amoo Breakfast Meals" at bounding box center [681, 181] width 125 height 14
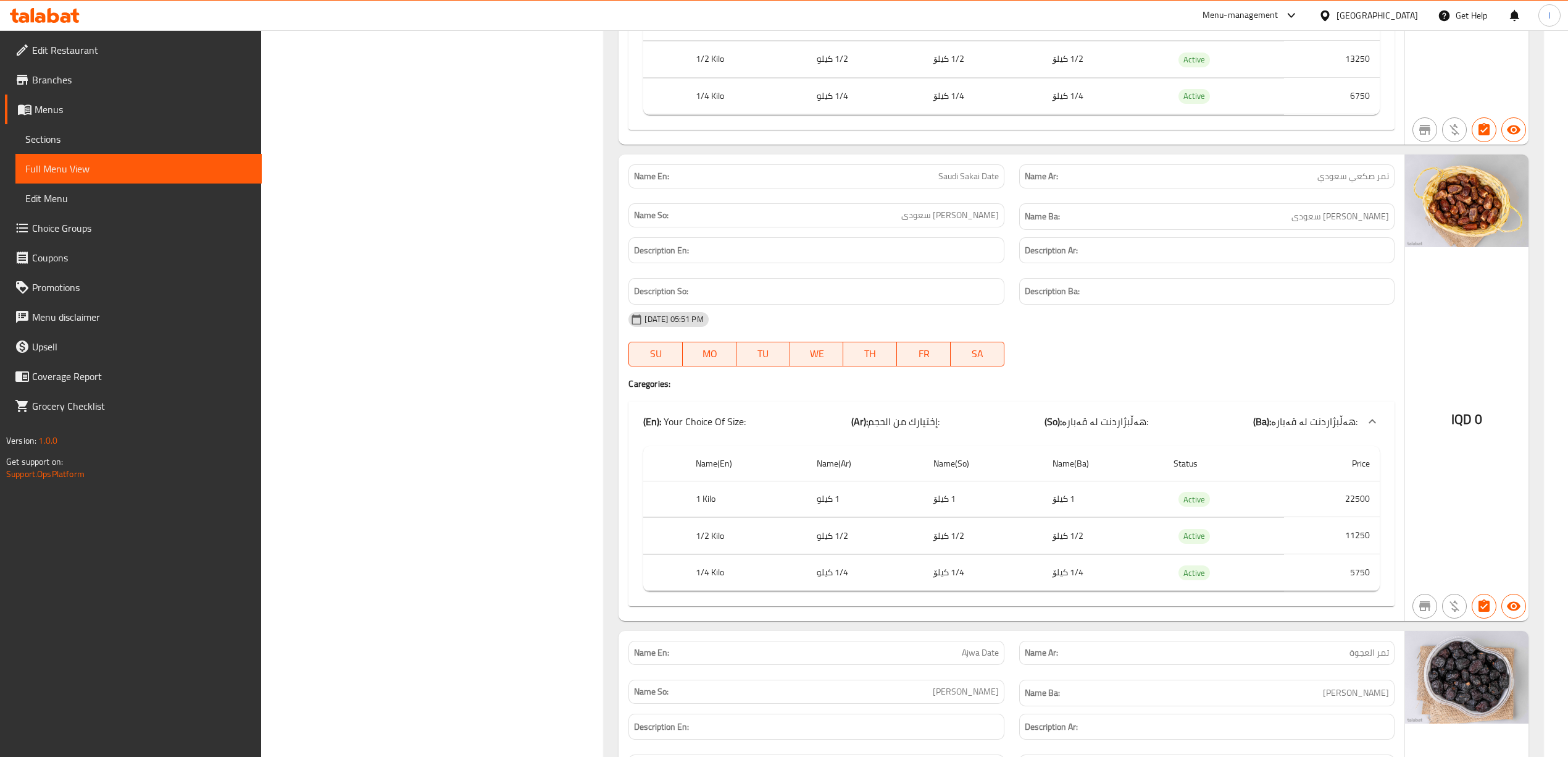
scroll to position [15517, 0]
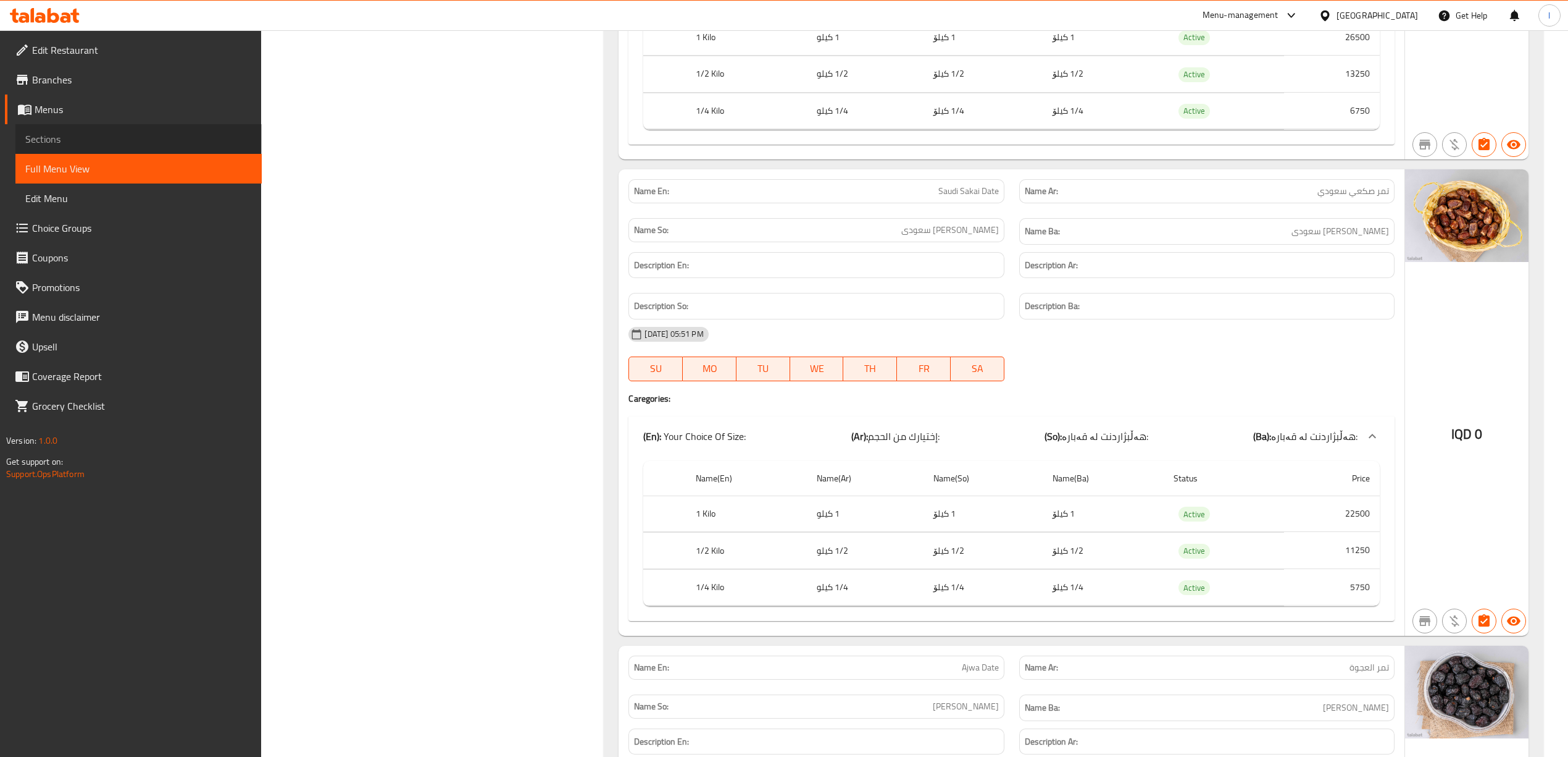
click at [53, 131] on span "Sections" at bounding box center [139, 138] width 227 height 14
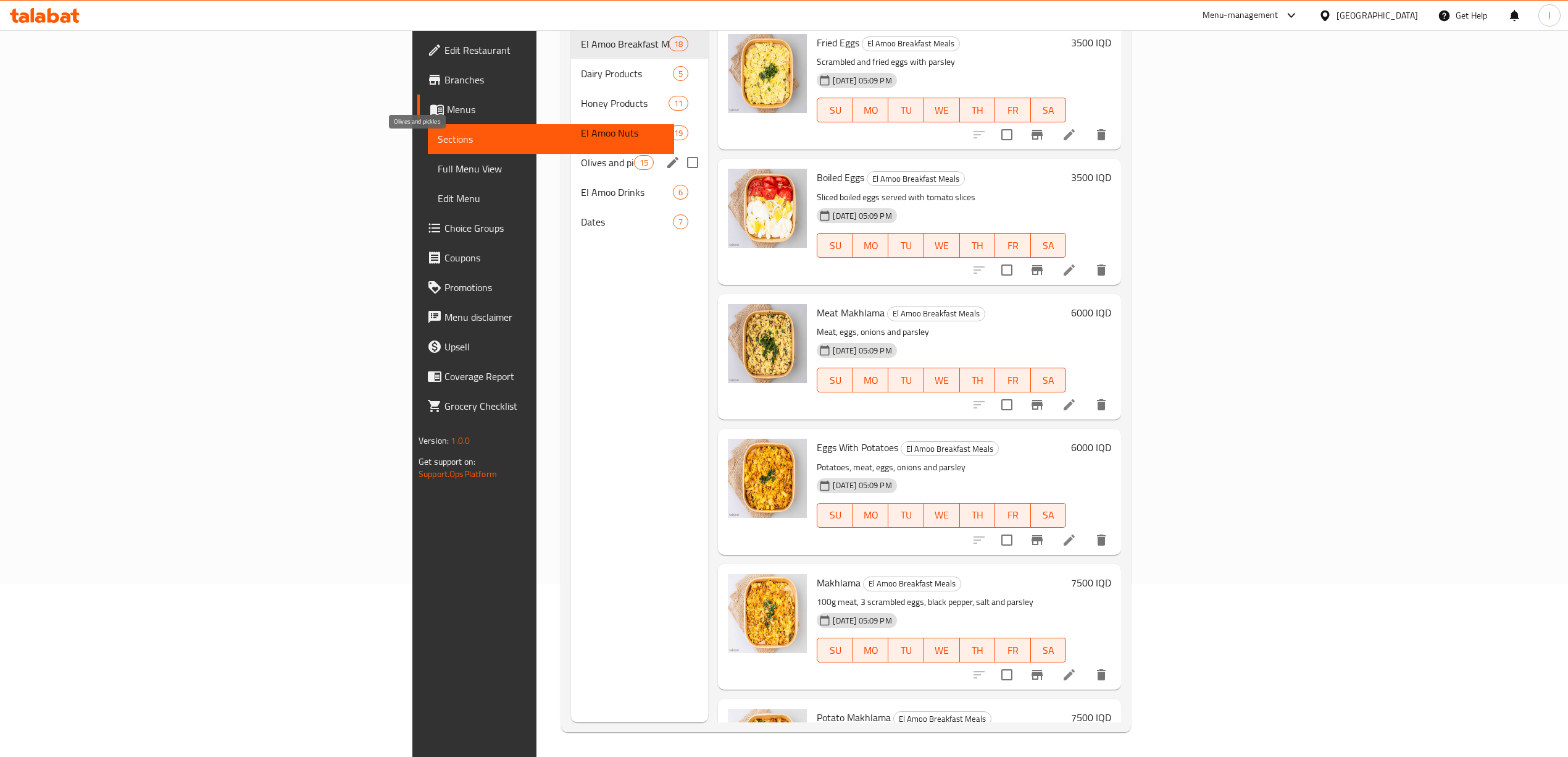
scroll to position [9, 0]
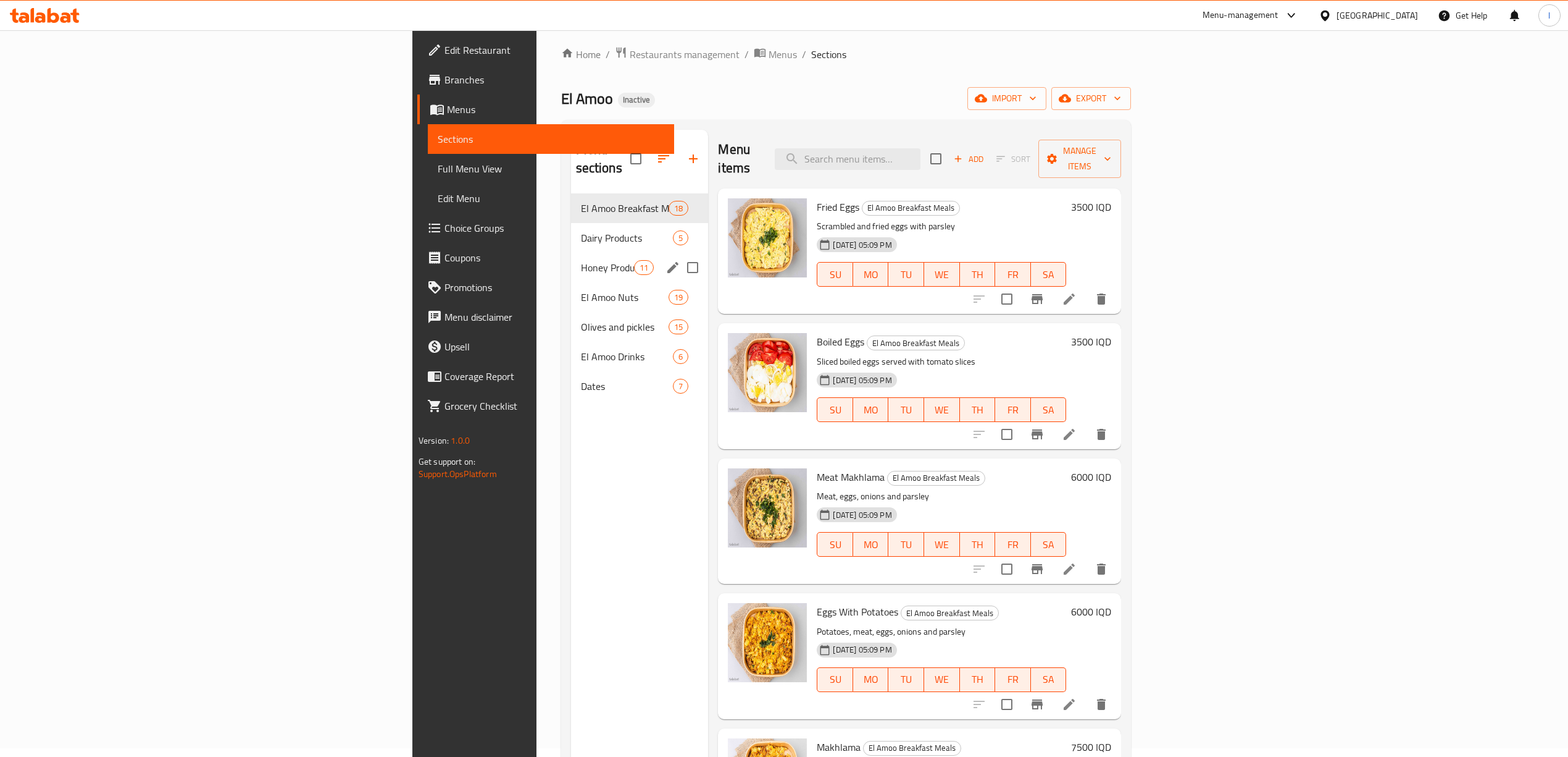
click at [571, 252] on div "Honey Products 11" at bounding box center [640, 267] width 138 height 30
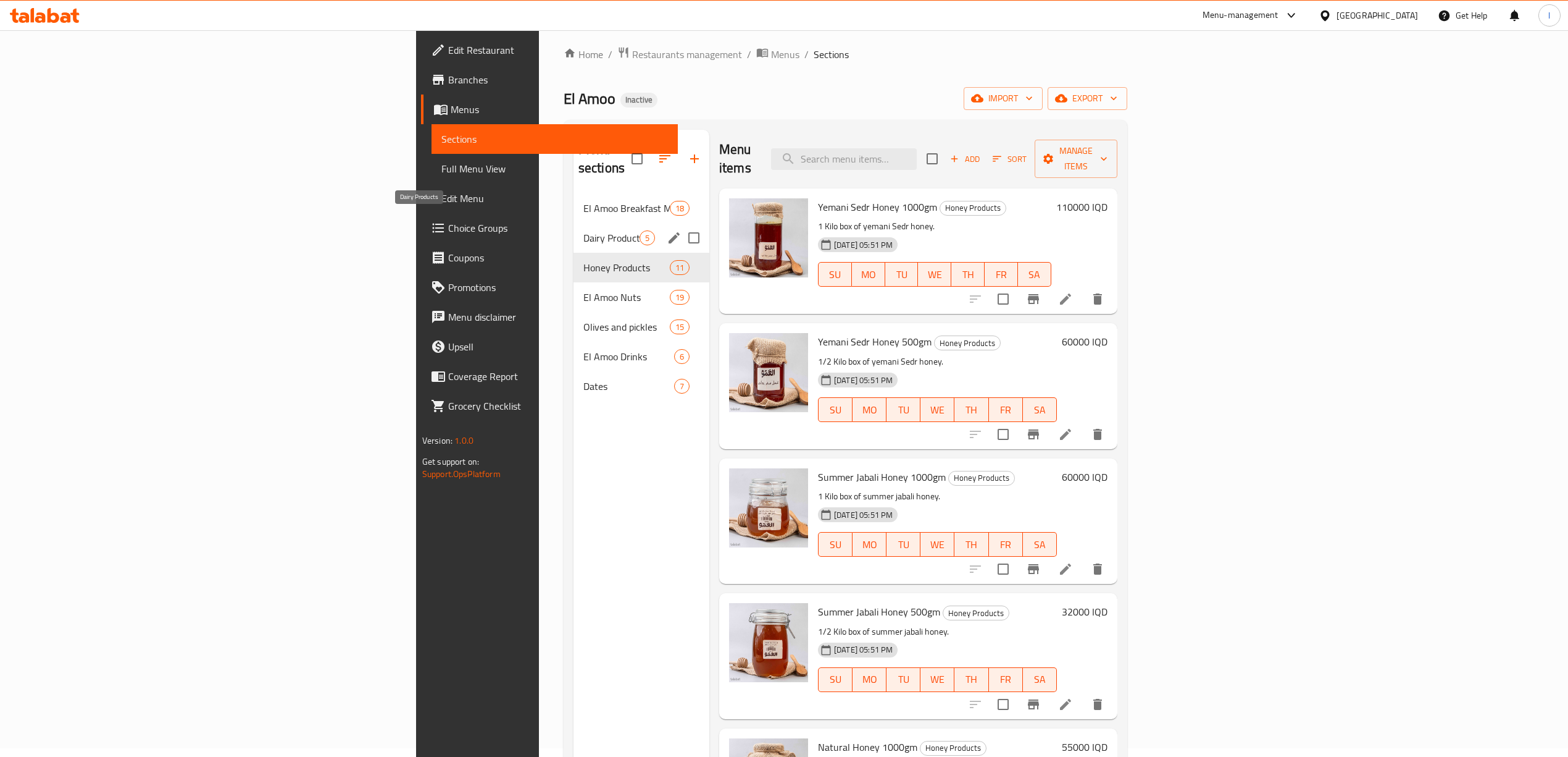
click at [584, 230] on span "Dairy Products" at bounding box center [612, 237] width 56 height 14
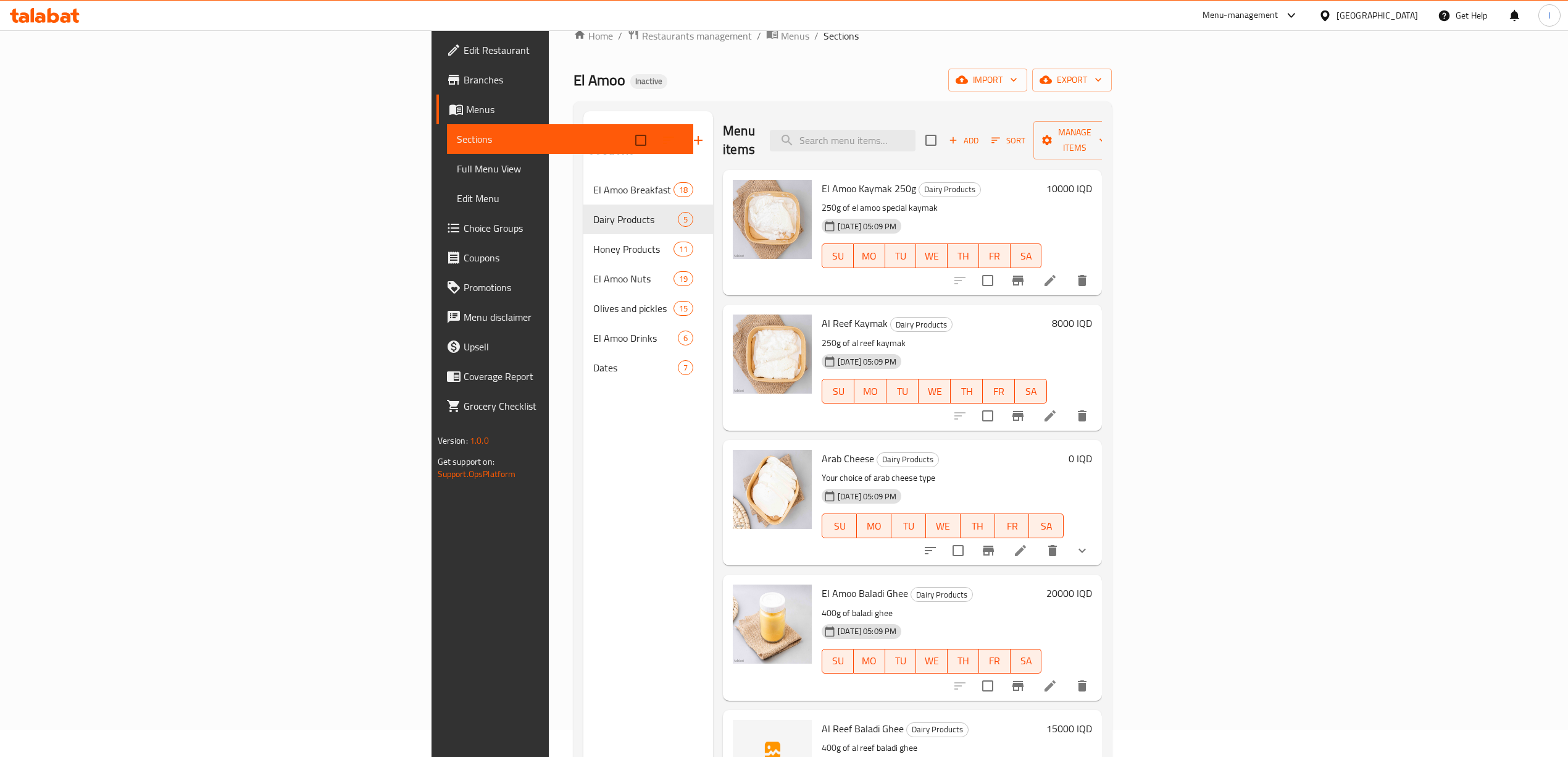
scroll to position [9, 0]
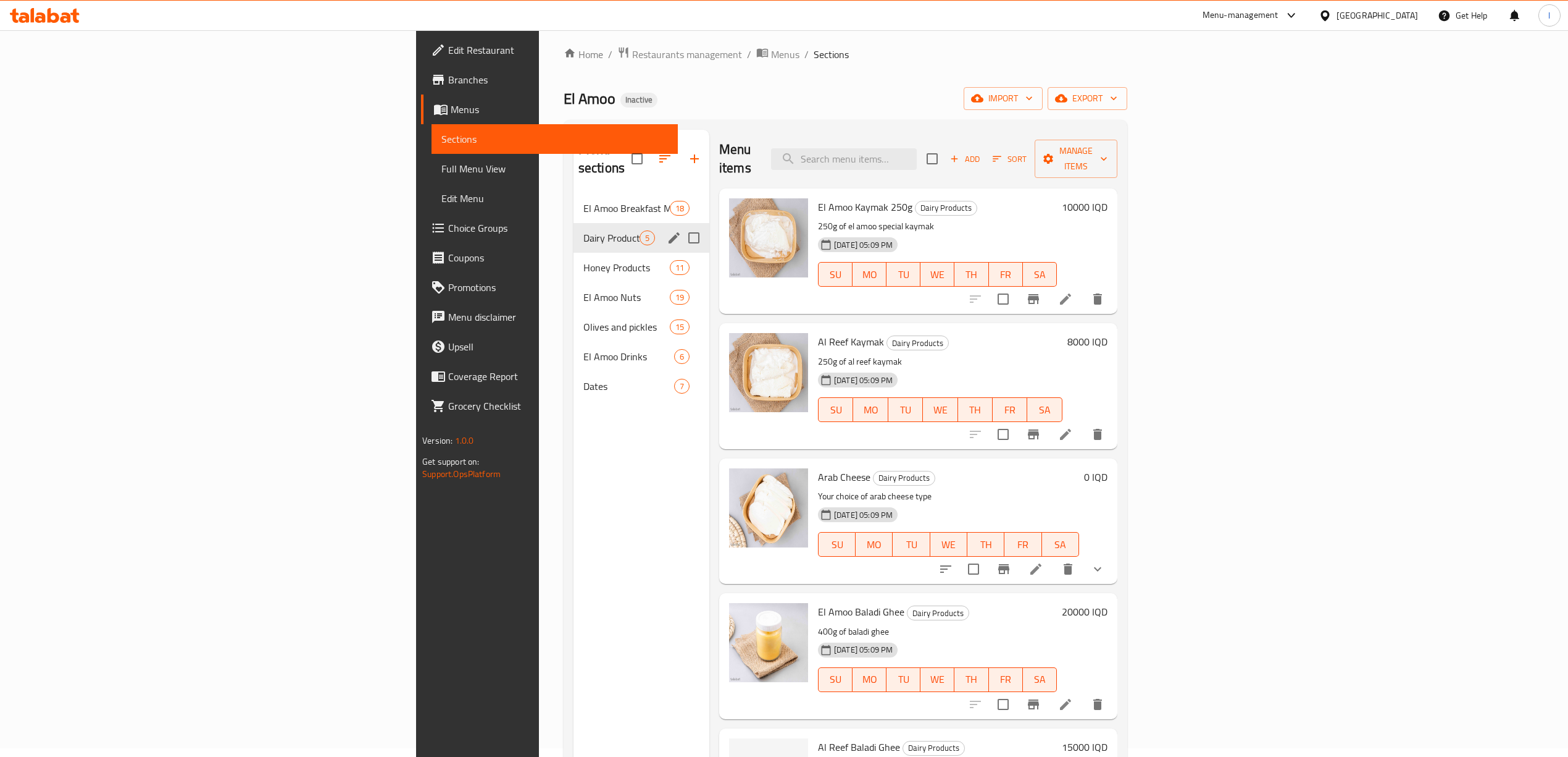
click at [574, 194] on div "El Amoo Breakfast Meals 18" at bounding box center [641, 208] width 135 height 30
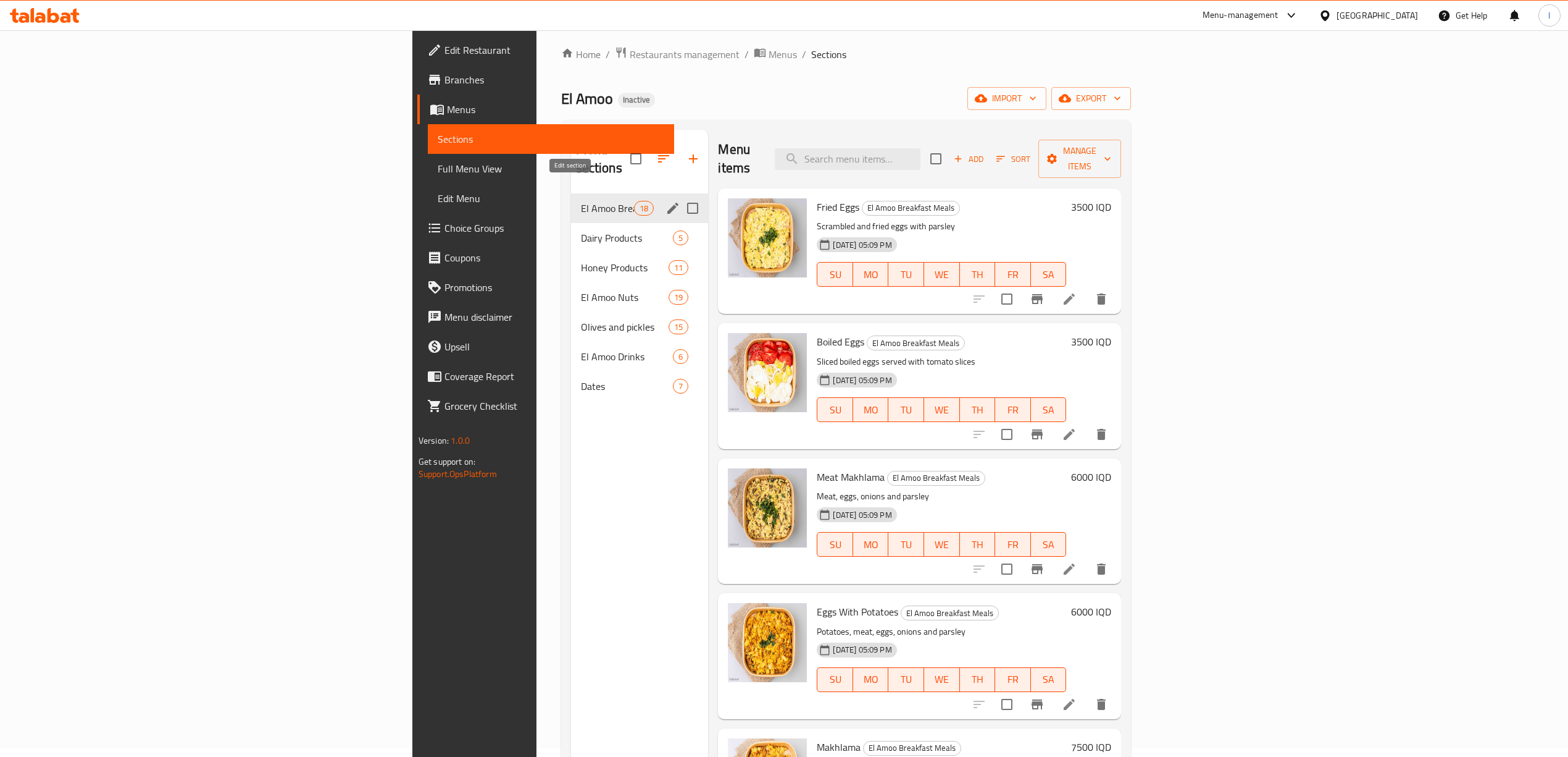
click at [667, 203] on icon "edit" at bounding box center [672, 208] width 11 height 11
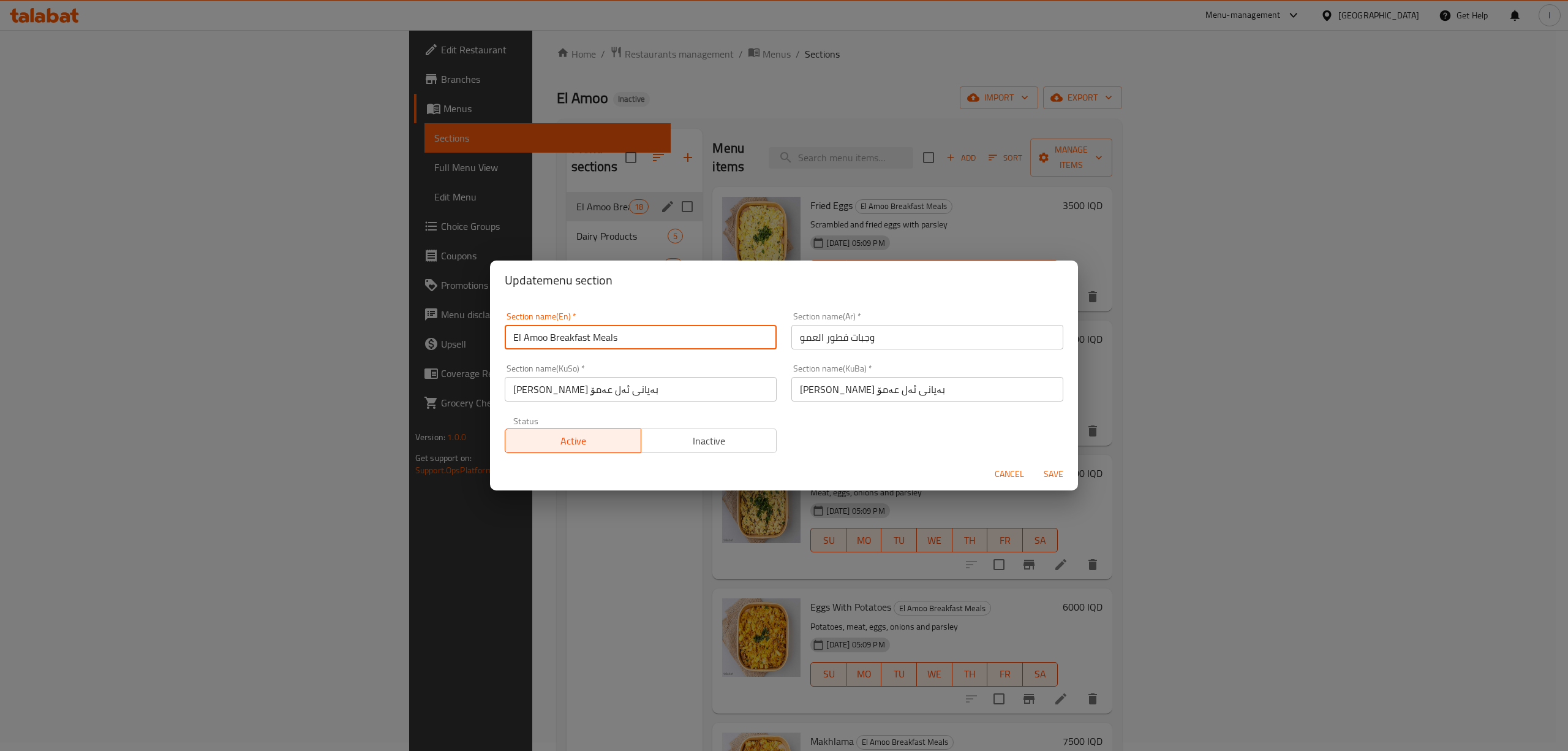
click at [406, 335] on div "Update menu section Section name(En)   * El Amoo Breakfast Meals Section name(E…" at bounding box center [784, 376] width 1568 height 751
click at [361, 485] on div "Update menu section Section name(En)   * El Amoo Breakfast Meals Section name(E…" at bounding box center [784, 376] width 1568 height 751
click at [272, 540] on div "Update menu section Section name(En)   * El Amoo Breakfast Meals Section name(E…" at bounding box center [784, 376] width 1568 height 751
click at [1007, 470] on span "Cancel" at bounding box center [1009, 474] width 30 height 15
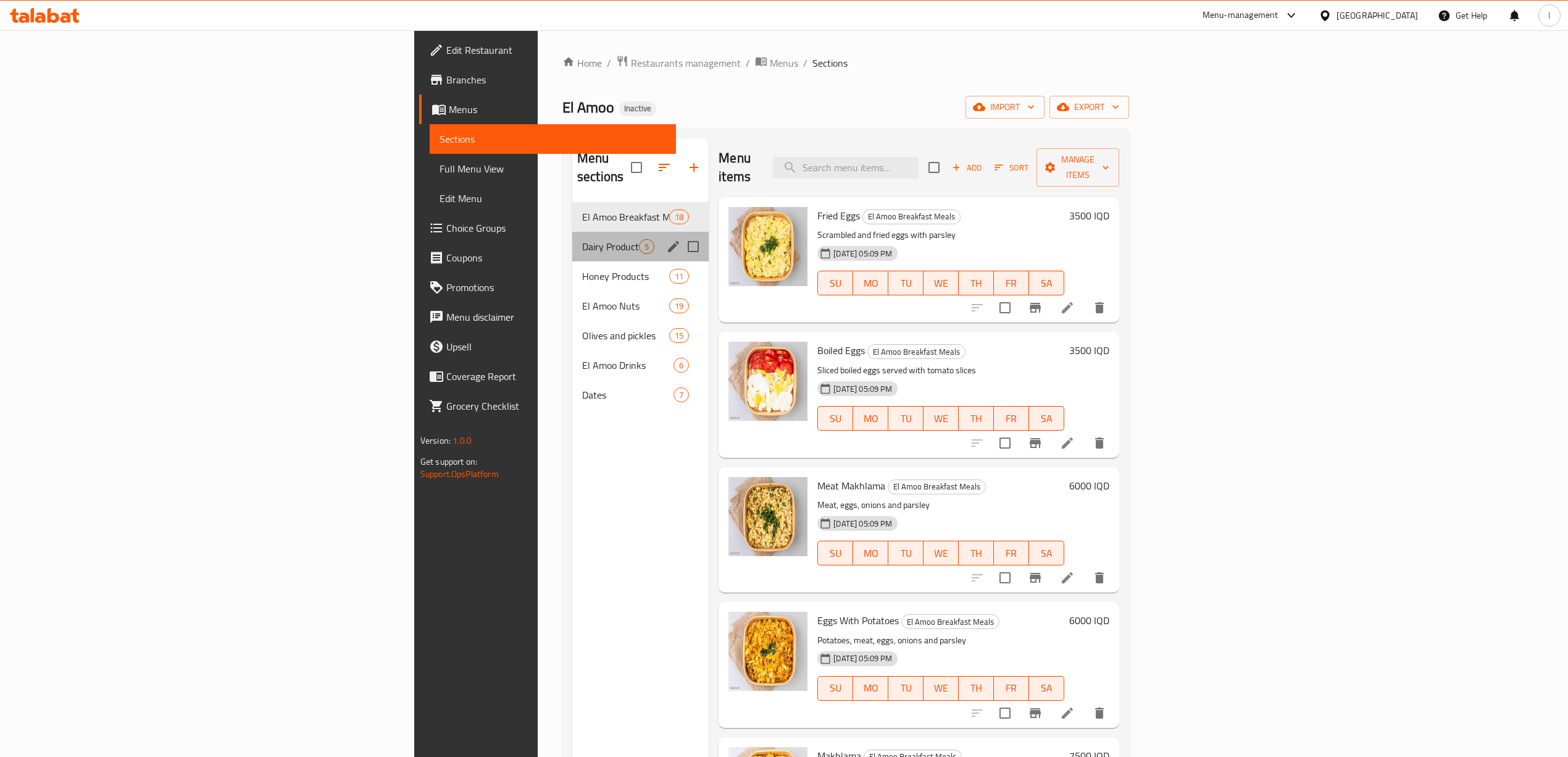
click at [573, 239] on div "Dairy Products 5" at bounding box center [641, 246] width 136 height 30
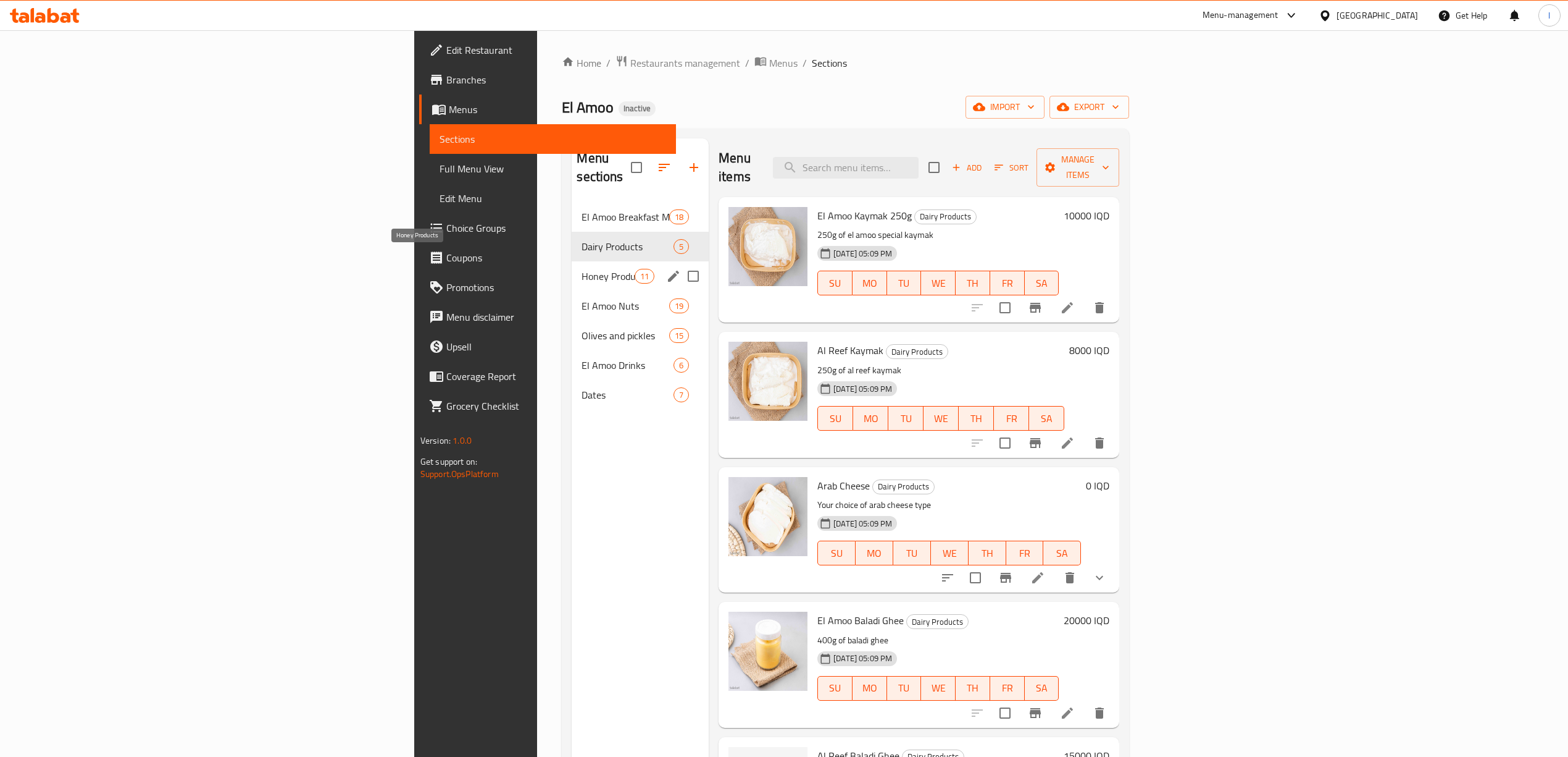
click at [582, 269] on span "Honey Products" at bounding box center [608, 275] width 53 height 14
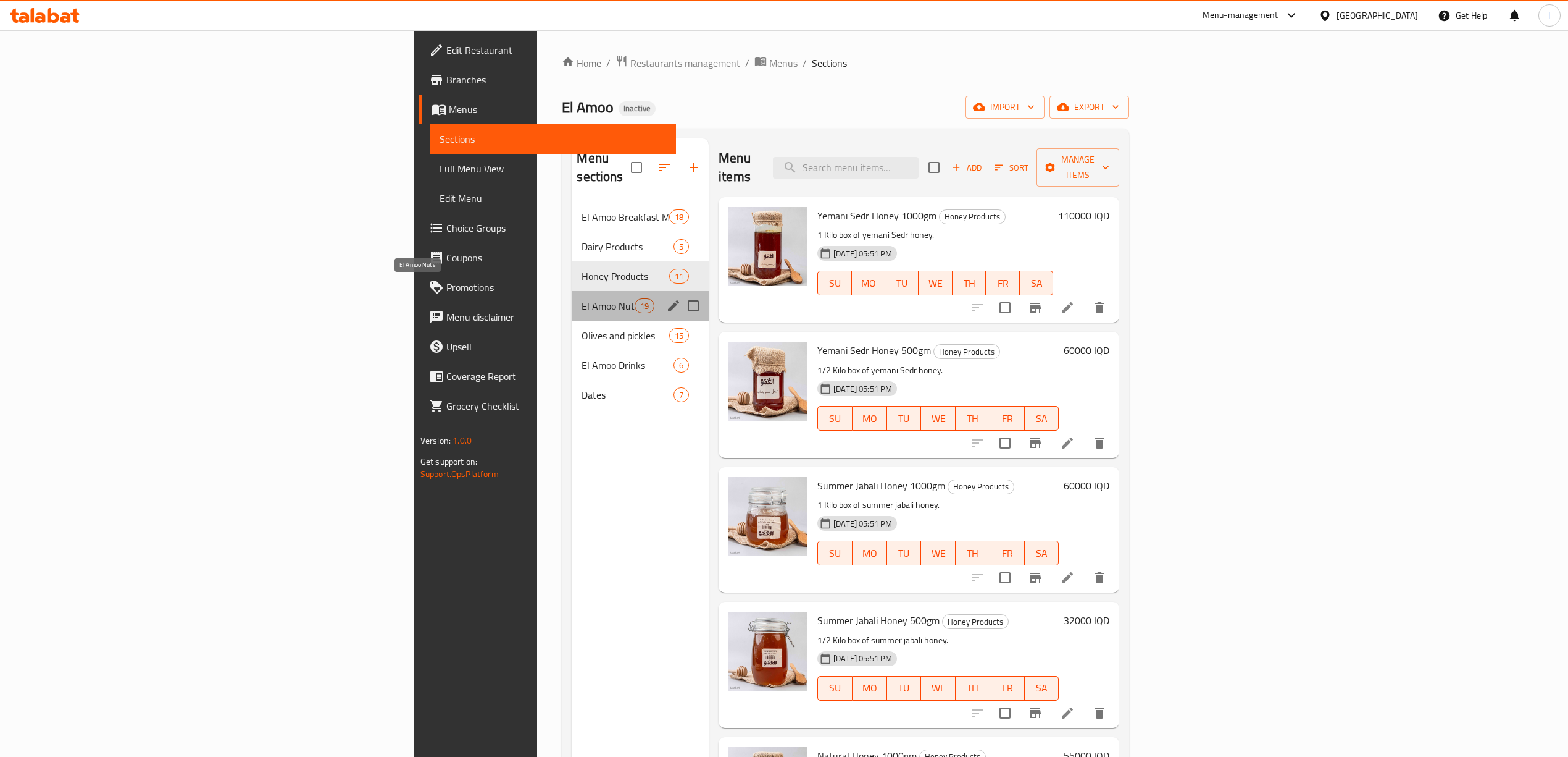
click at [582, 298] on span "El Amoo Nuts" at bounding box center [608, 305] width 53 height 14
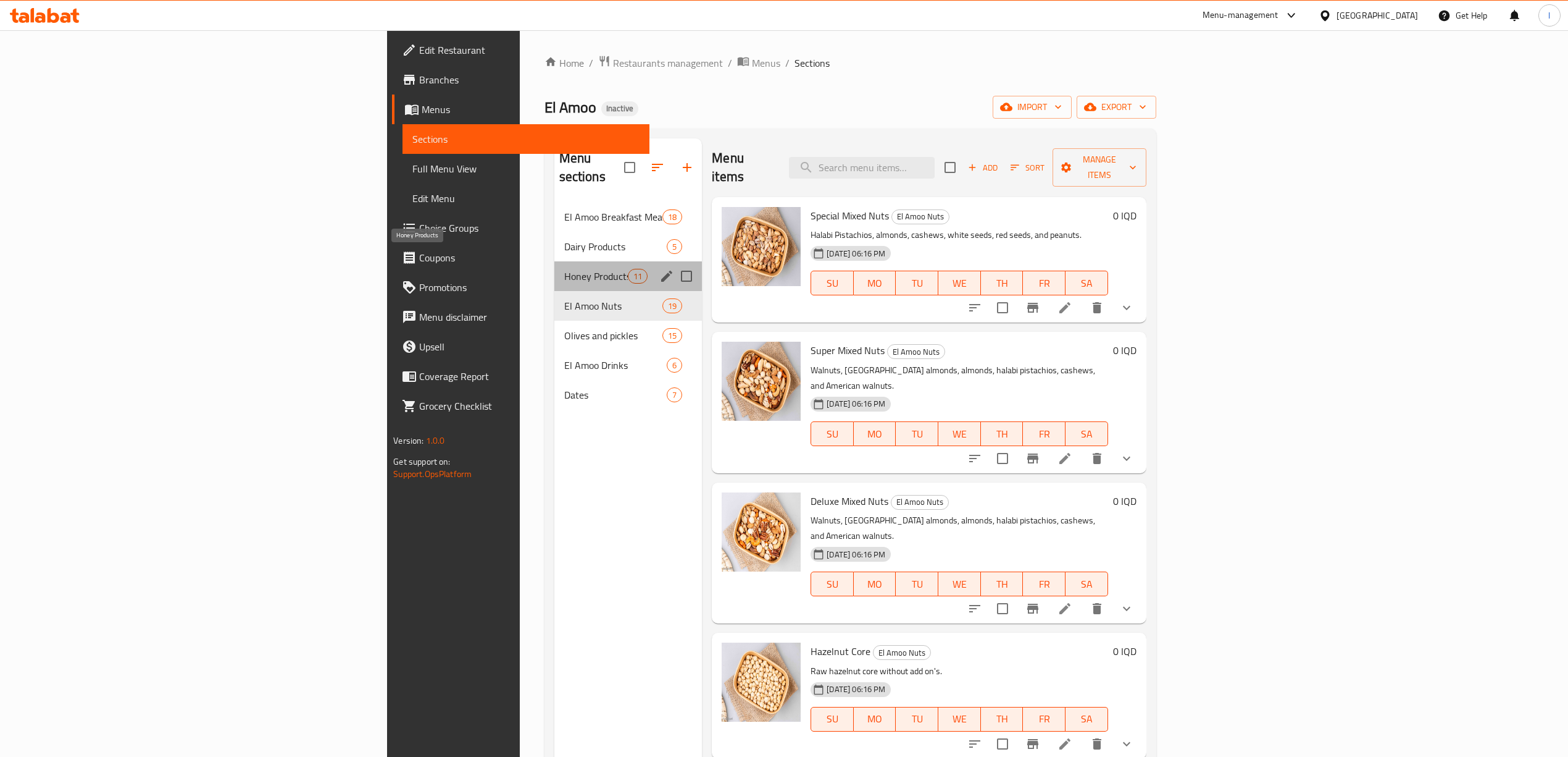
click at [564, 269] on span "Honey Products" at bounding box center [596, 275] width 64 height 14
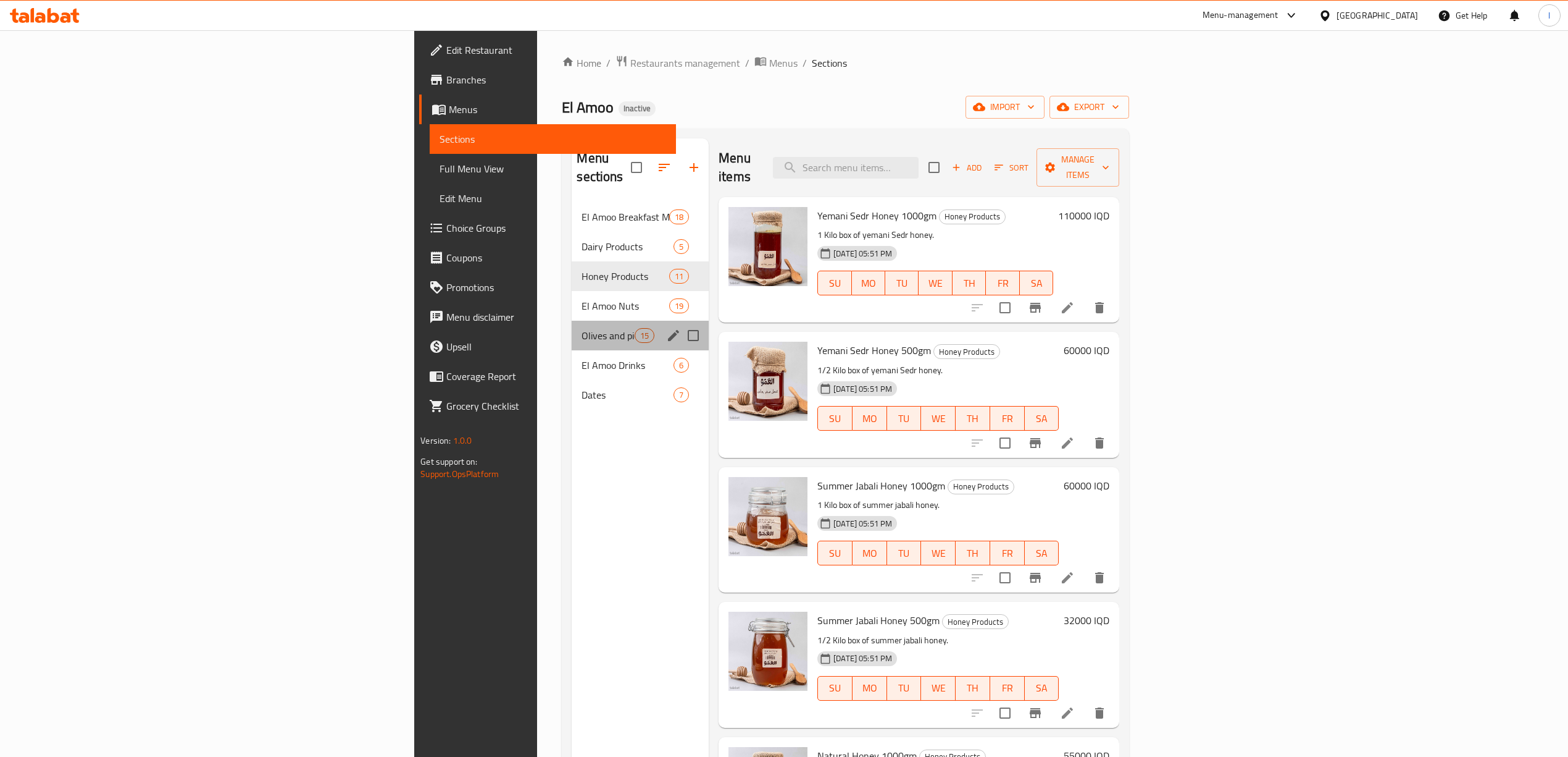
click at [572, 321] on div "Olives and pickles 15" at bounding box center [640, 335] width 137 height 30
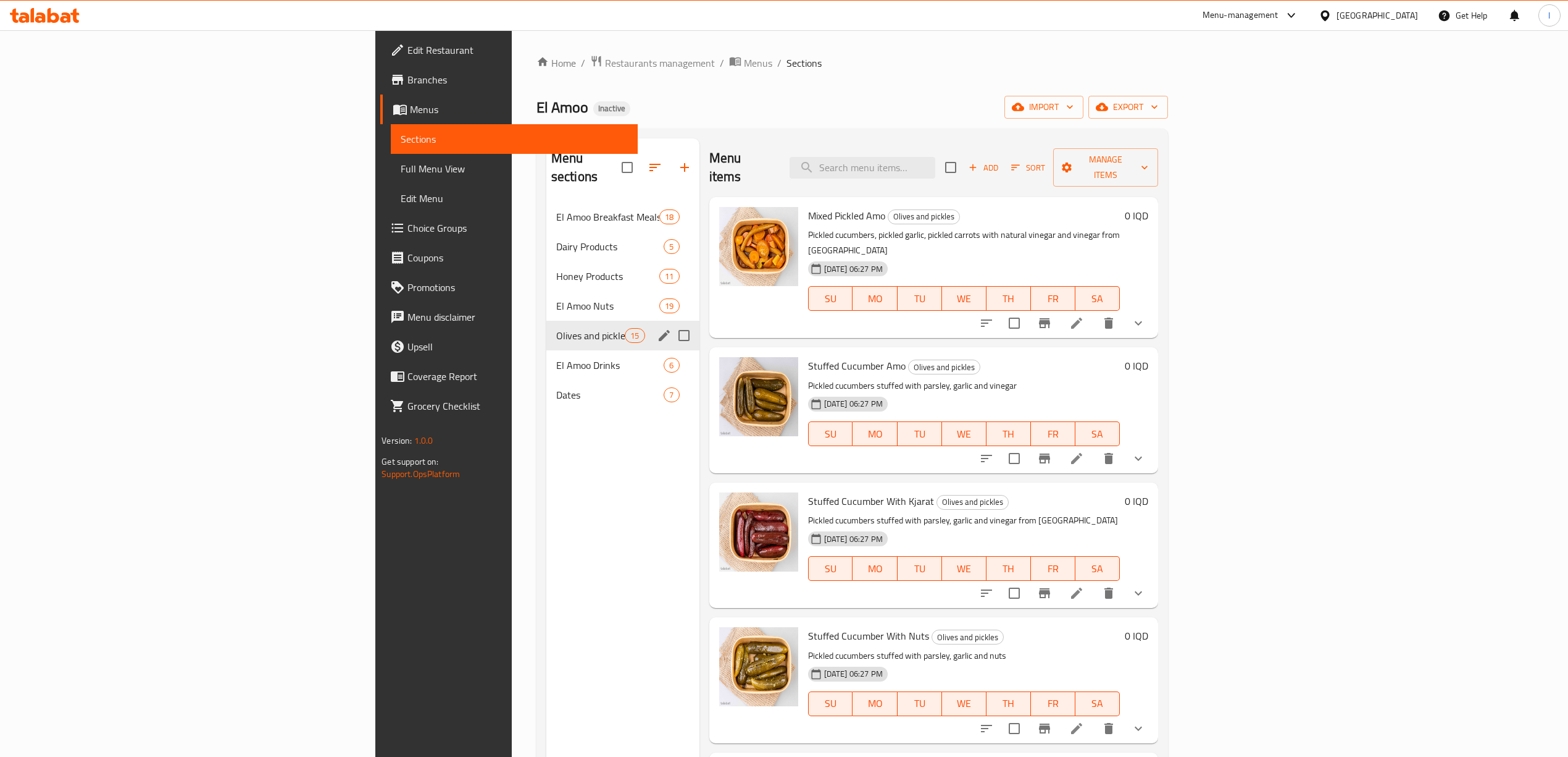
click at [556, 328] on span "Olives and pickles" at bounding box center [591, 335] width 68 height 14
click at [655, 326] on button "edit" at bounding box center [665, 336] width 19 height 19
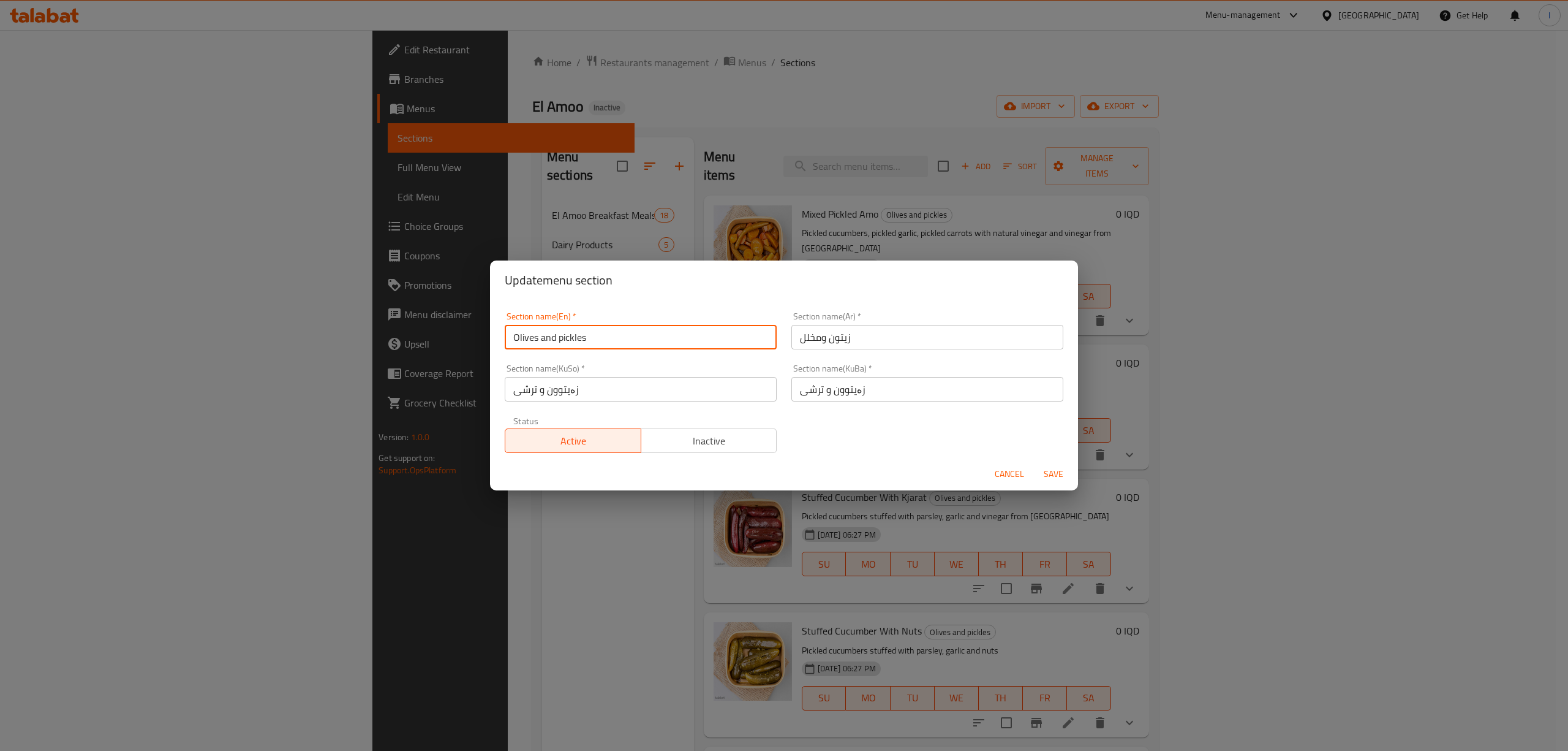
drag, startPoint x: 588, startPoint y: 342, endPoint x: 395, endPoint y: 327, distance: 193.6
click at [395, 327] on div "Update menu section Section name(En)   * Olives and pickles Section name(En) * …" at bounding box center [784, 376] width 1568 height 751
click at [365, 529] on div "Update menu section Section name(En)   * Olives and pickles Section name(En) * …" at bounding box center [784, 376] width 1568 height 751
click at [368, 518] on div "Update menu section Section name(En)   * Olives and pickles Section name(En) * …" at bounding box center [784, 376] width 1568 height 751
click at [1000, 469] on span "Cancel" at bounding box center [1009, 474] width 30 height 15
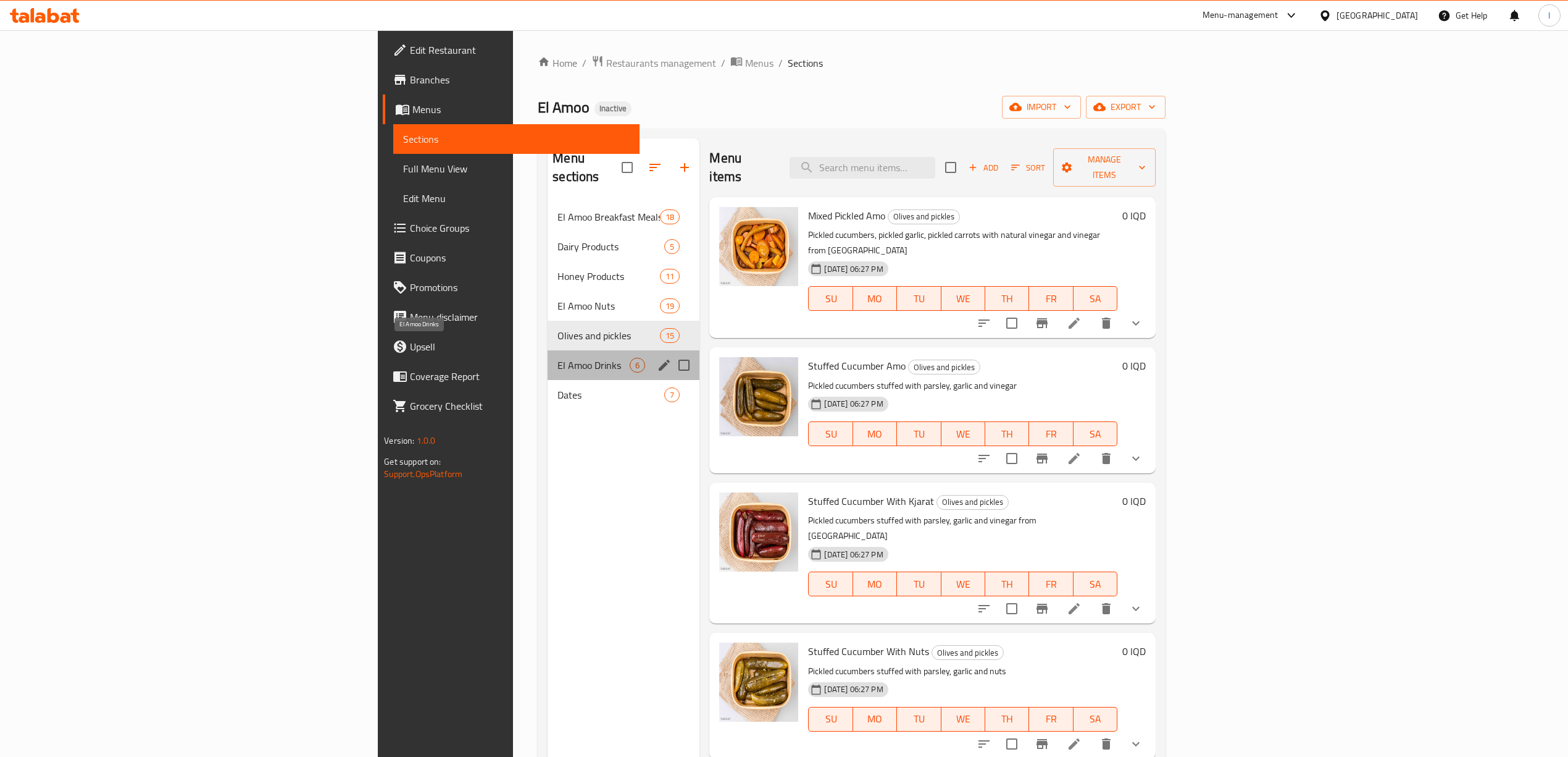
click at [557, 358] on span "El Amoo Drinks" at bounding box center [593, 365] width 72 height 14
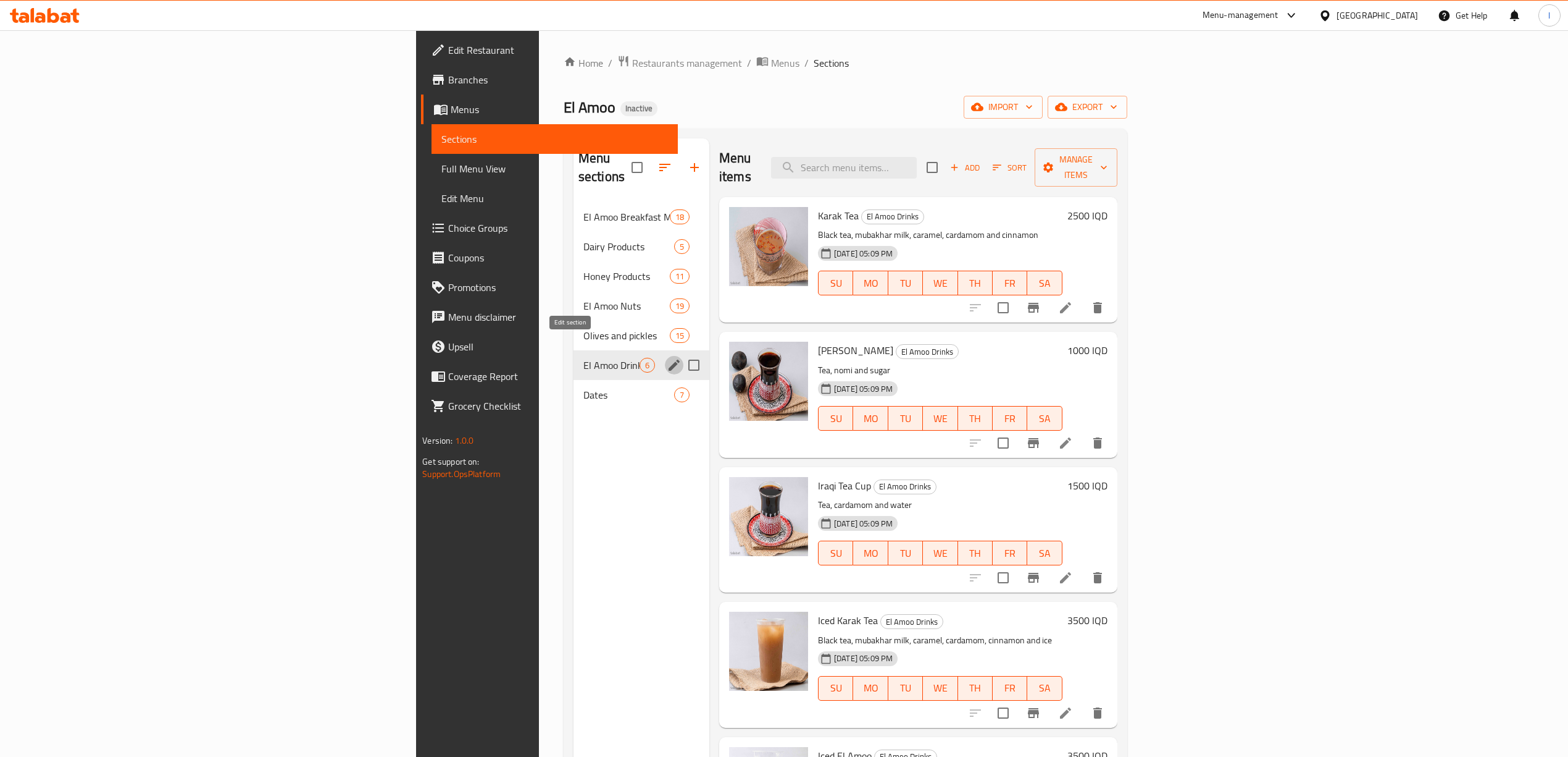
click at [667, 358] on icon "edit" at bounding box center [674, 365] width 14 height 14
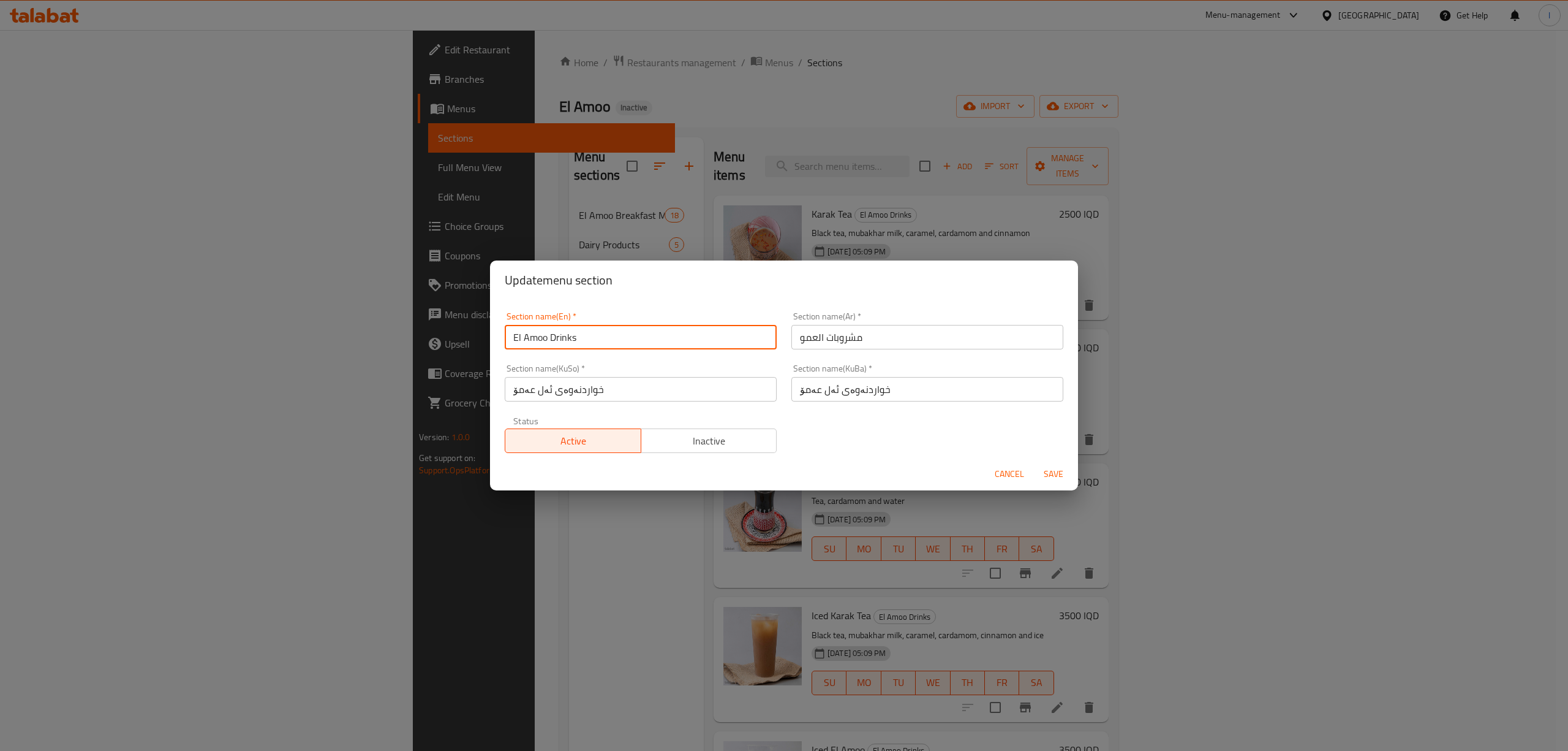
drag, startPoint x: 628, startPoint y: 346, endPoint x: 326, endPoint y: 335, distance: 302.2
click at [326, 335] on div "Update menu section Section name(En)   * El Amoo Drinks Section name(En) * Sect…" at bounding box center [784, 376] width 1568 height 751
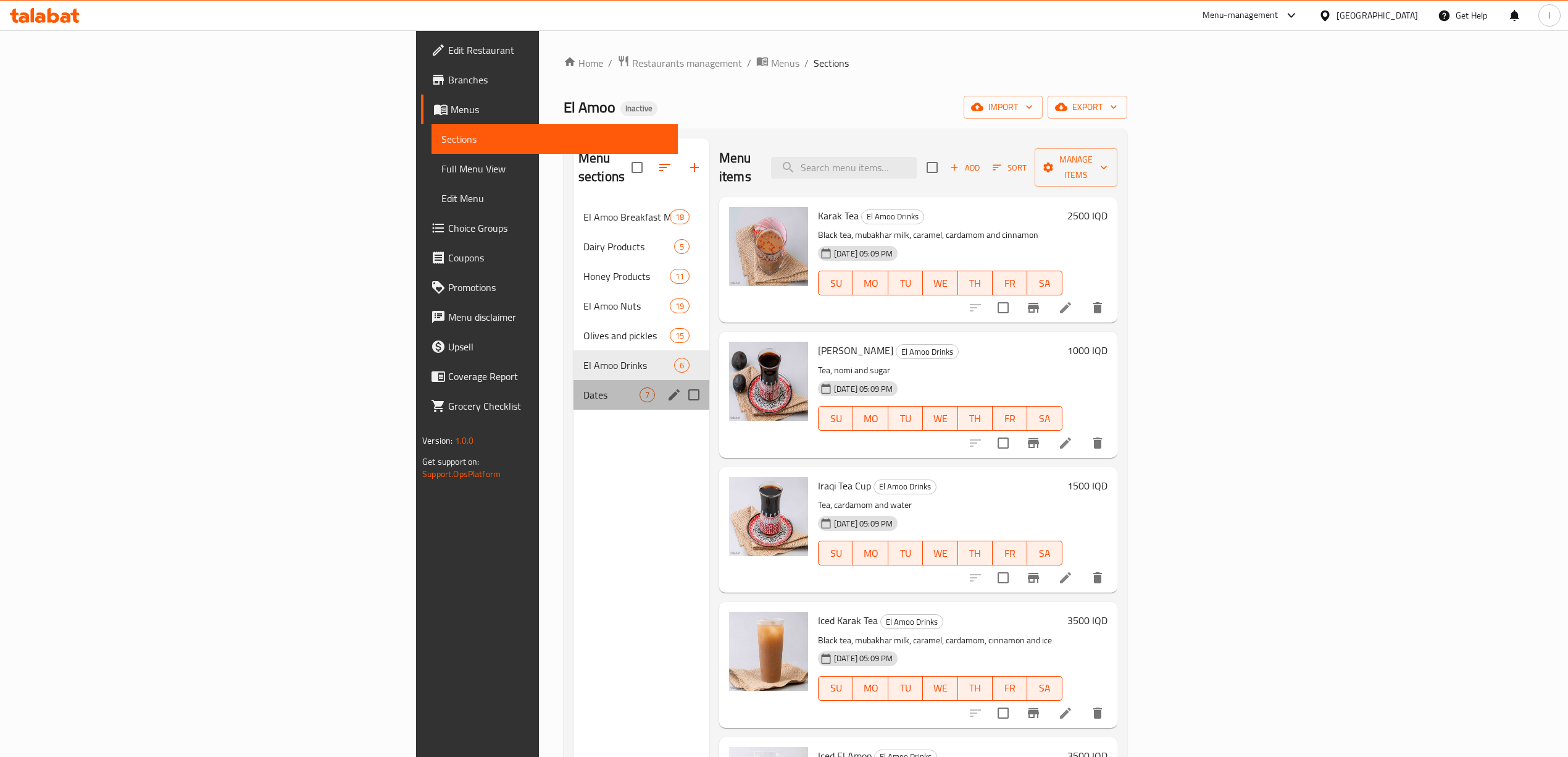
click at [574, 389] on div "Dates 7" at bounding box center [641, 395] width 135 height 30
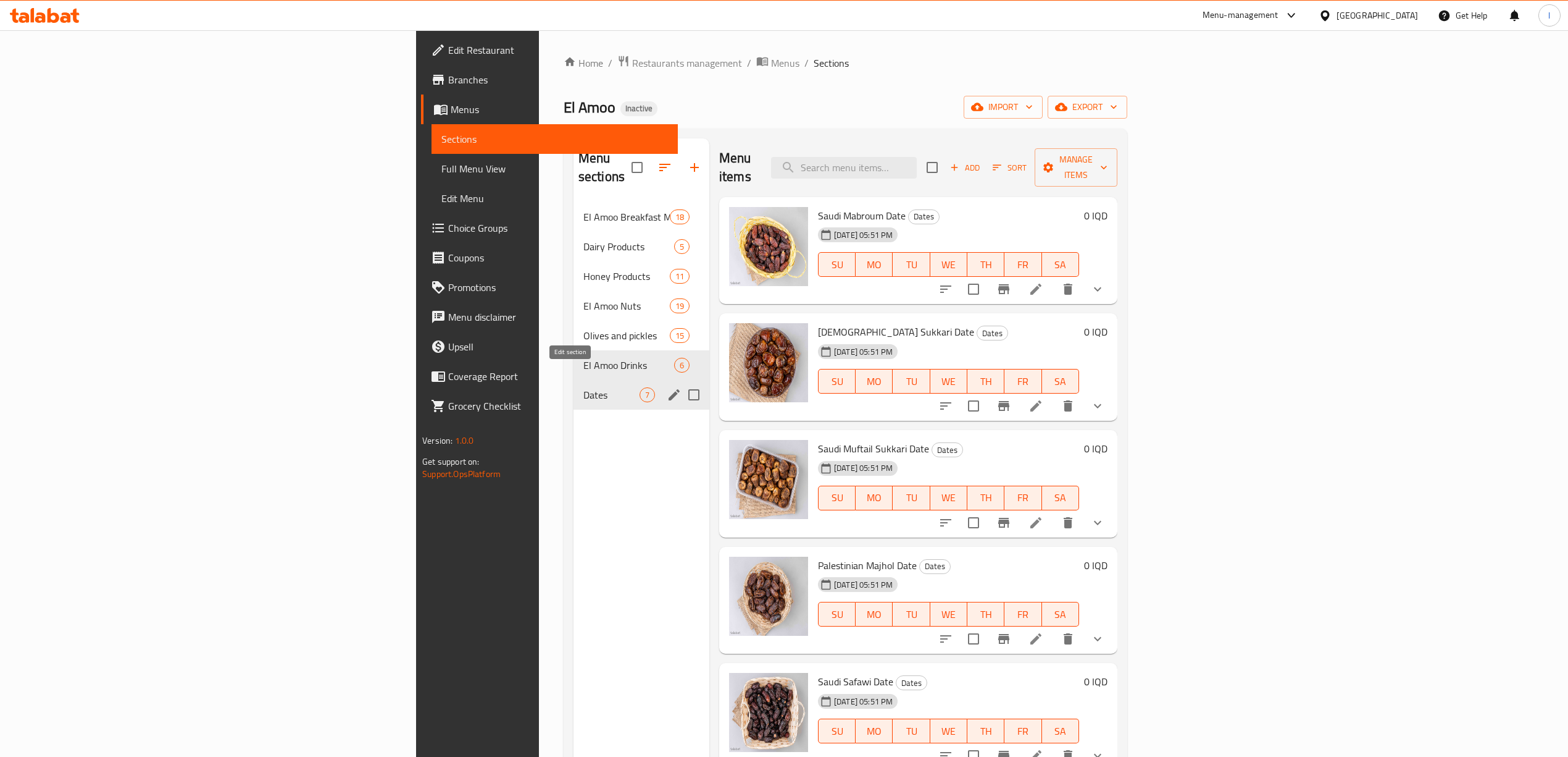
click at [665, 385] on button "edit" at bounding box center [674, 395] width 19 height 19
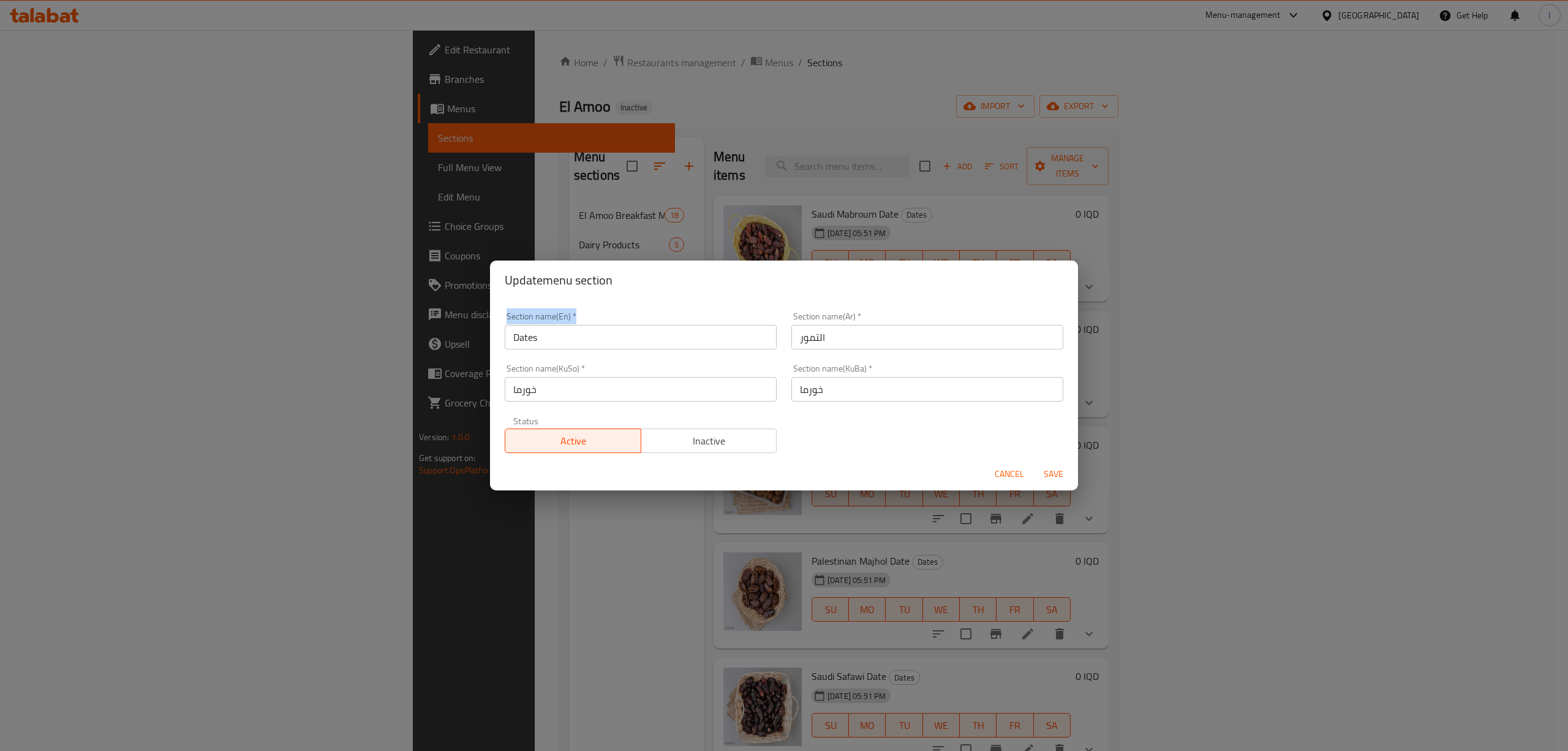
drag, startPoint x: 490, startPoint y: 346, endPoint x: 420, endPoint y: 353, distance: 70.3
click at [412, 350] on div "Update menu section Section name(En)   * Dates Section name(En) * Section name(…" at bounding box center [784, 376] width 1568 height 751
click at [544, 343] on input "Dates" at bounding box center [641, 337] width 272 height 25
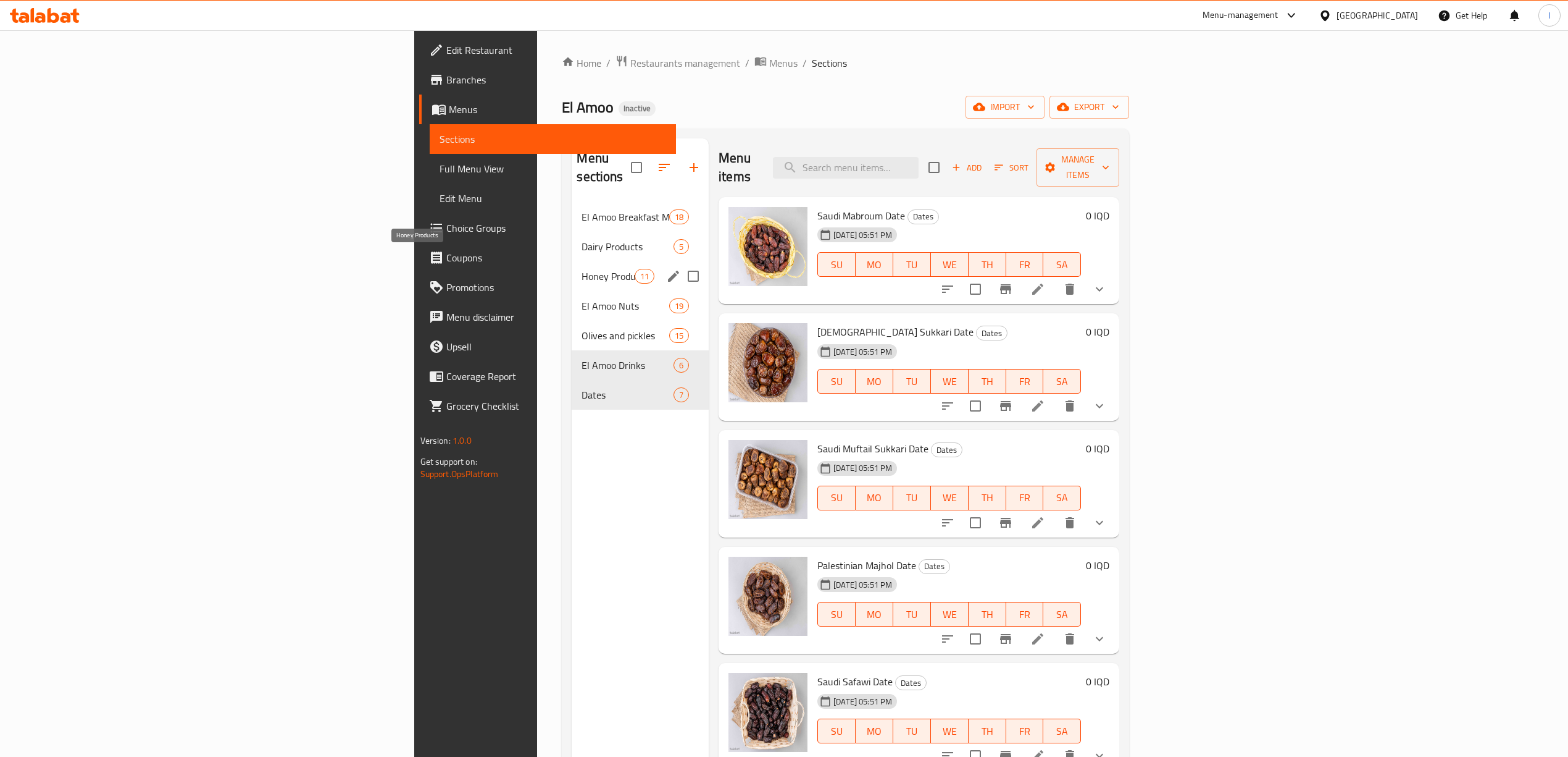
click at [582, 269] on span "Honey Products" at bounding box center [608, 275] width 53 height 14
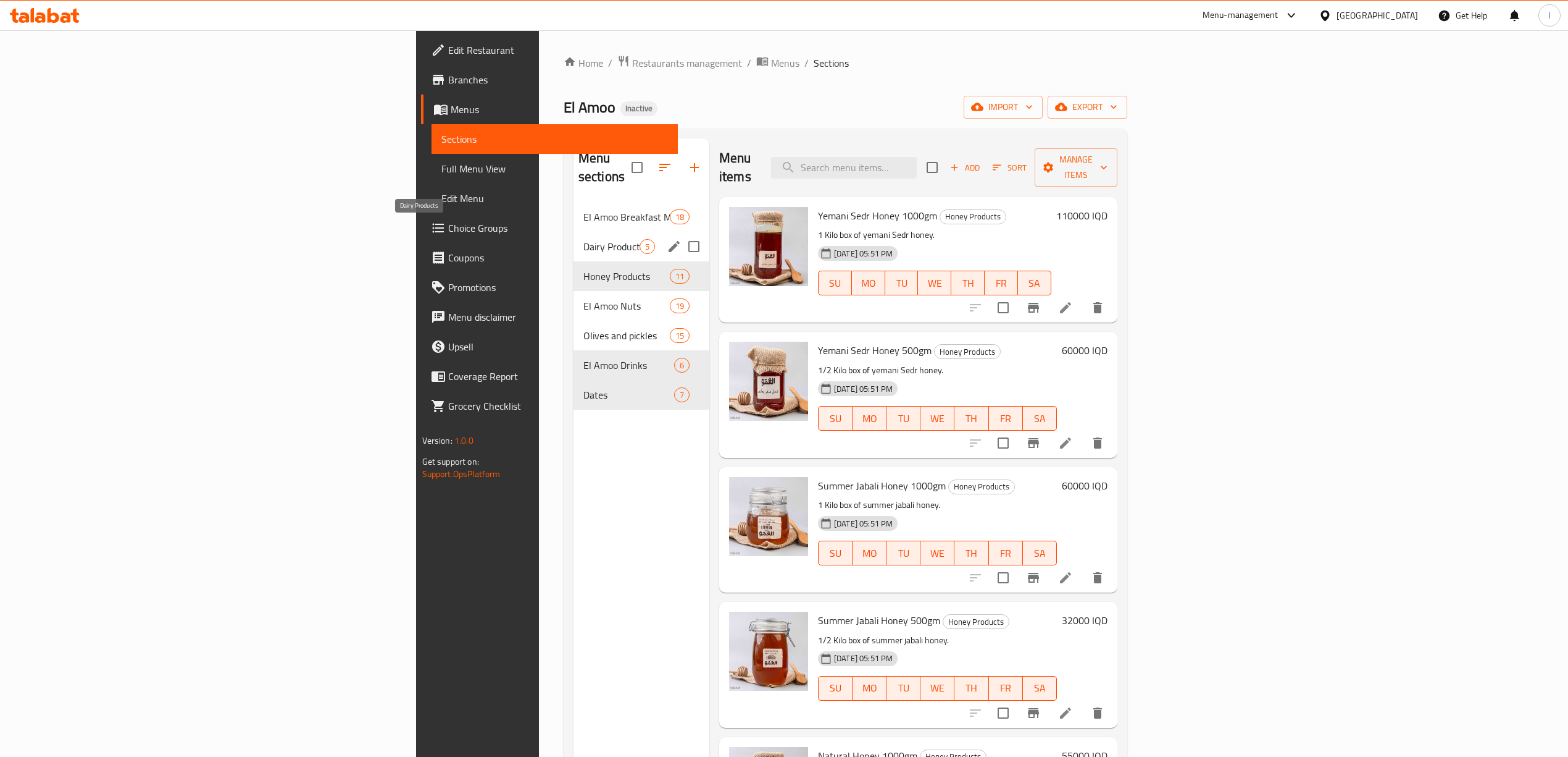
click at [584, 239] on span "Dairy Products" at bounding box center [612, 246] width 56 height 14
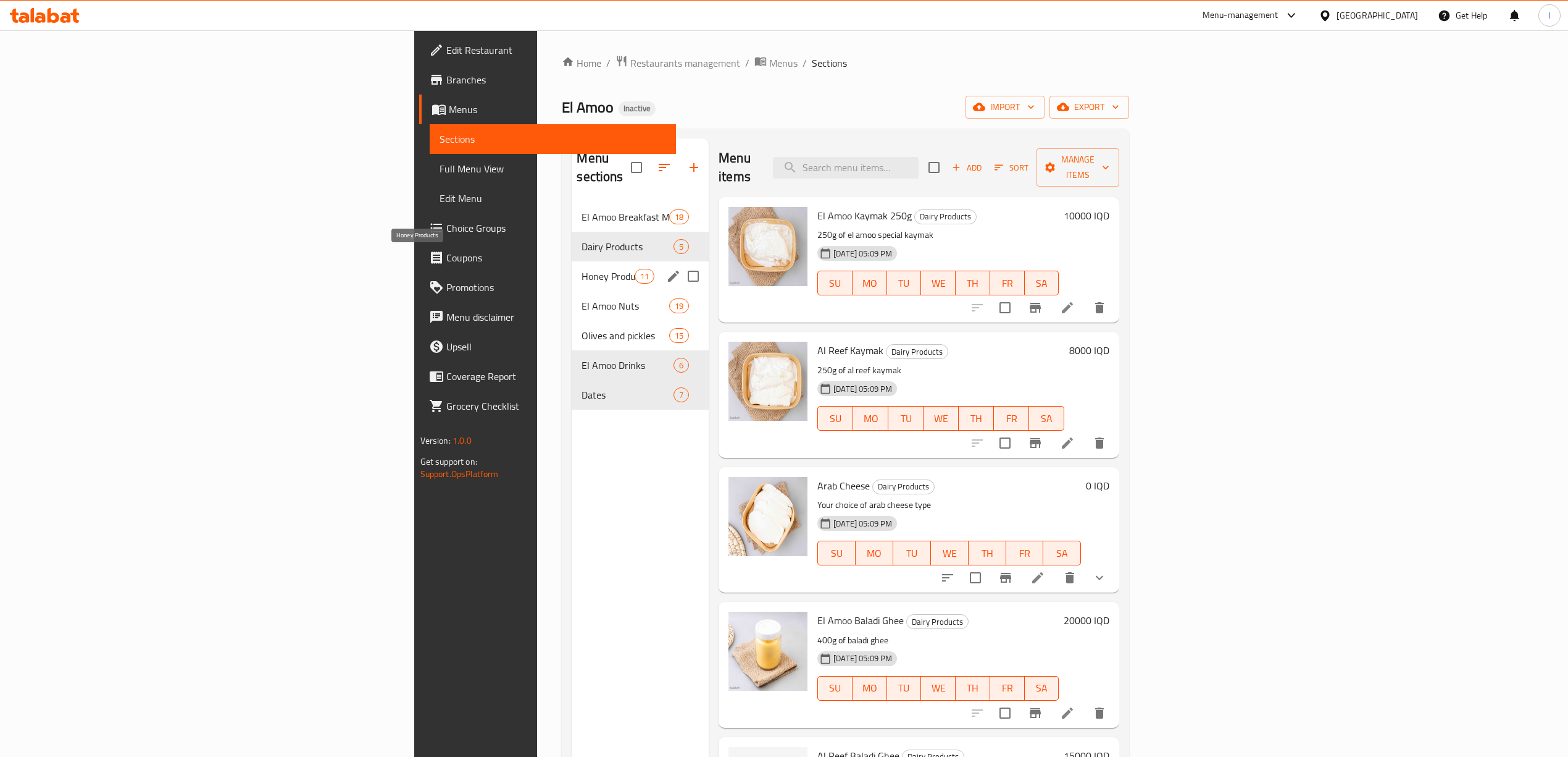
click at [582, 269] on span "Honey Products" at bounding box center [608, 275] width 53 height 14
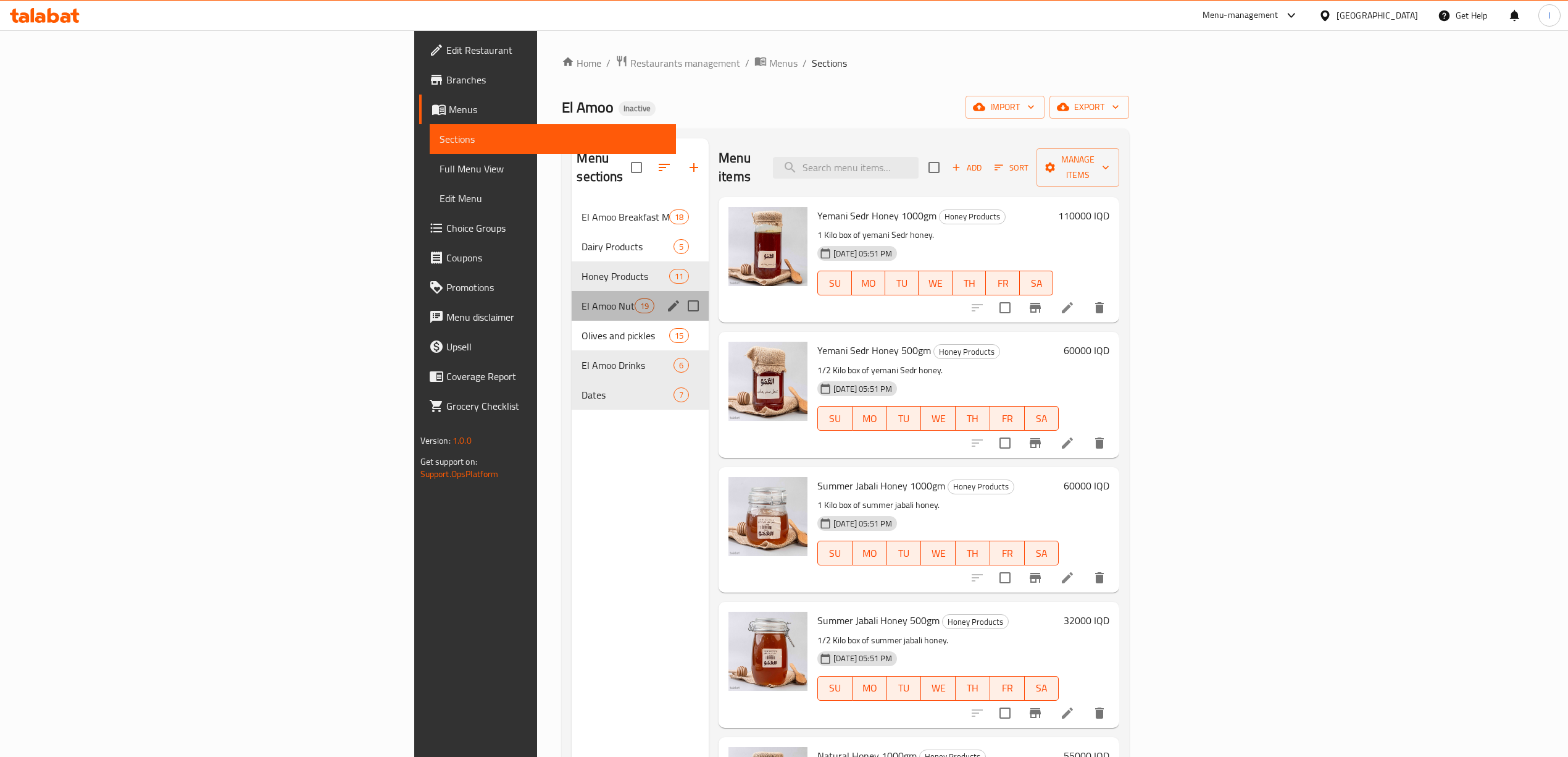
click at [572, 295] on div "El Amoo Nuts 19" at bounding box center [640, 305] width 137 height 30
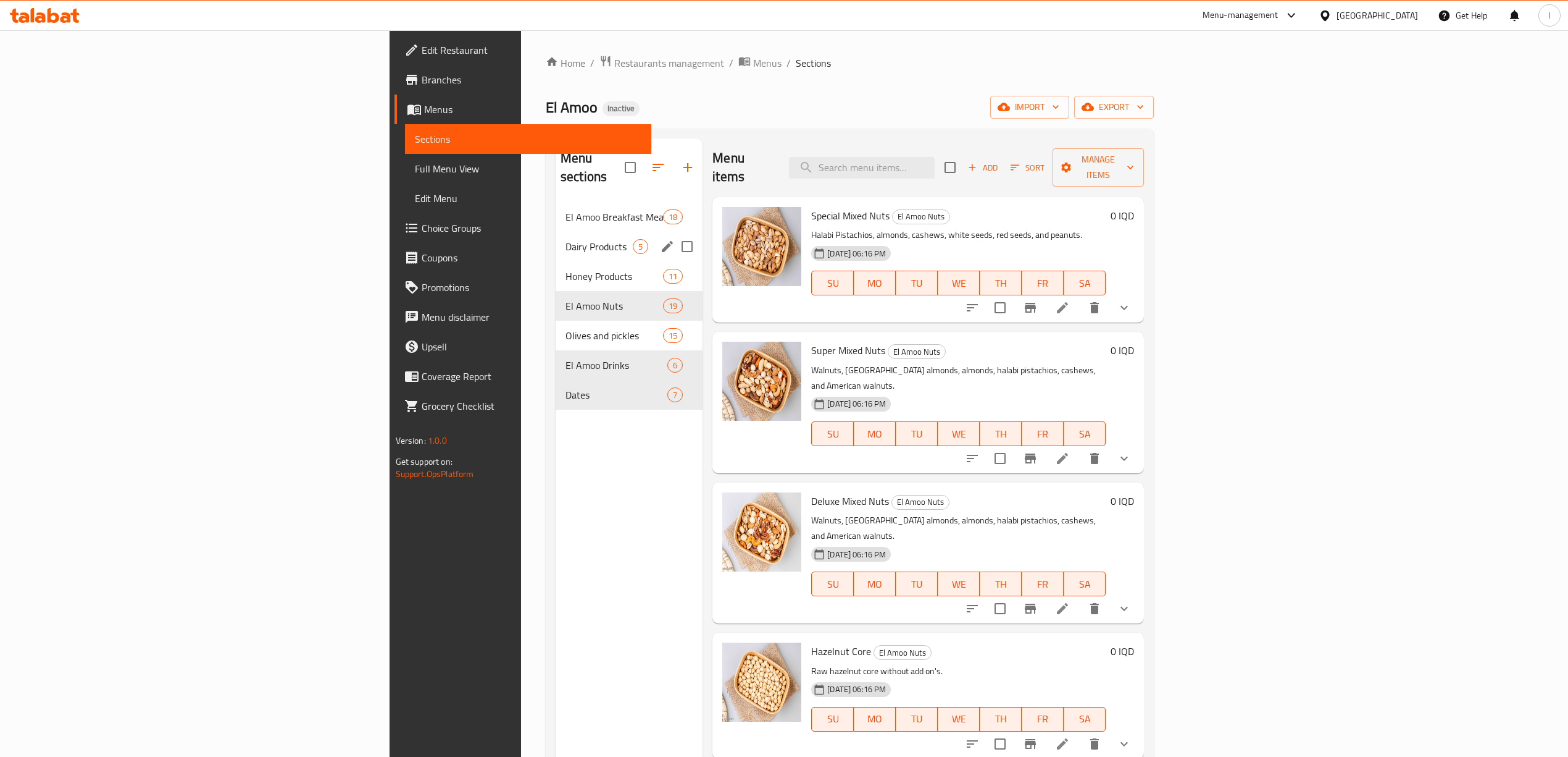
click at [566, 239] on span "Dairy Products" at bounding box center [599, 246] width 67 height 14
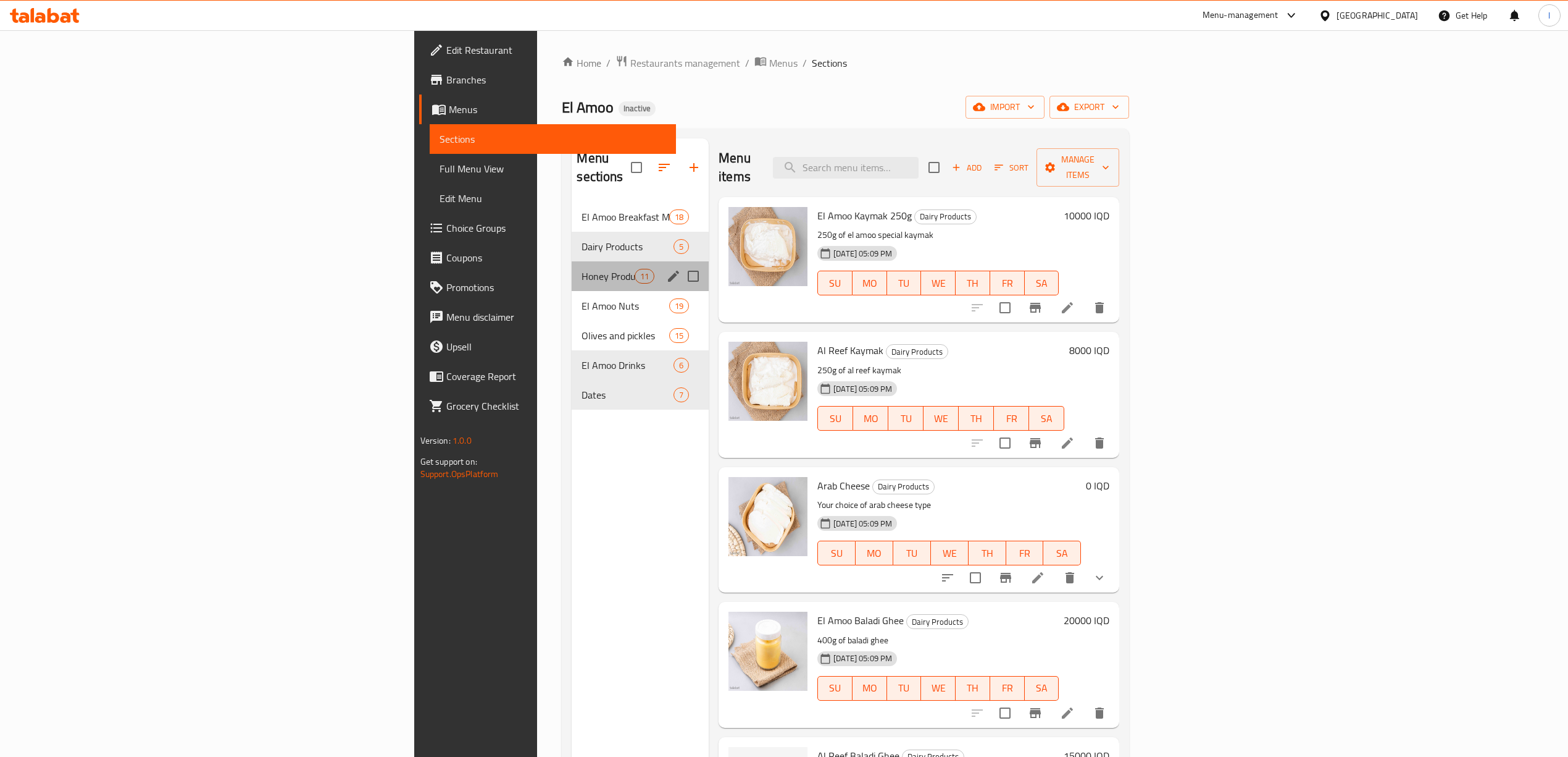
click at [572, 261] on div "Honey Products 11" at bounding box center [640, 275] width 137 height 30
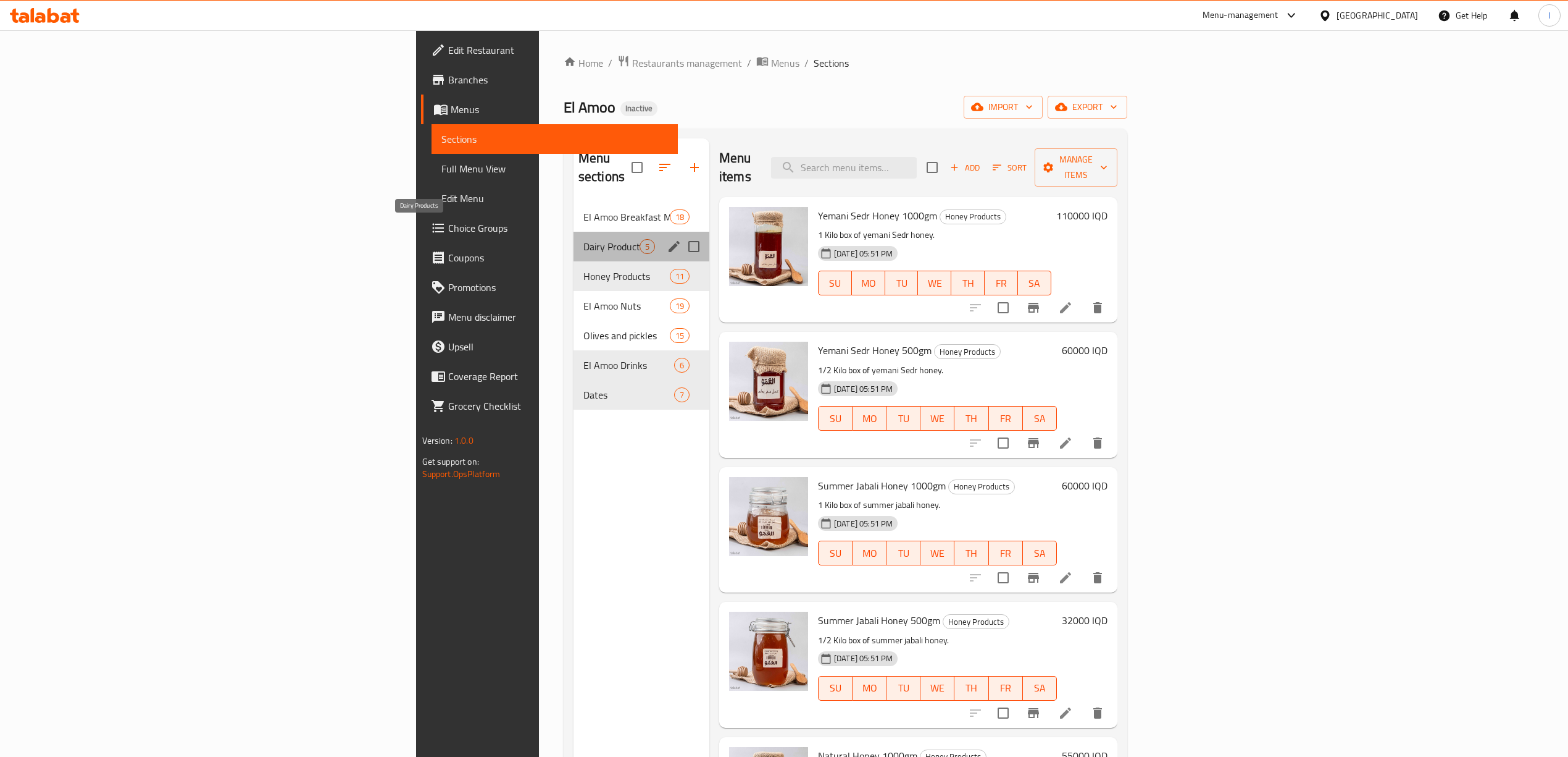
click at [584, 239] on span "Dairy Products" at bounding box center [612, 246] width 56 height 14
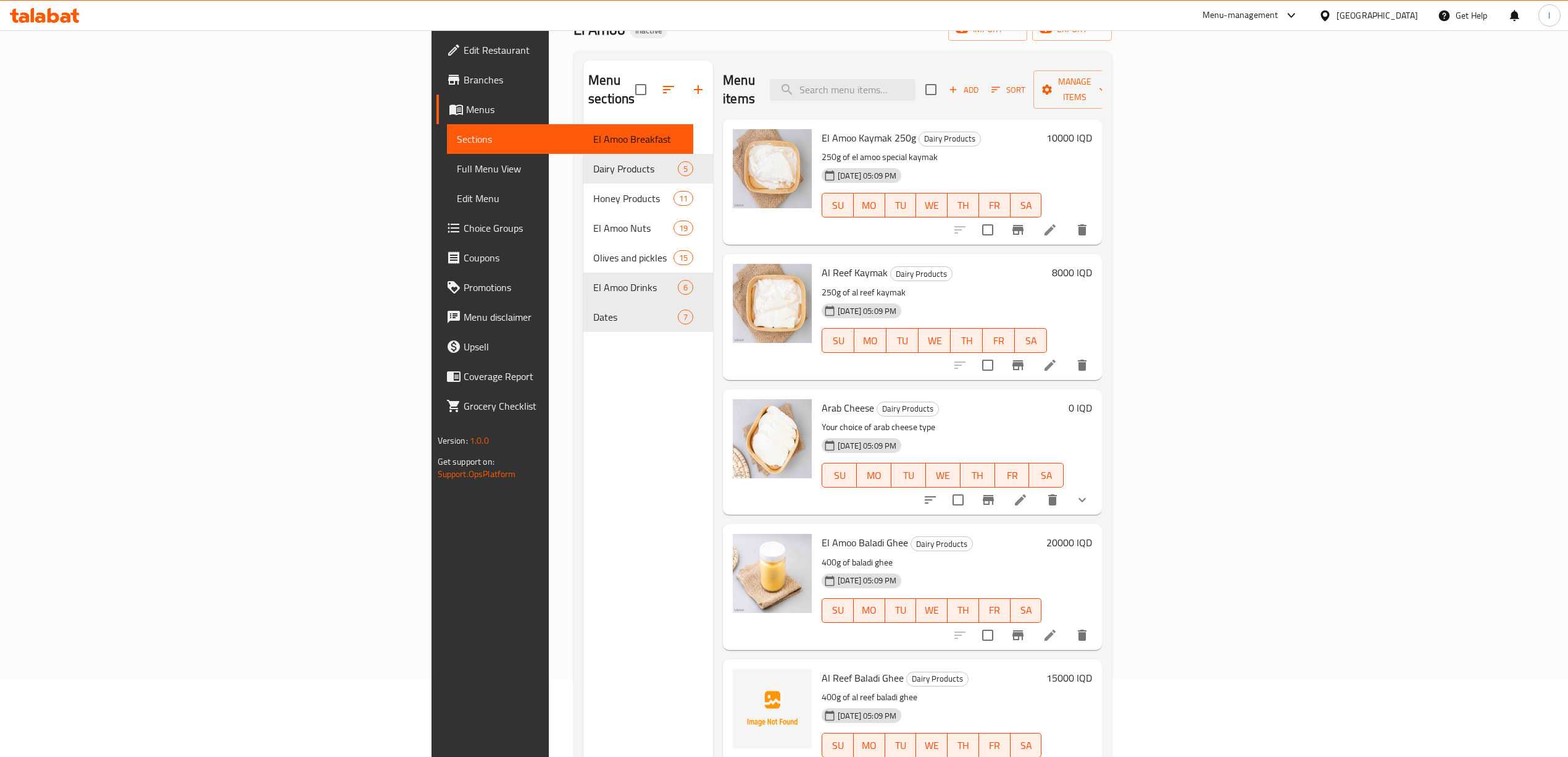
scroll to position [174, 0]
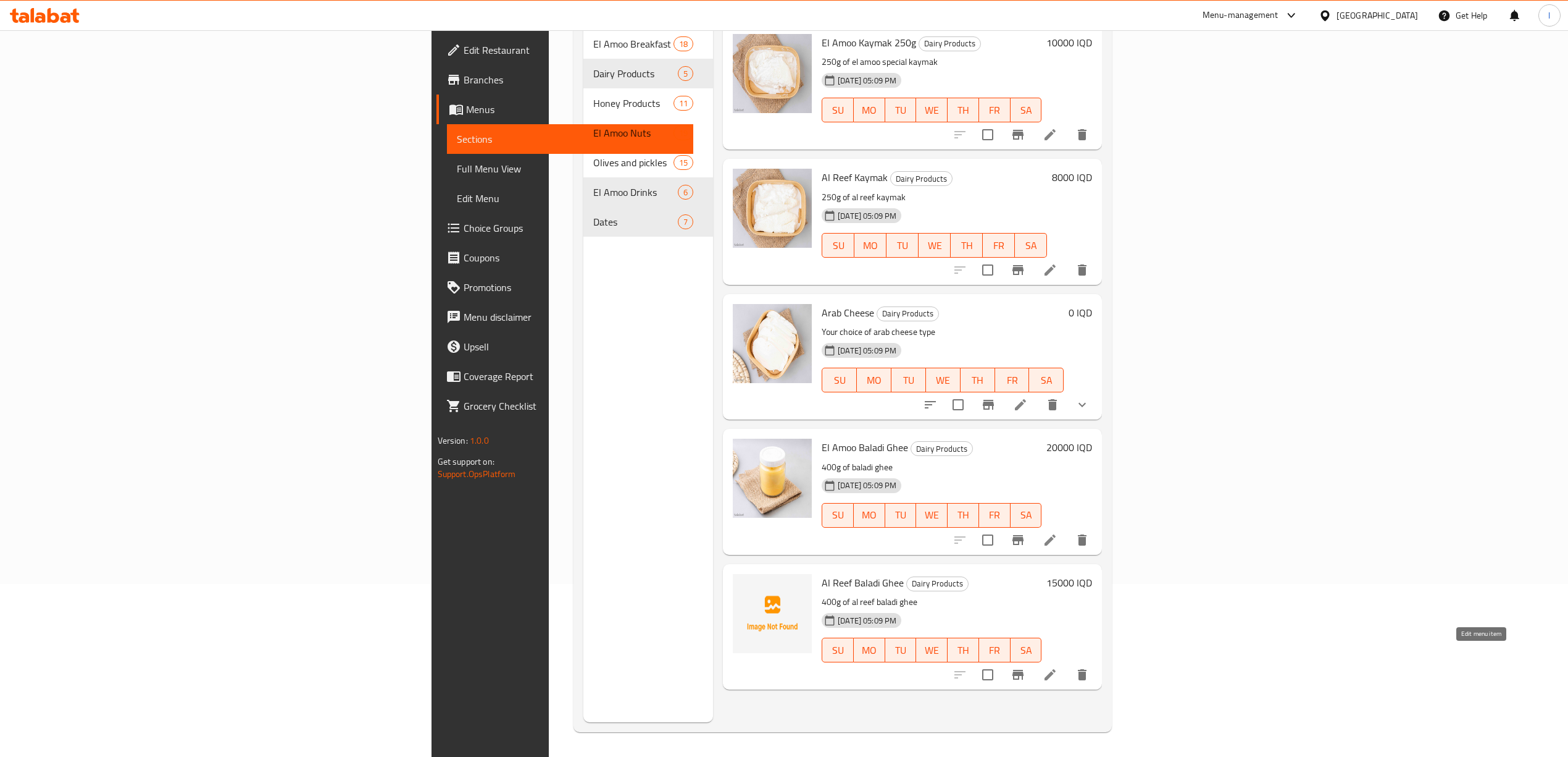
click at [1058, 667] on icon at bounding box center [1050, 674] width 14 height 14
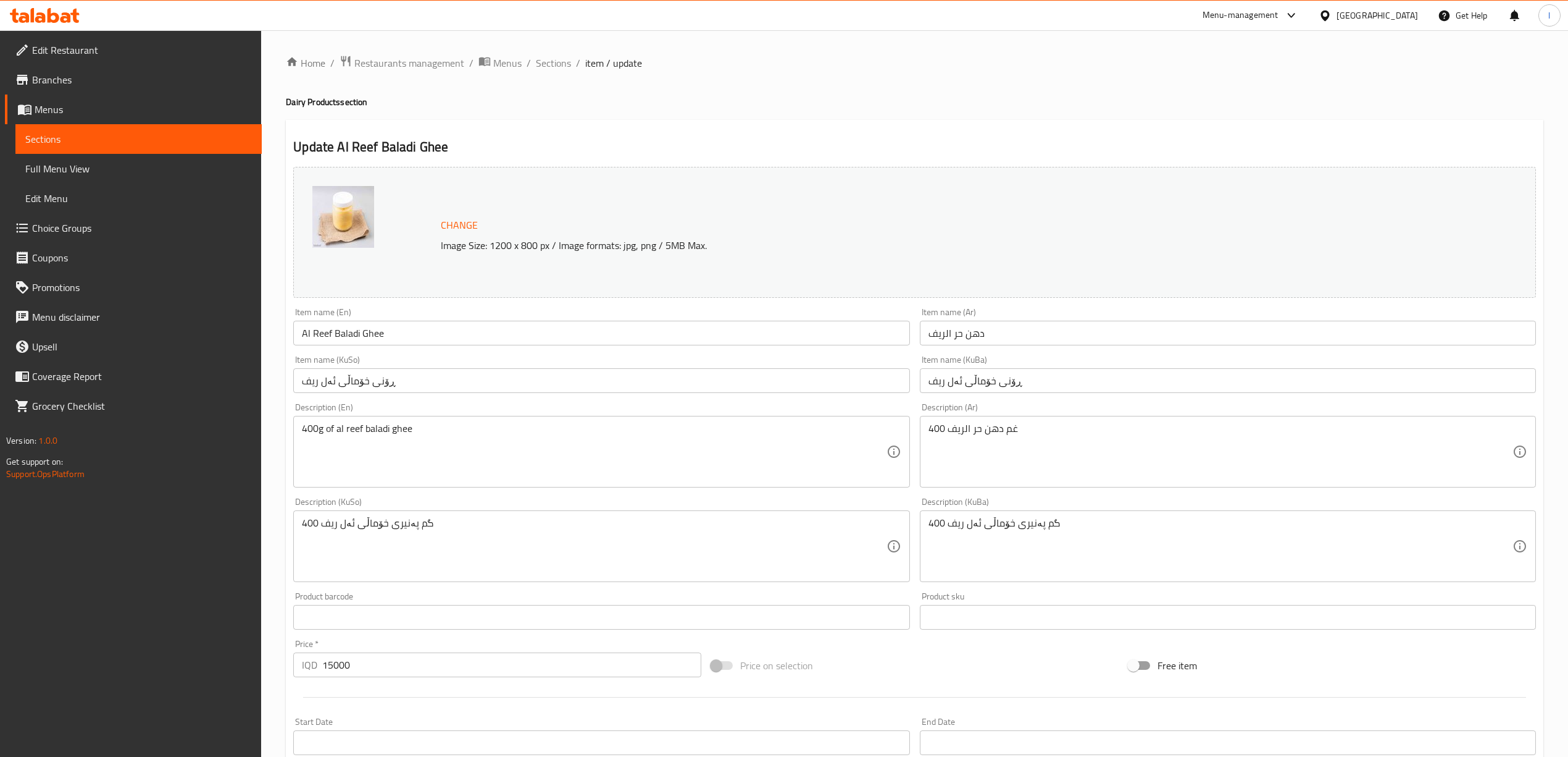
click at [934, 336] on input "دهن حر الريف" at bounding box center [1228, 332] width 616 height 25
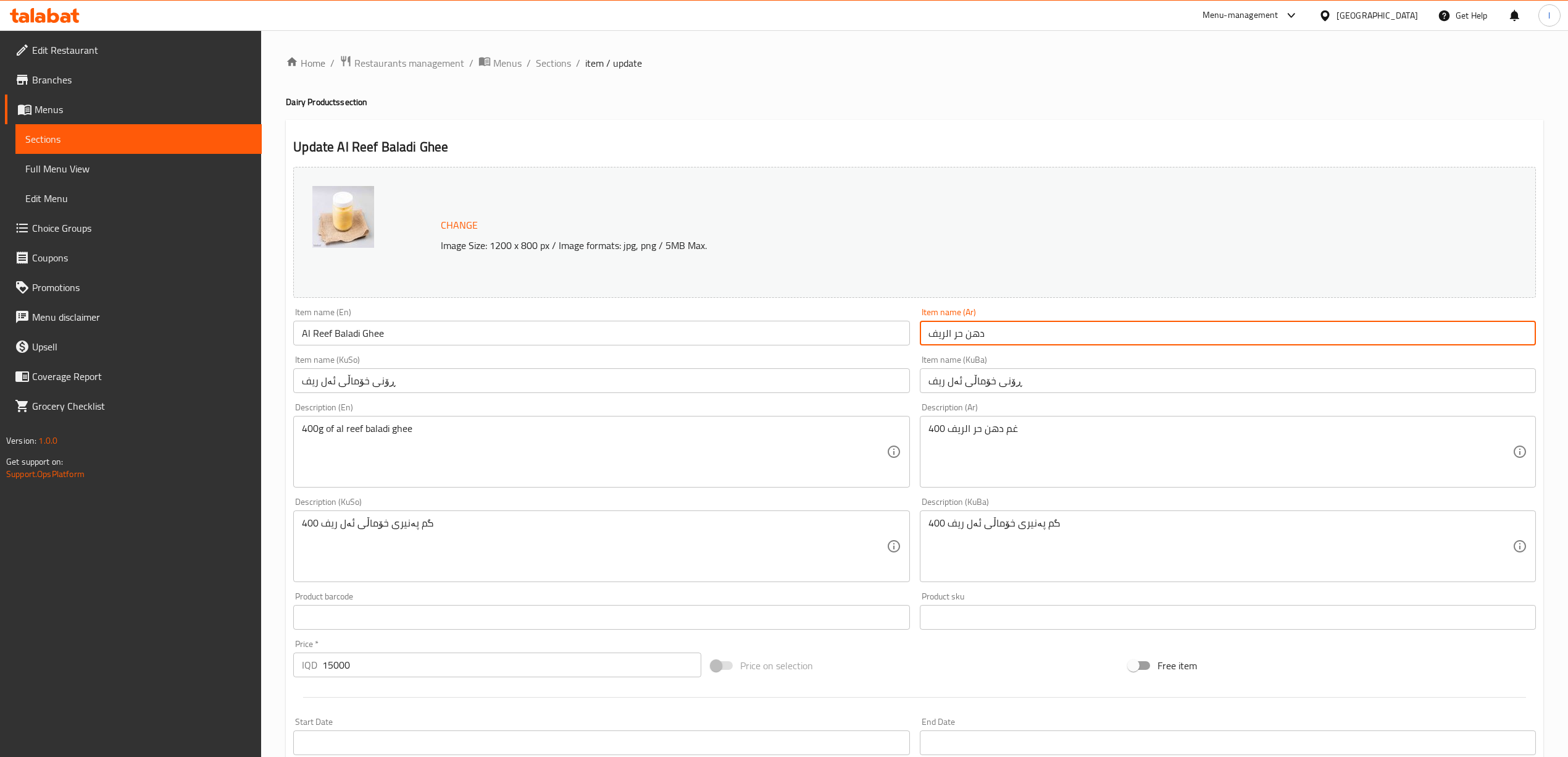
click at [934, 336] on input "دهن حر الريف" at bounding box center [1228, 332] width 616 height 25
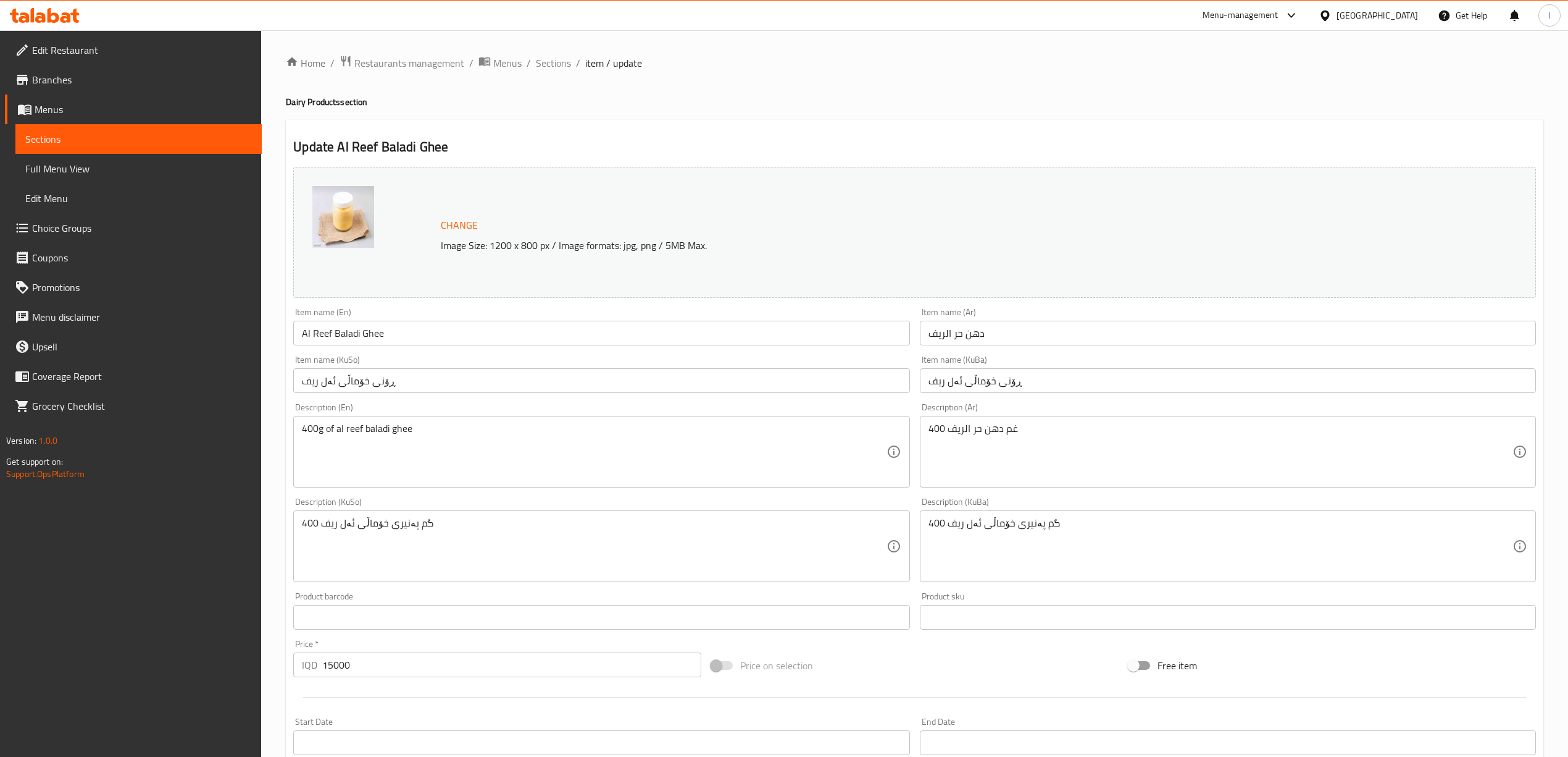
click at [69, 136] on span "Sections" at bounding box center [139, 138] width 227 height 14
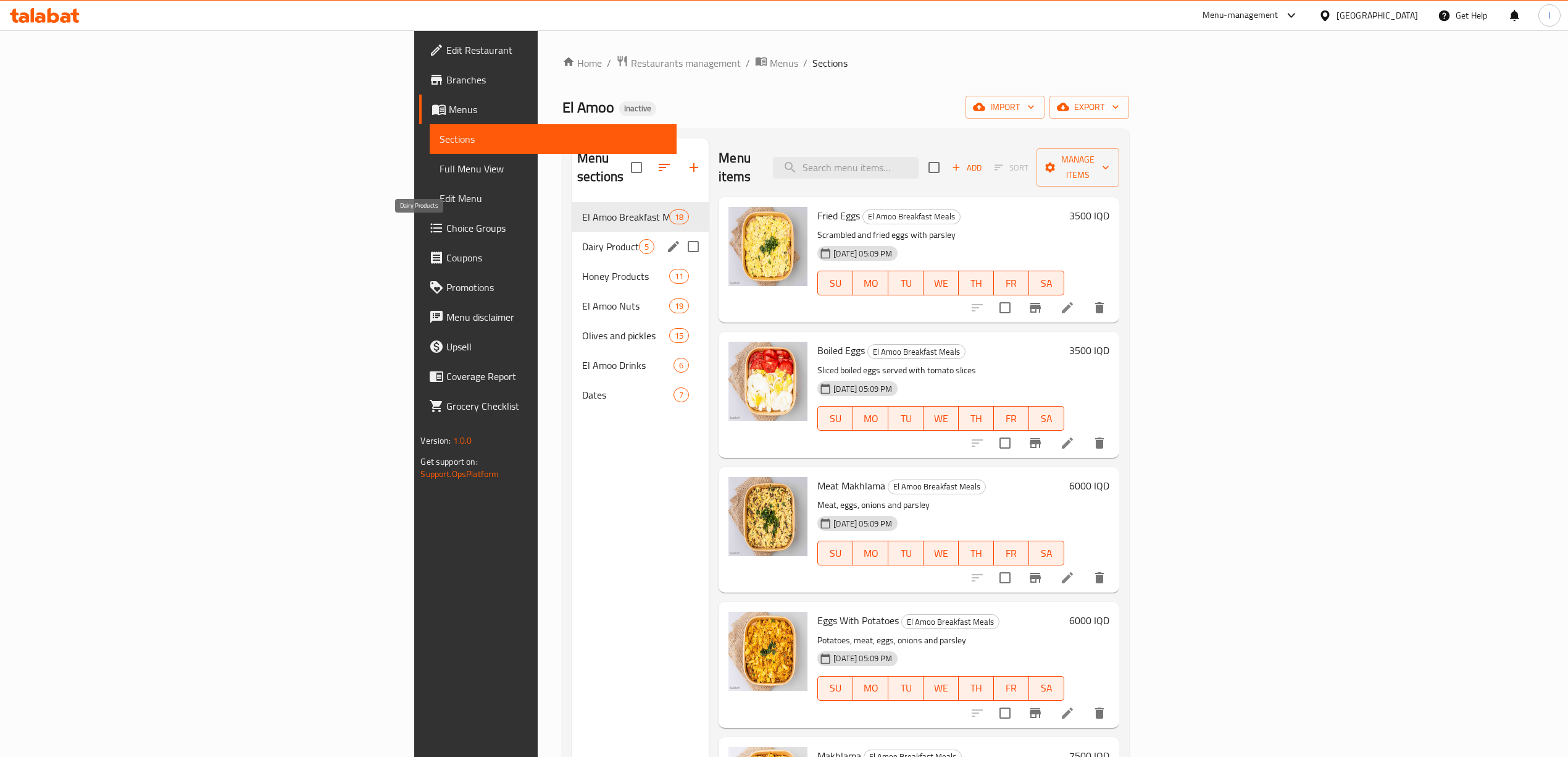
click at [573, 232] on div "Dairy Products 5" at bounding box center [641, 246] width 136 height 30
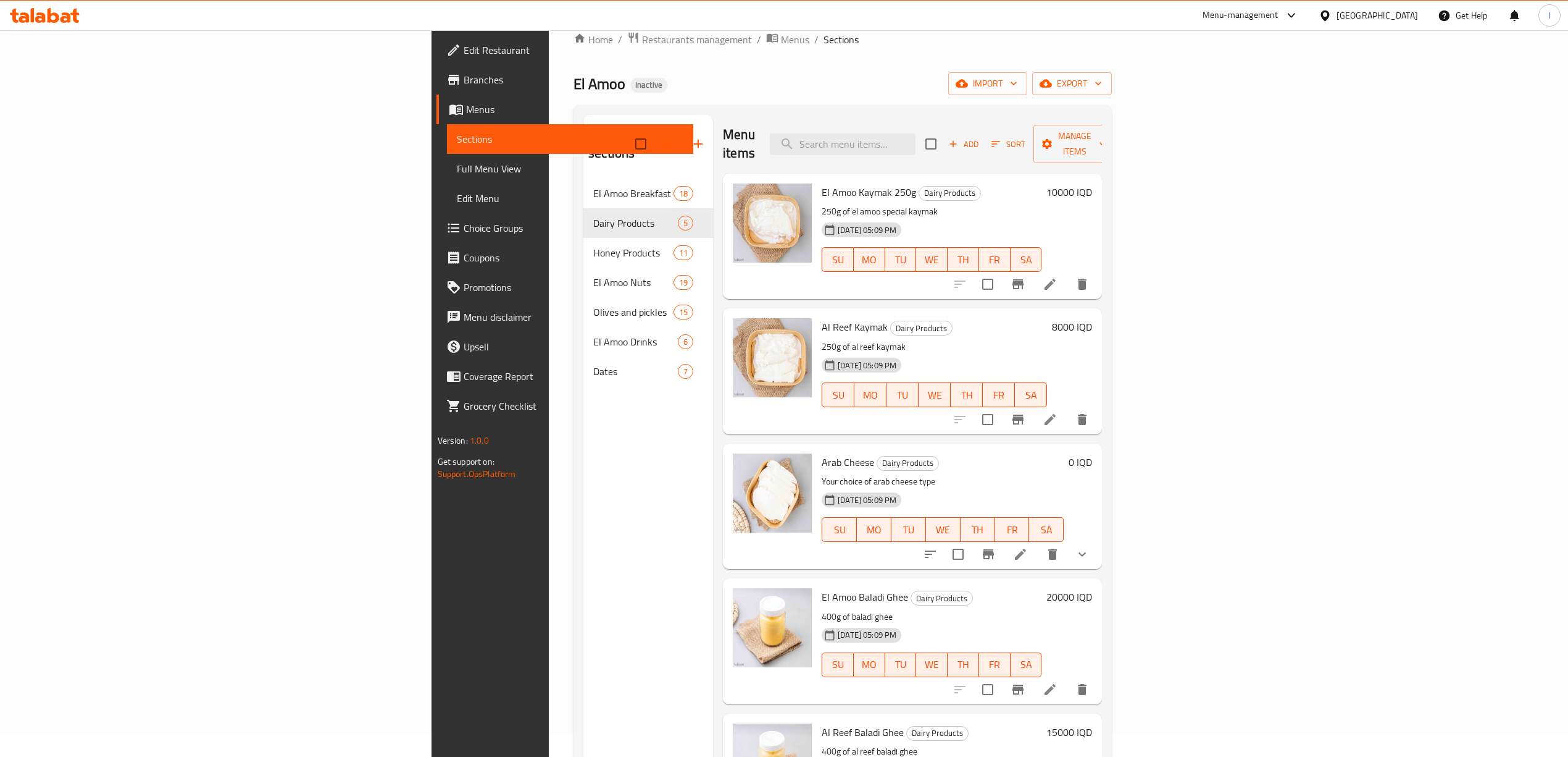
scroll to position [9, 0]
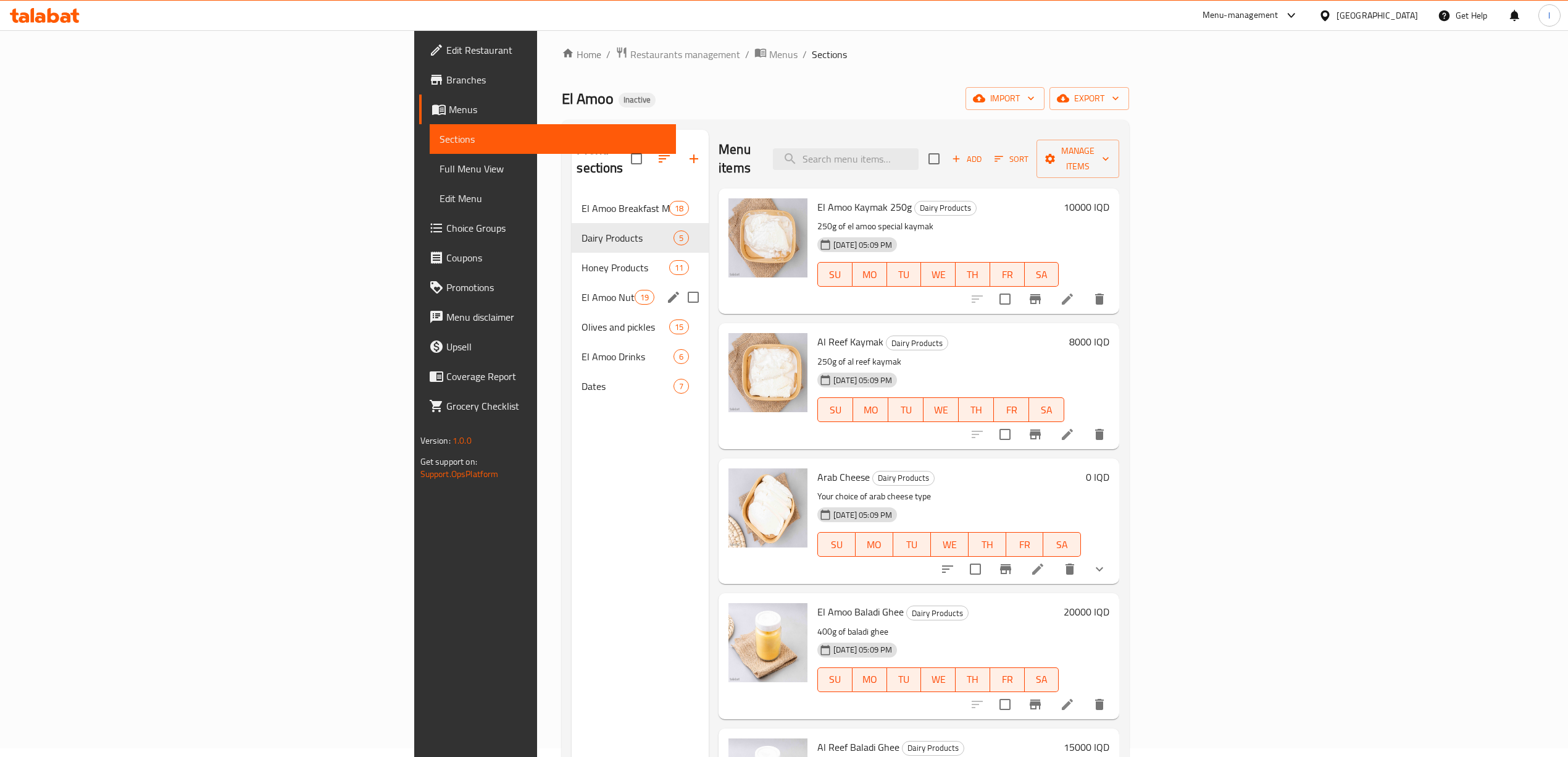
drag, startPoint x: 385, startPoint y: 281, endPoint x: 382, endPoint y: 248, distance: 33.1
click at [582, 290] on span "El Amoo Nuts" at bounding box center [608, 297] width 53 height 14
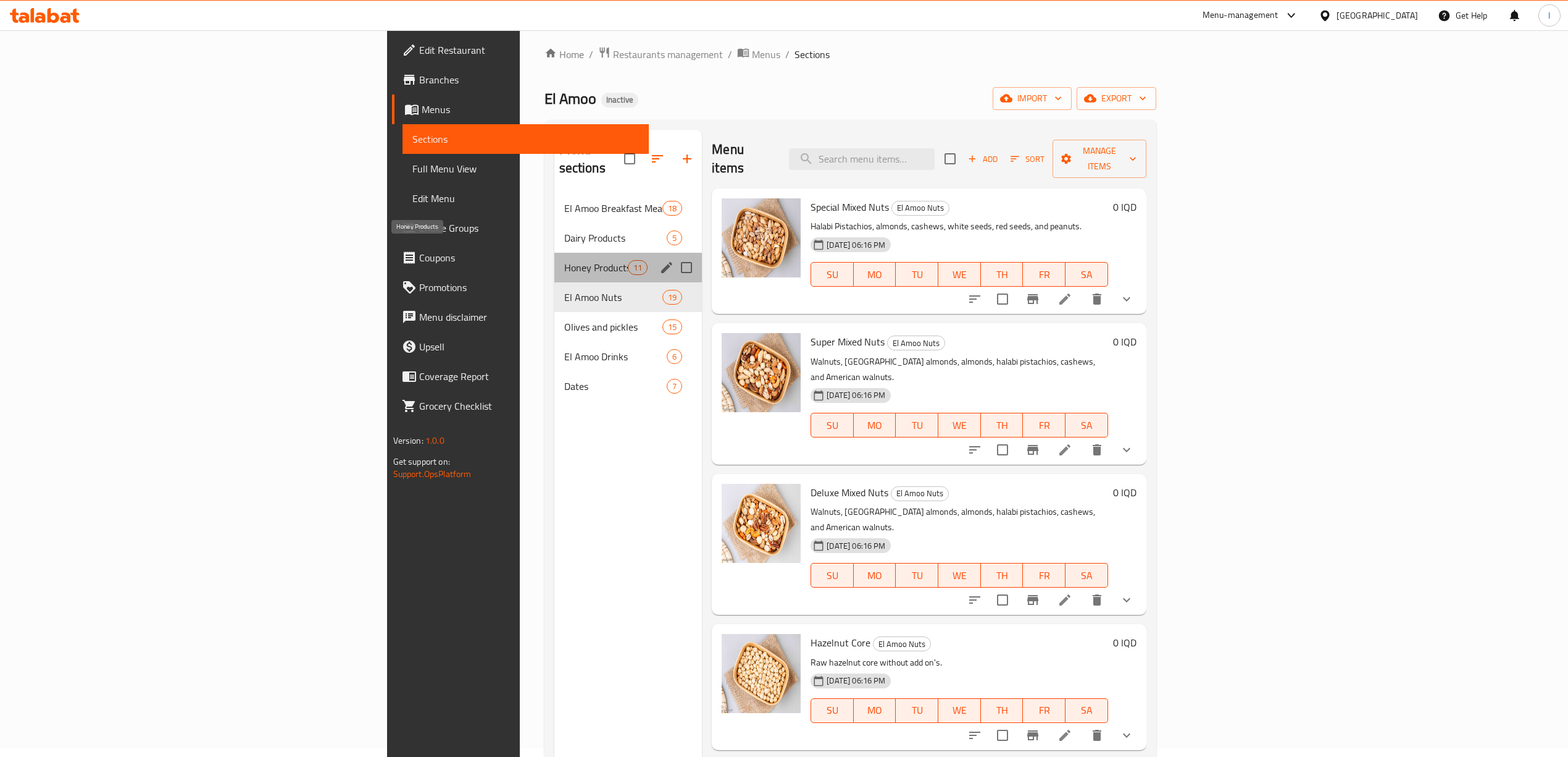
click at [564, 260] on span "Honey Products" at bounding box center [596, 267] width 64 height 14
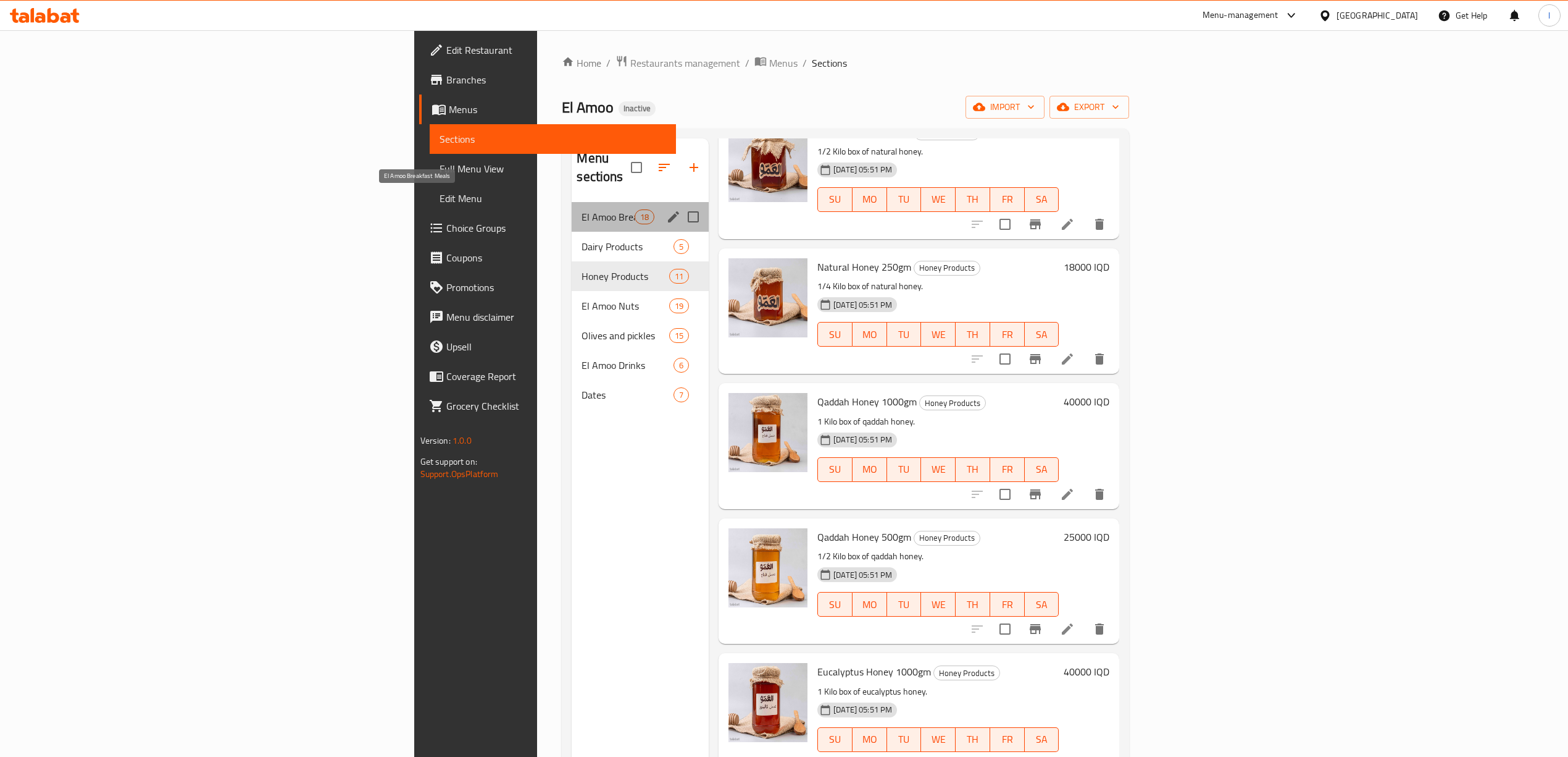
click at [582, 210] on span "El Amoo Breakfast Meals" at bounding box center [608, 217] width 53 height 14
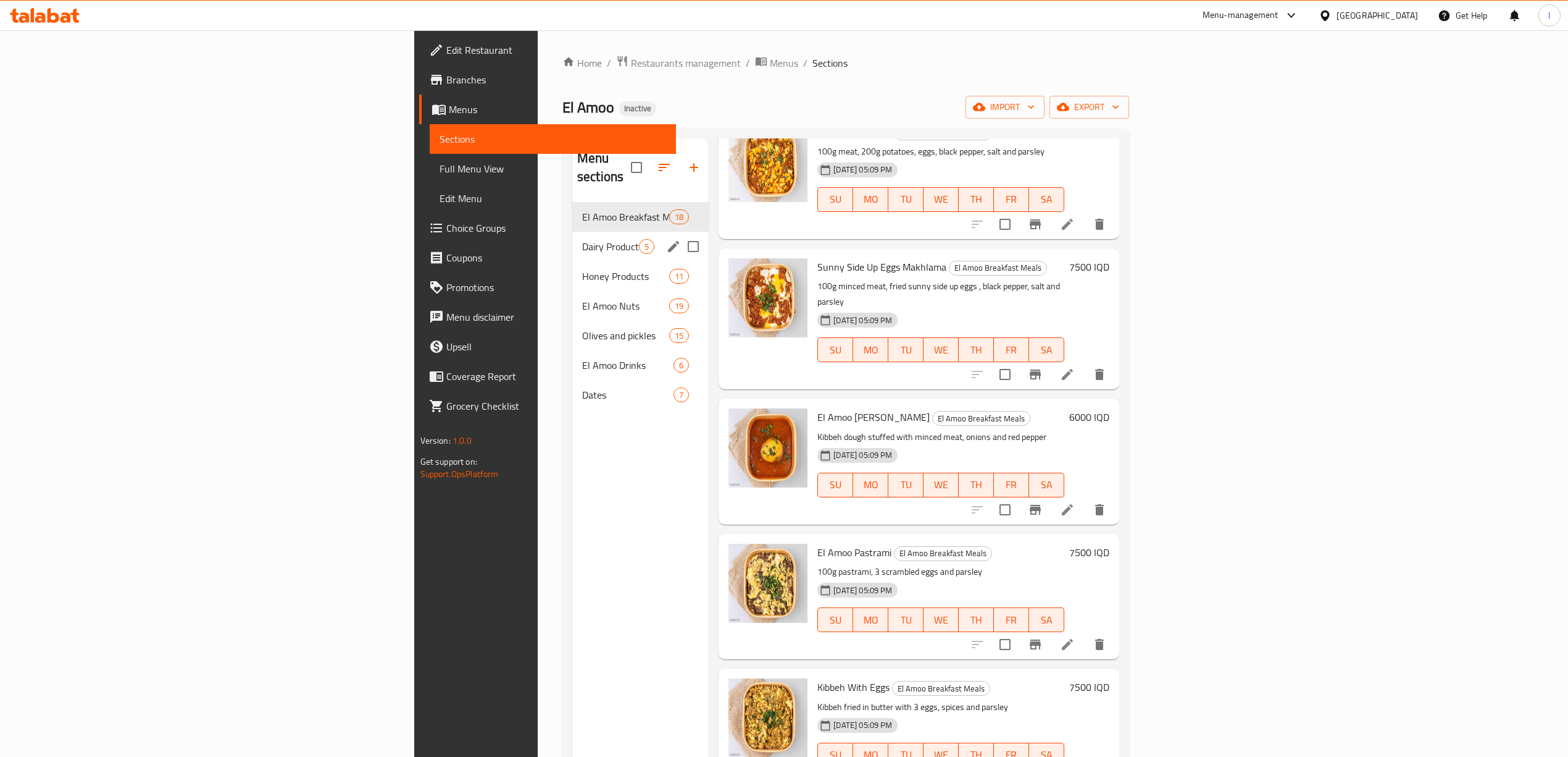
click at [573, 232] on div "Dairy Products 5" at bounding box center [641, 246] width 136 height 30
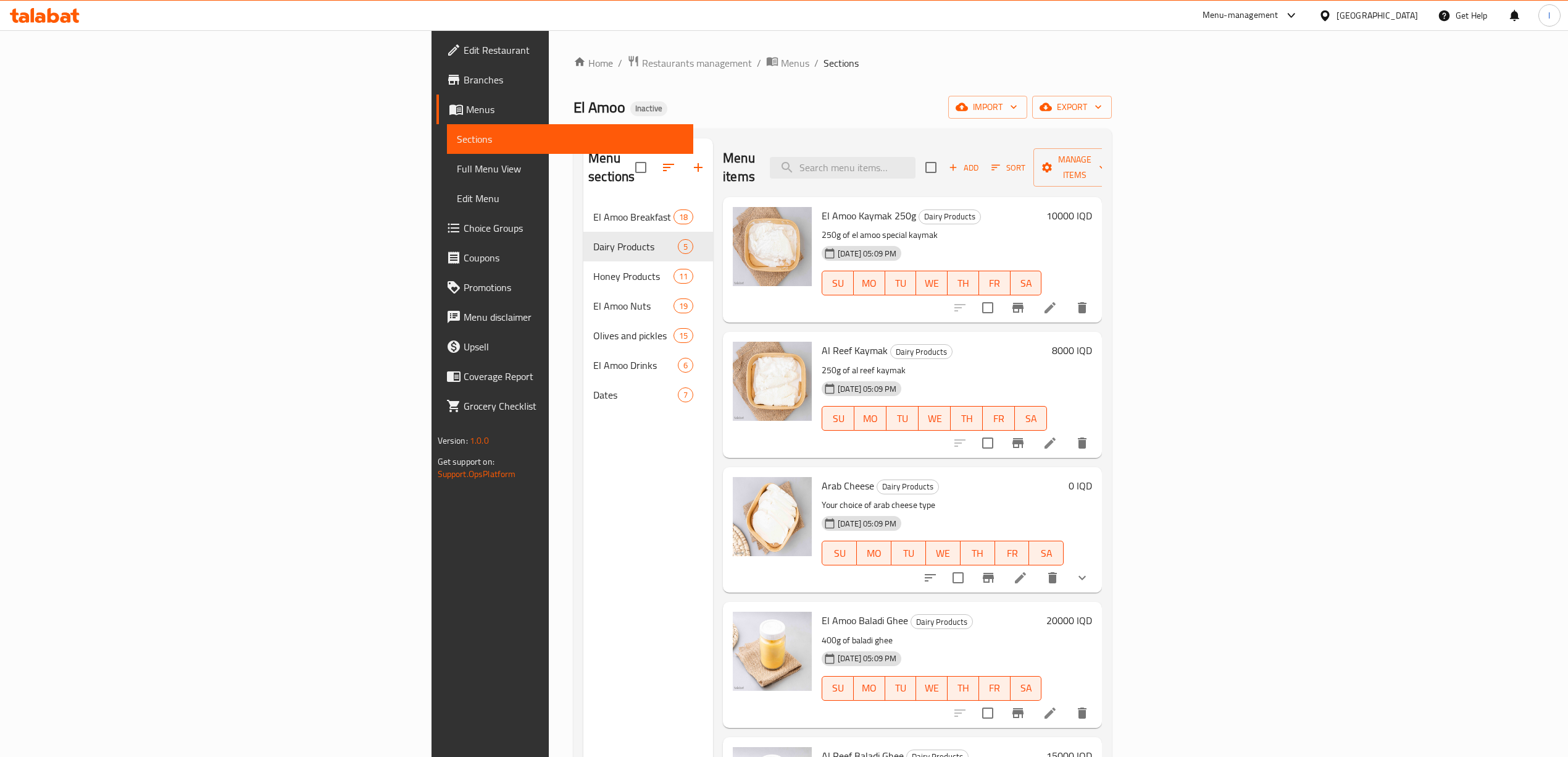
click at [31, 17] on icon at bounding box center [45, 14] width 70 height 14
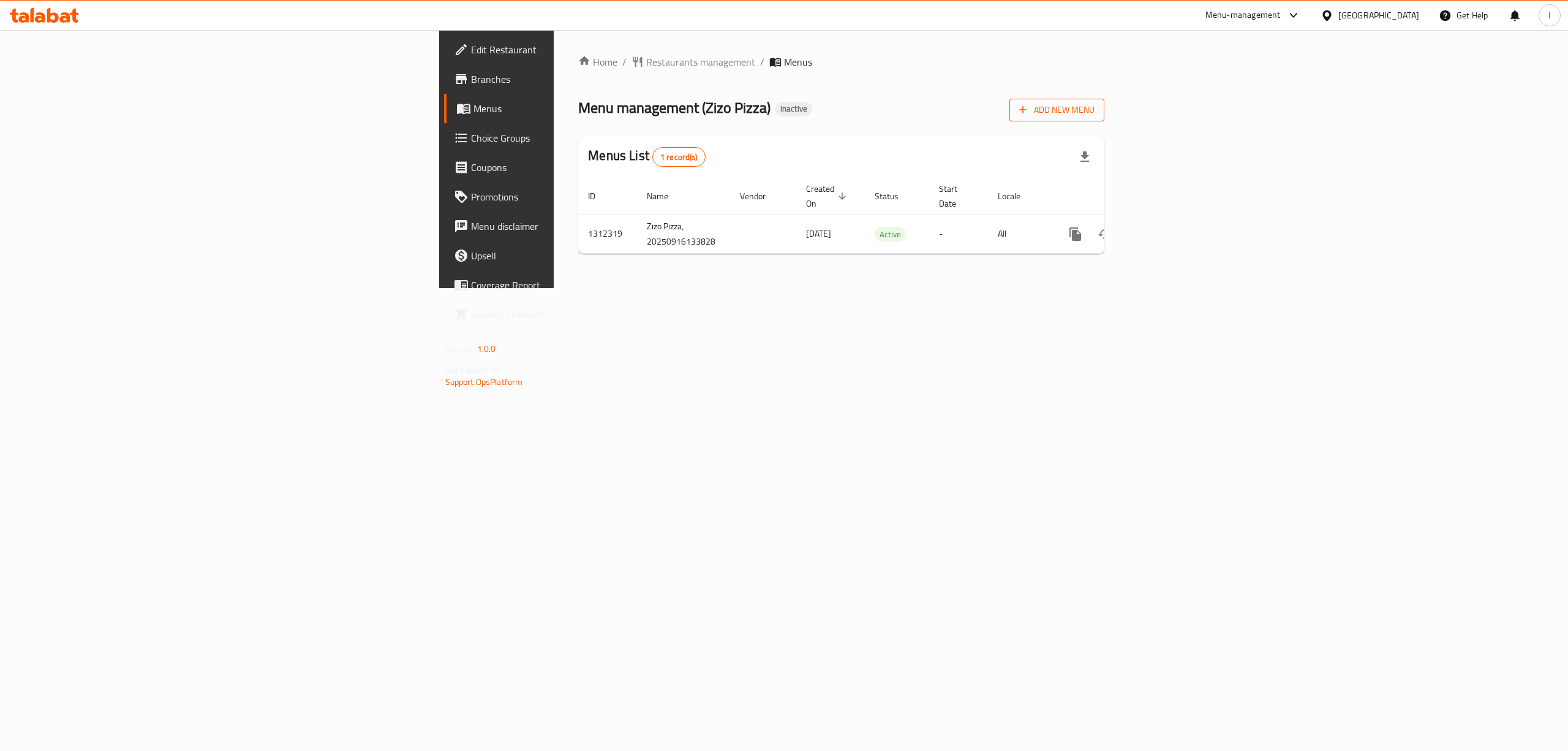
click at [1104, 99] on button "Add New Menu" at bounding box center [1057, 110] width 95 height 23
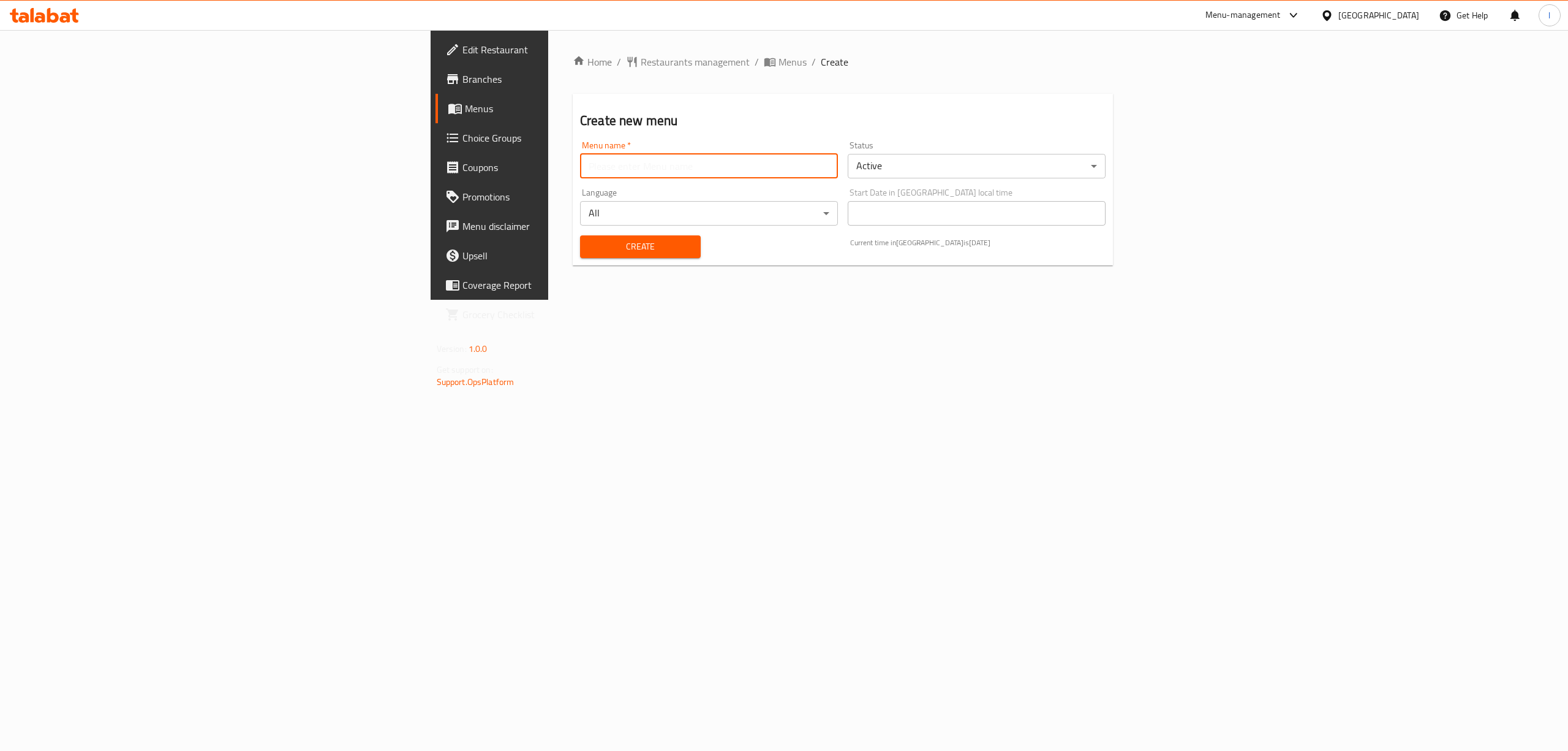
drag, startPoint x: 534, startPoint y: 169, endPoint x: 504, endPoint y: 177, distance: 31.0
click at [580, 169] on input "text" at bounding box center [708, 166] width 258 height 25
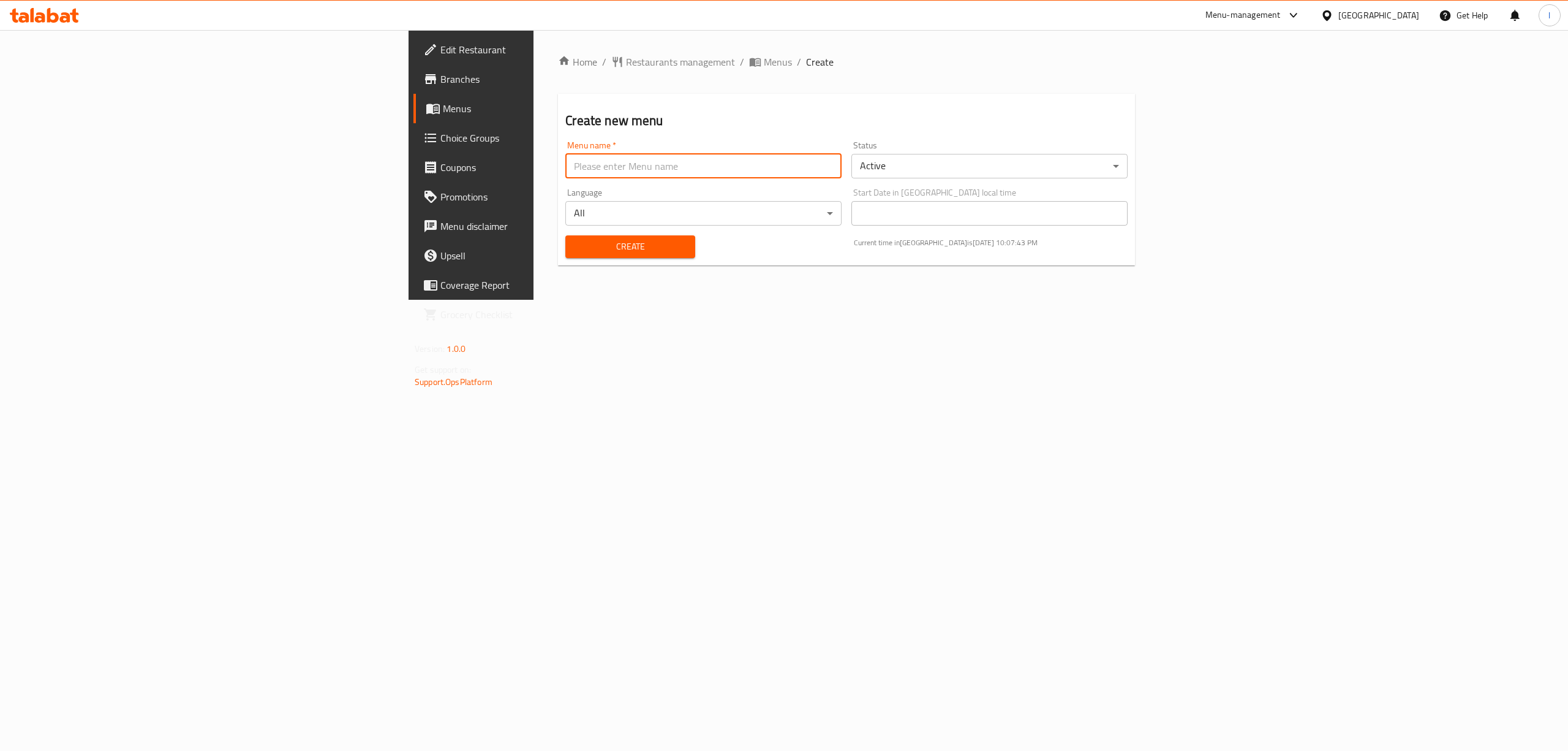
type input "Lanya"
click at [575, 248] on span "Create" at bounding box center [630, 247] width 110 height 15
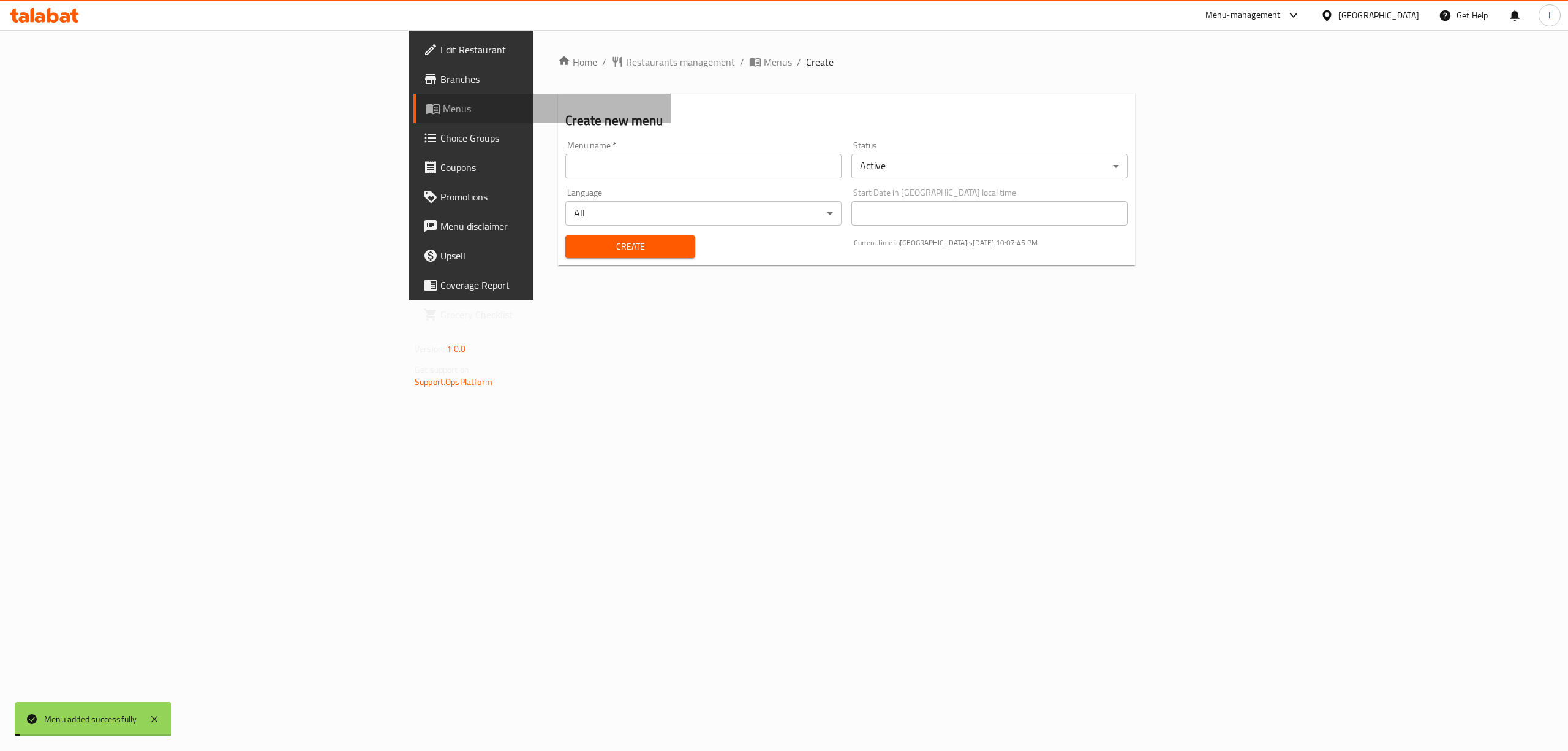
click at [443, 106] on span "Menus" at bounding box center [552, 108] width 218 height 14
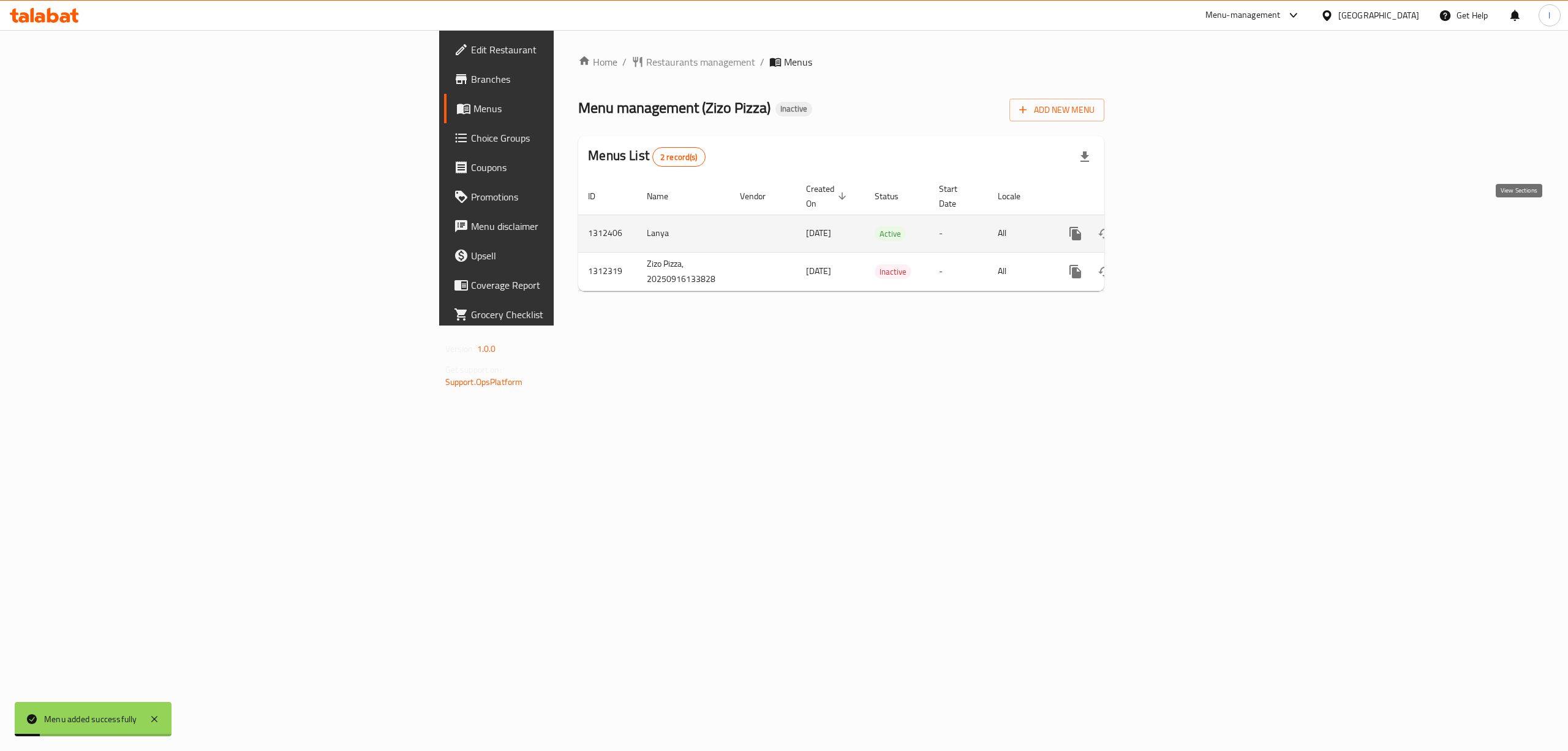
click at [1171, 226] on icon "enhanced table" at bounding box center [1163, 233] width 14 height 14
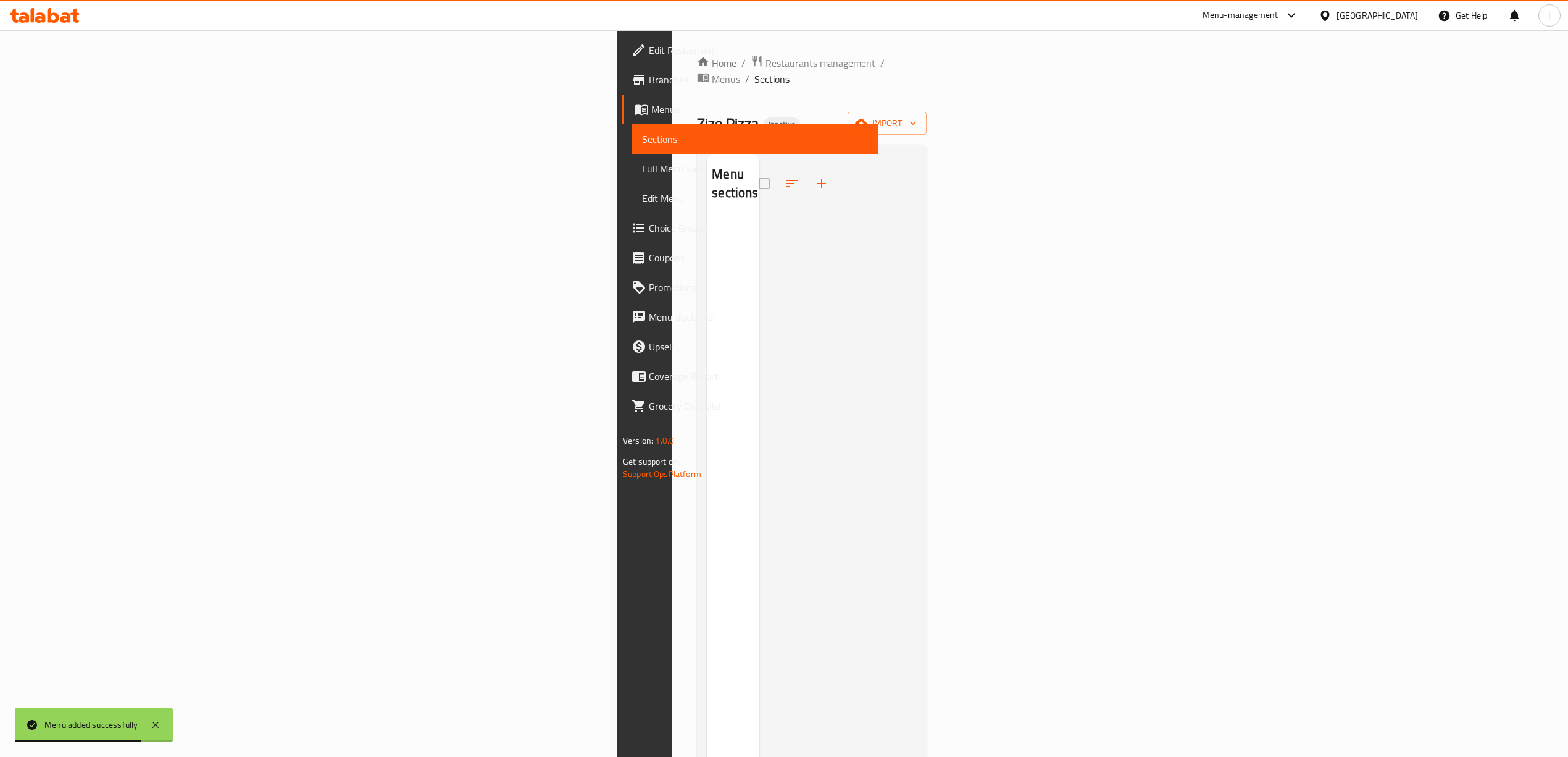
click at [643, 137] on span "Sections" at bounding box center [756, 138] width 227 height 14
click at [651, 115] on span "Menus" at bounding box center [759, 109] width 217 height 14
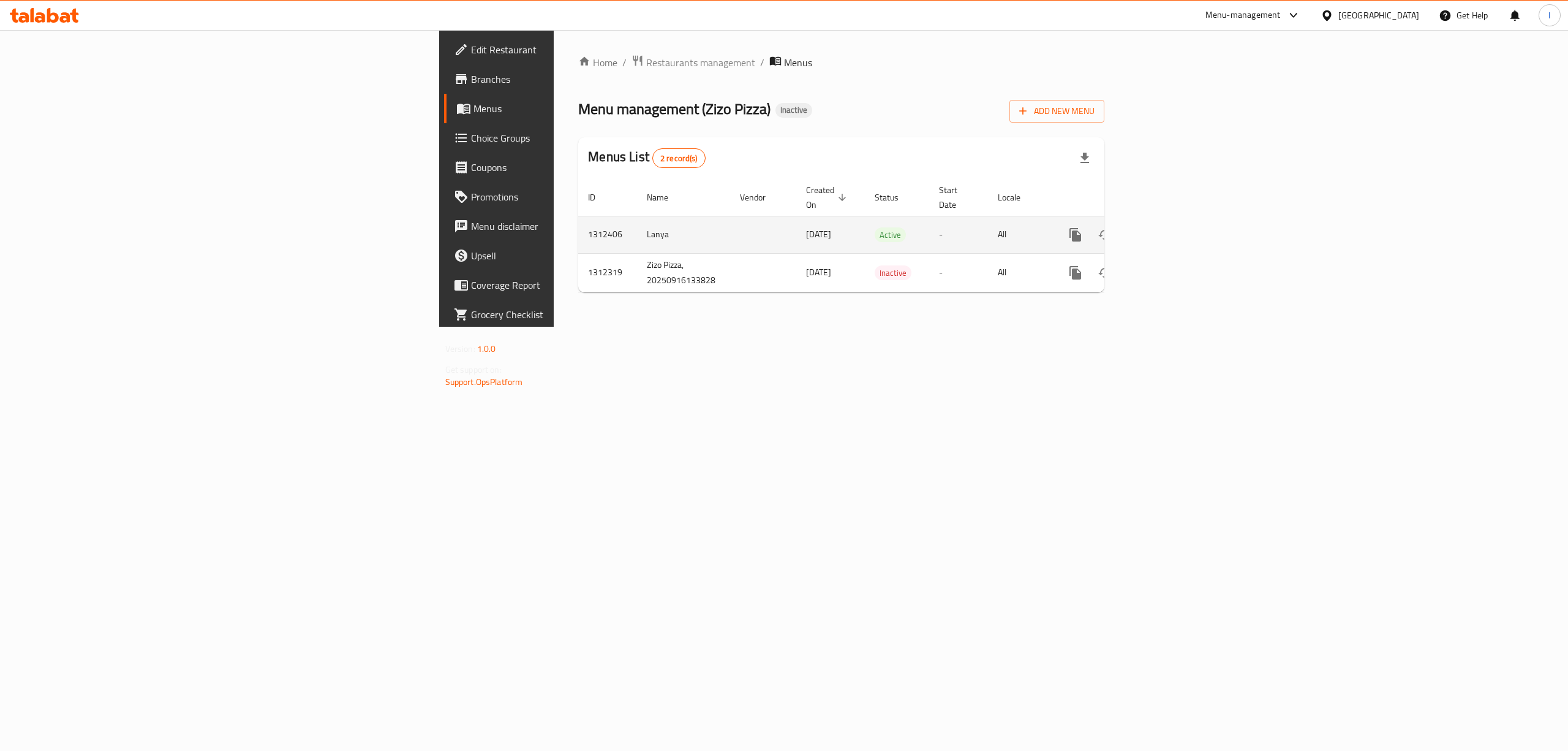
click at [637, 219] on td "Lanya" at bounding box center [684, 234] width 93 height 37
copy td "Lanya"
click at [1149, 220] on button "enhanced table" at bounding box center [1134, 234] width 30 height 30
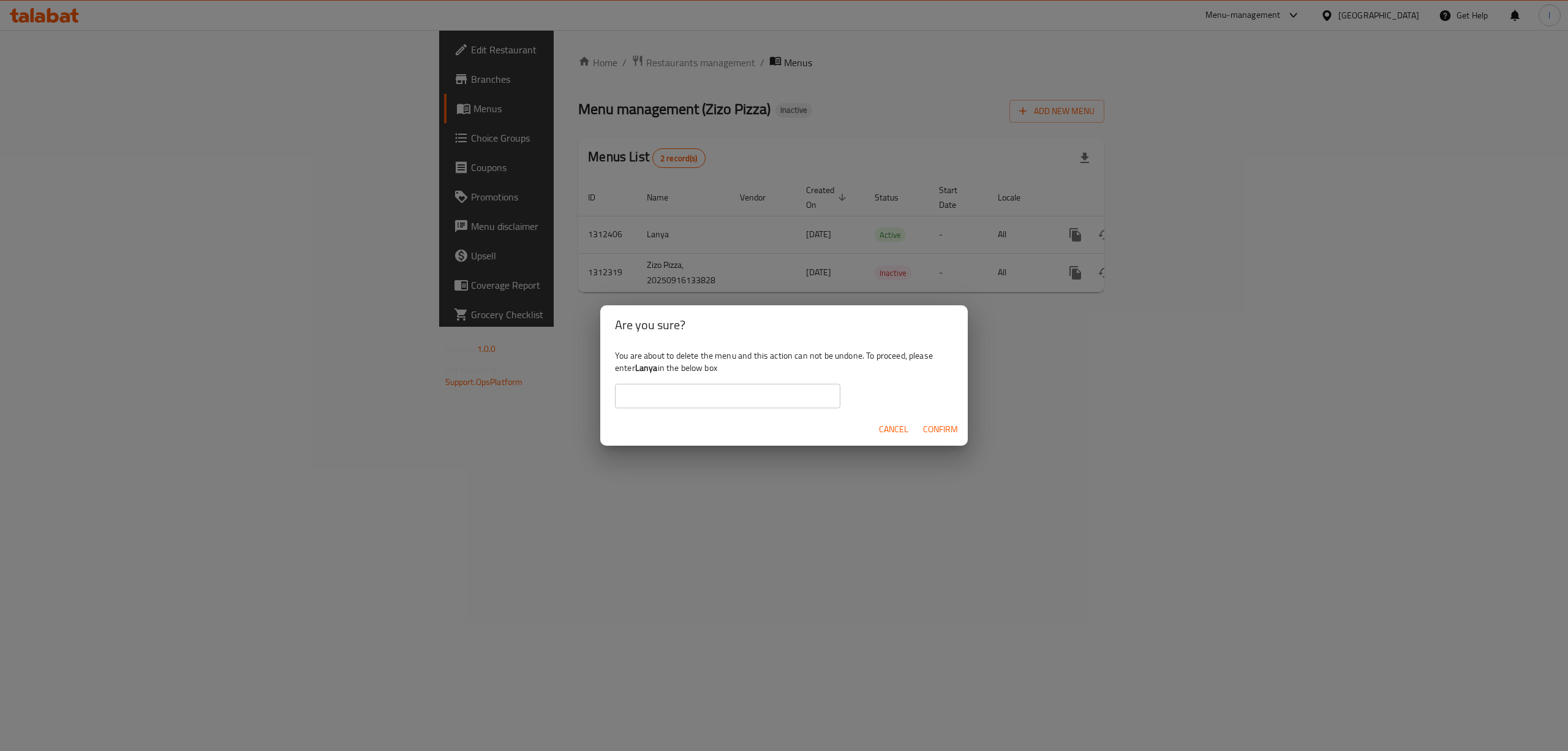
click at [775, 387] on input "text" at bounding box center [727, 396] width 226 height 25
click at [734, 423] on div "Cancel Confirm" at bounding box center [784, 429] width 368 height 32
click at [726, 410] on div "You are about to delete the menu and this action can not be undone. To proceed,…" at bounding box center [784, 378] width 368 height 69
click at [725, 397] on input "text" at bounding box center [727, 396] width 226 height 25
paste input "Lanya"
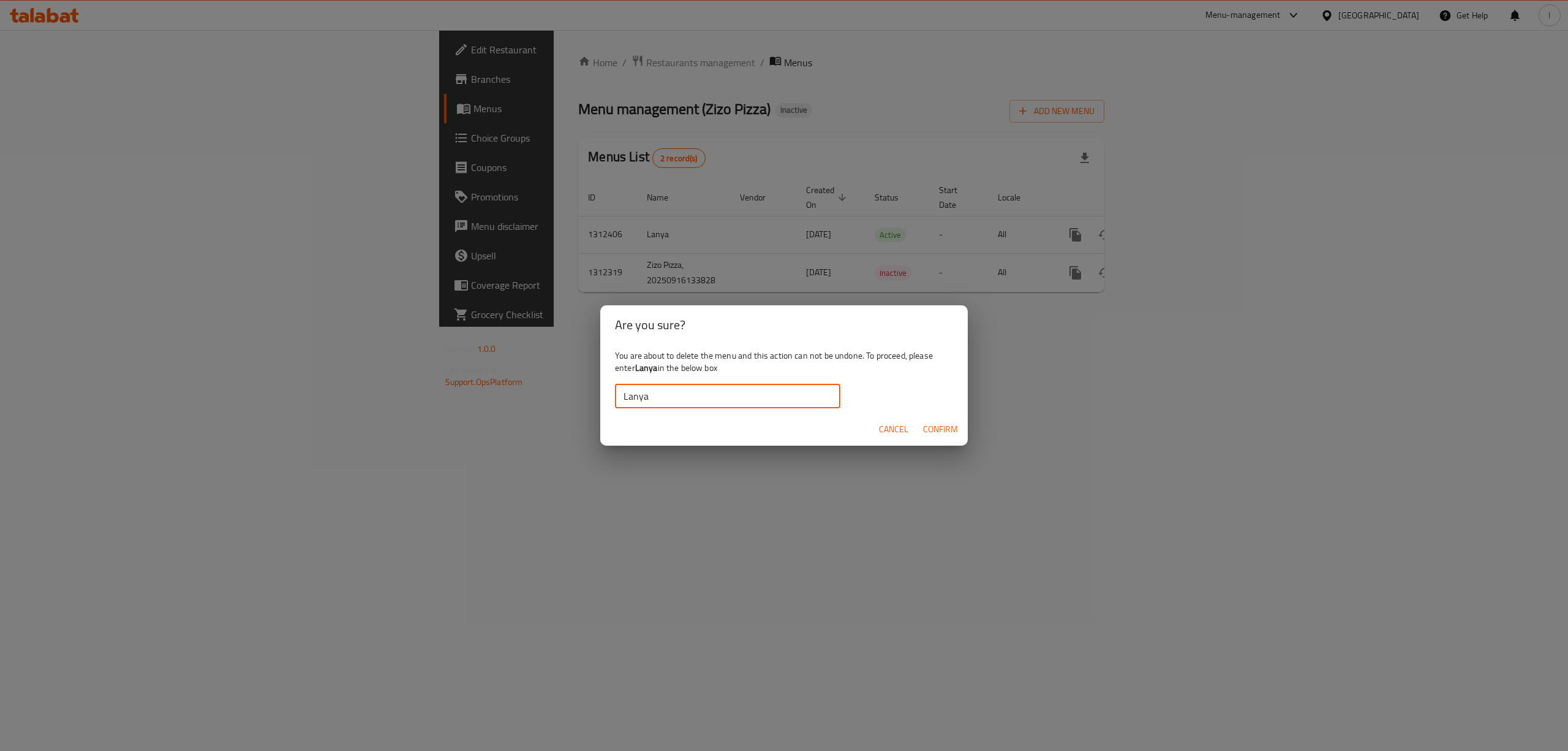
type input "Lanya"
drag, startPoint x: 910, startPoint y: 435, endPoint x: 950, endPoint y: 425, distance: 41.2
click at [953, 426] on div "Cancel Confirm" at bounding box center [784, 429] width 368 height 32
click at [948, 423] on span "Confirm" at bounding box center [940, 429] width 35 height 15
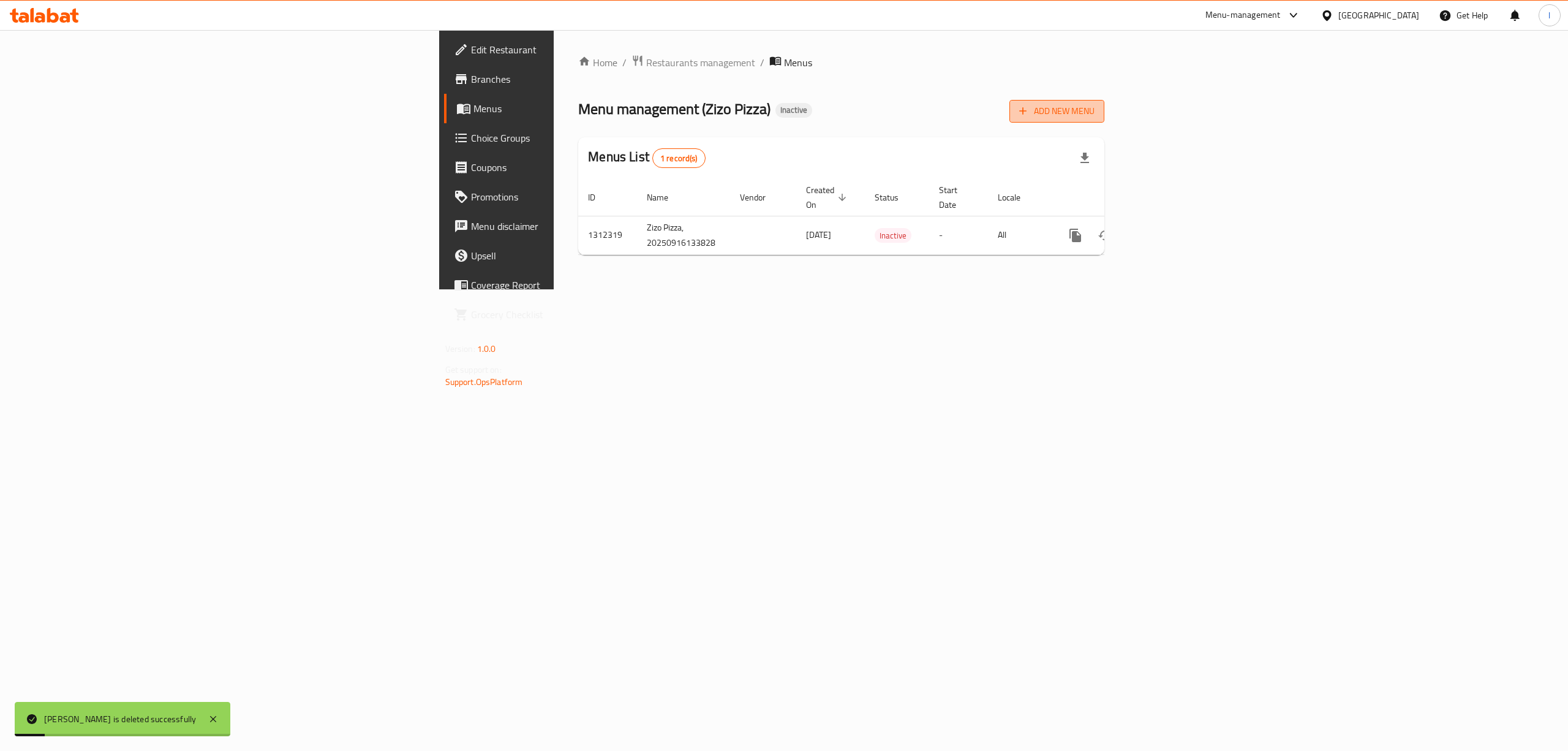
click at [1095, 110] on span "Add New Menu" at bounding box center [1057, 111] width 75 height 15
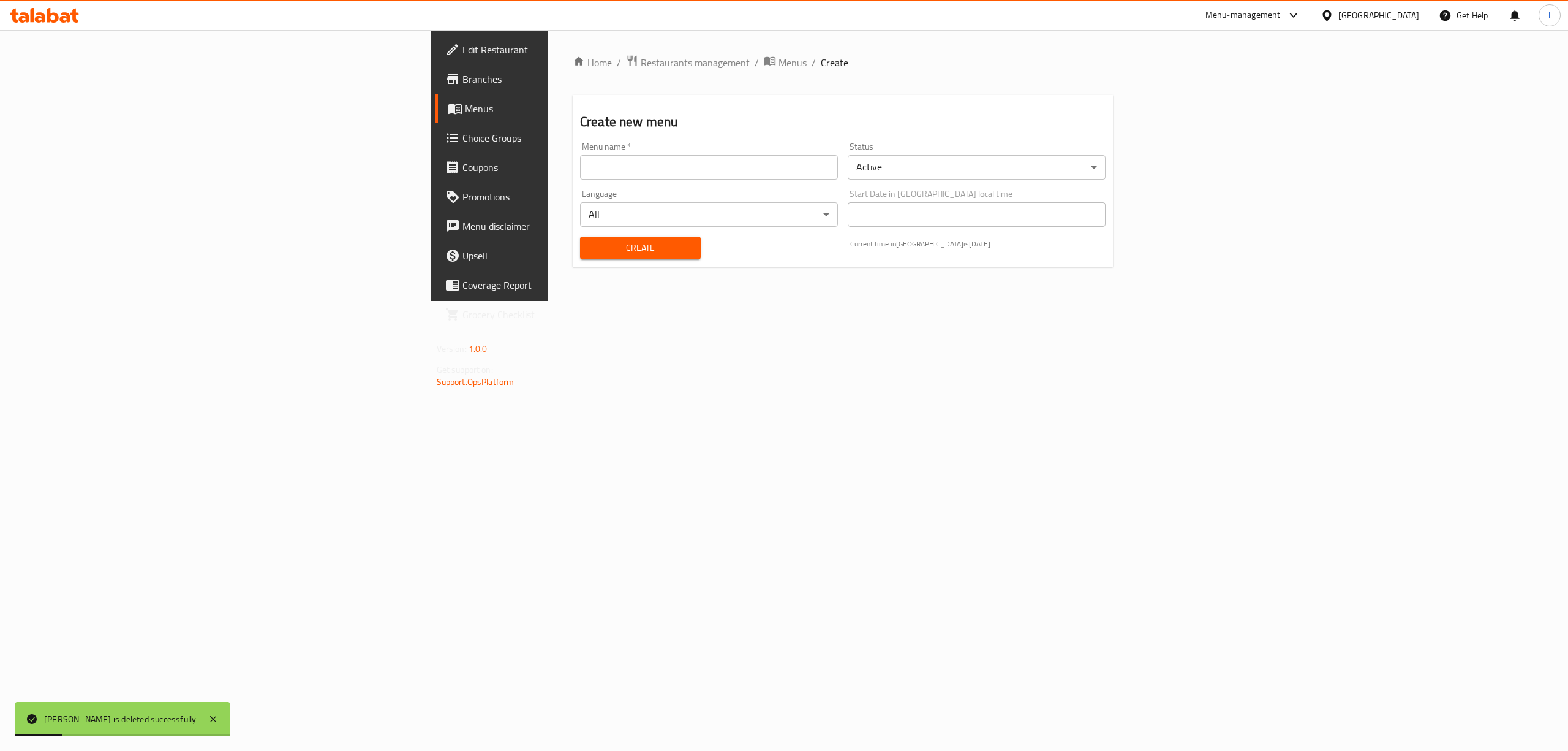
drag, startPoint x: 434, startPoint y: 168, endPoint x: 422, endPoint y: 179, distance: 16.3
click at [580, 167] on input "text" at bounding box center [708, 167] width 258 height 25
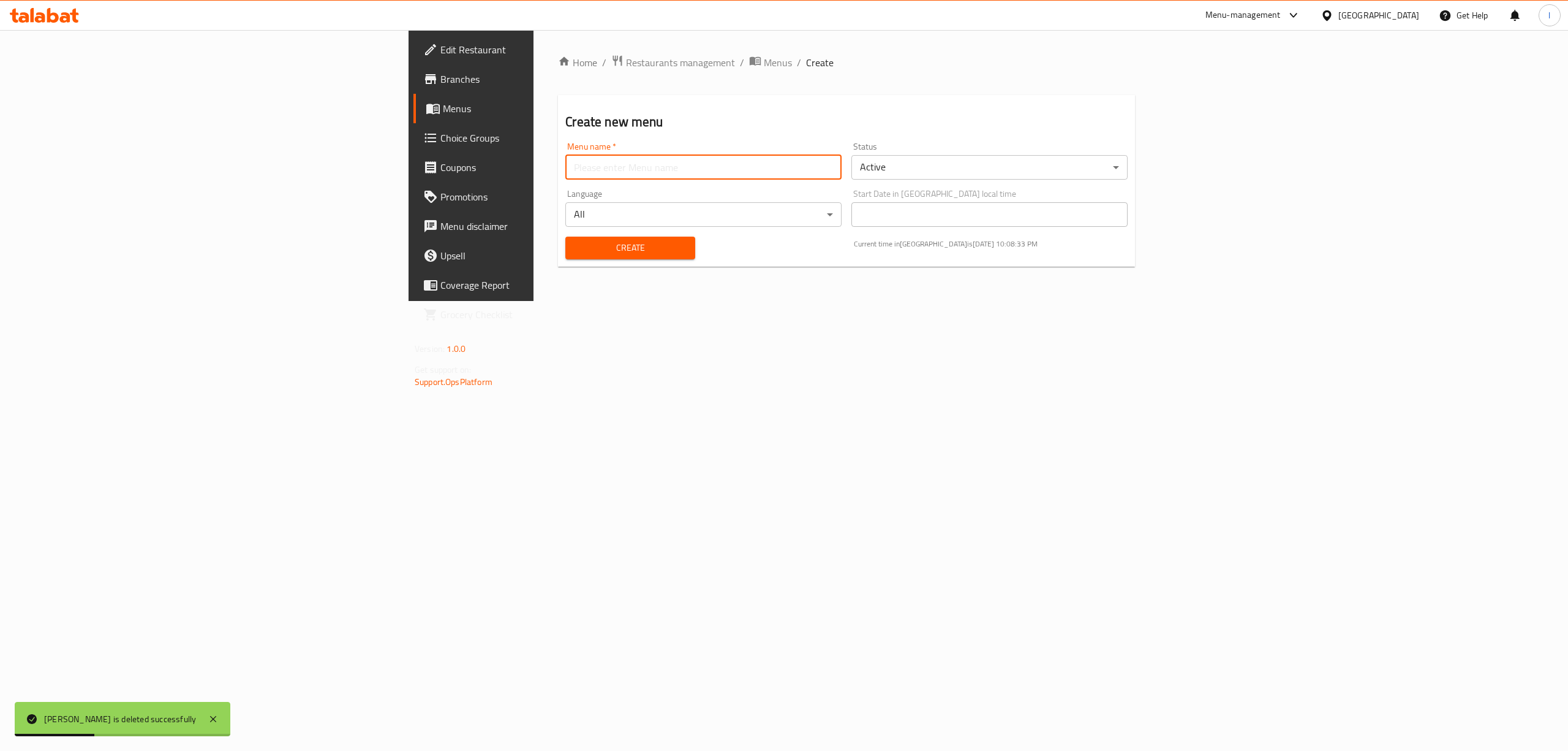
type input "team"
click at [575, 253] on span "Create" at bounding box center [630, 248] width 110 height 15
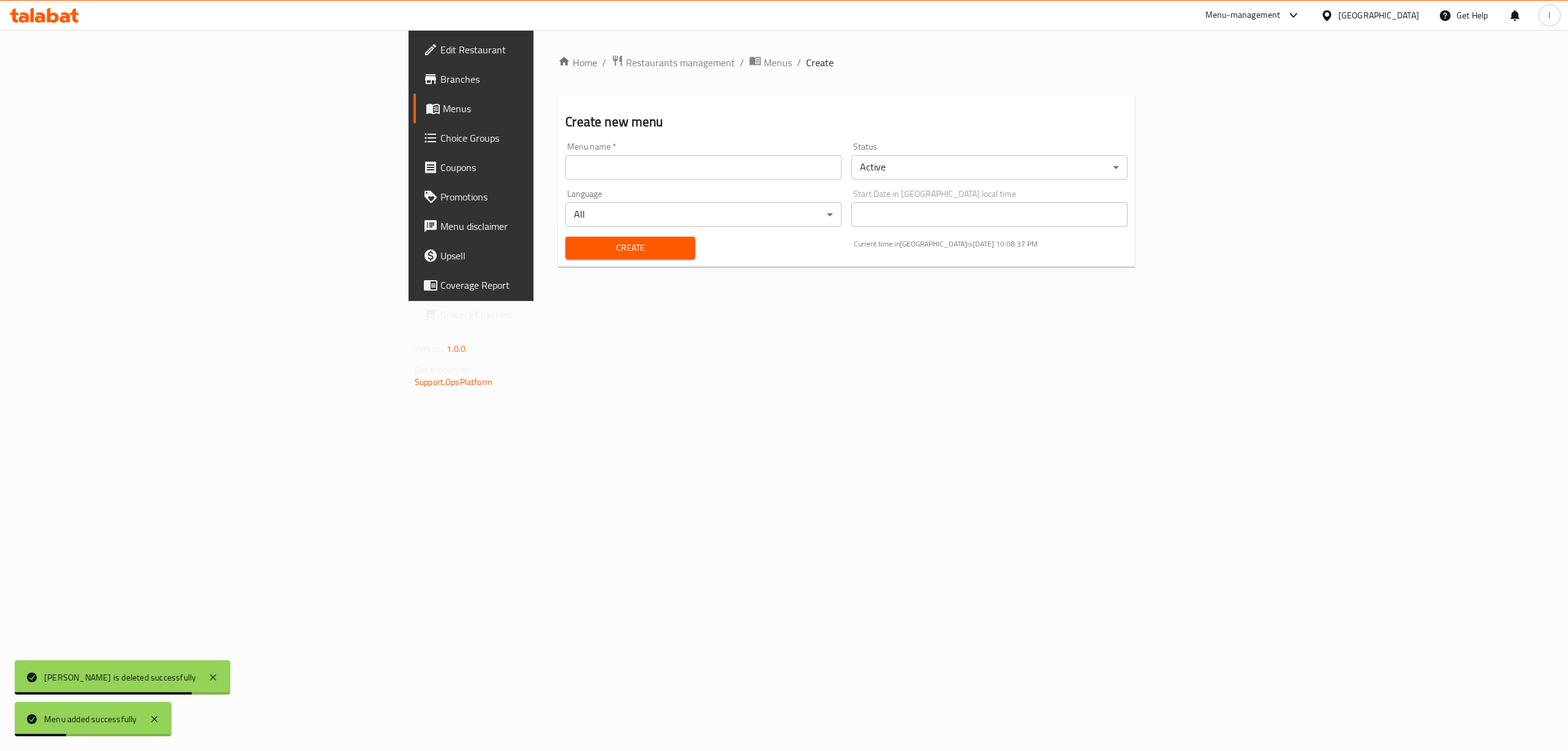
click at [443, 113] on span "Menus" at bounding box center [552, 108] width 218 height 14
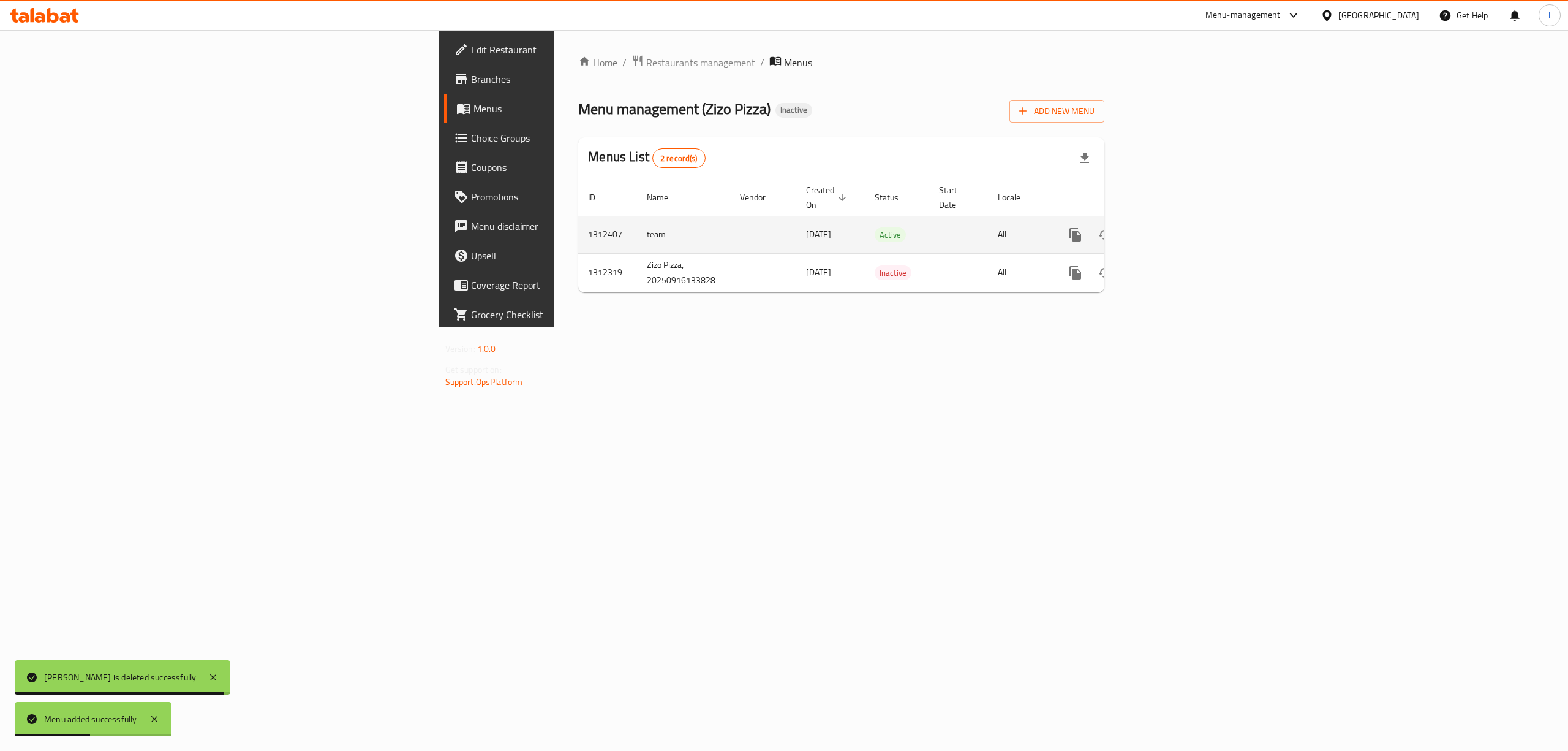
click at [1171, 227] on icon "enhanced table" at bounding box center [1163, 234] width 14 height 14
